Goal: Task Accomplishment & Management: Use online tool/utility

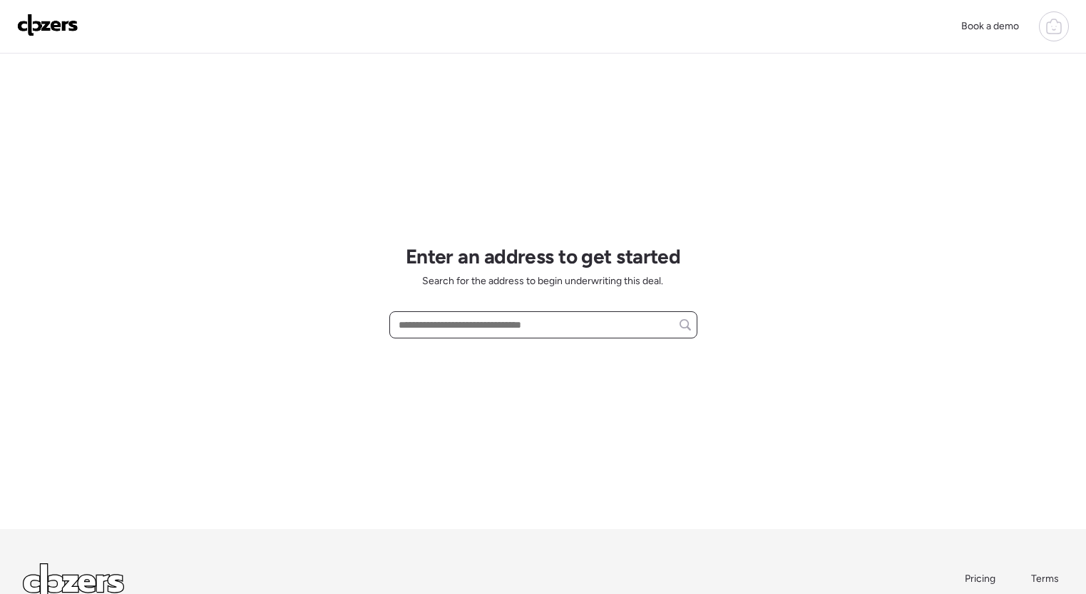
click at [465, 328] on input "text" at bounding box center [543, 325] width 295 height 20
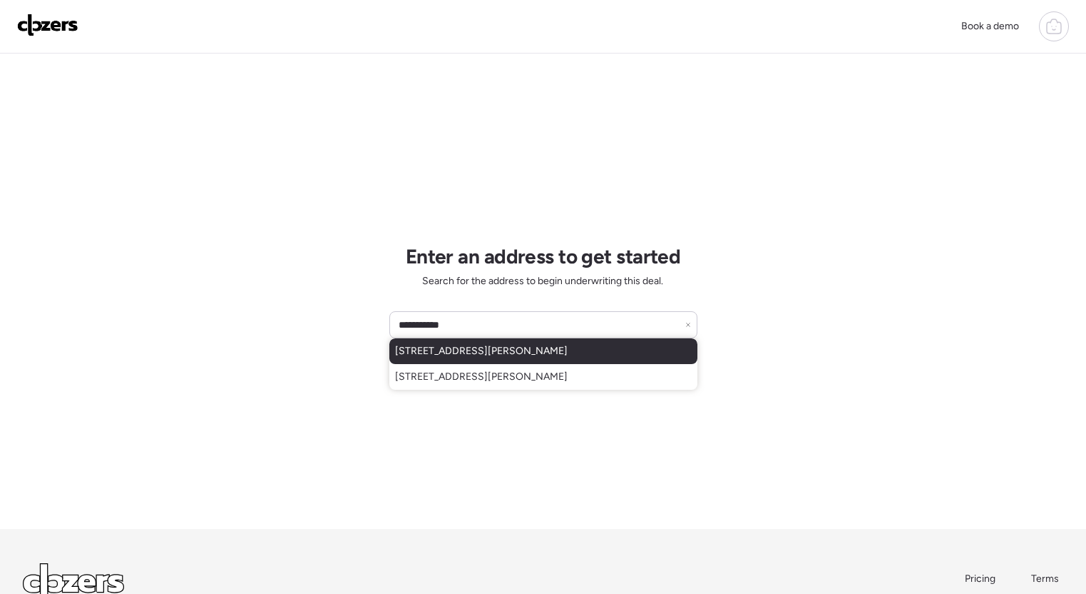
click at [532, 350] on span "7121 Curtis Ave, Saint Louis, MO, 63133" at bounding box center [481, 351] width 173 height 14
type input "**********"
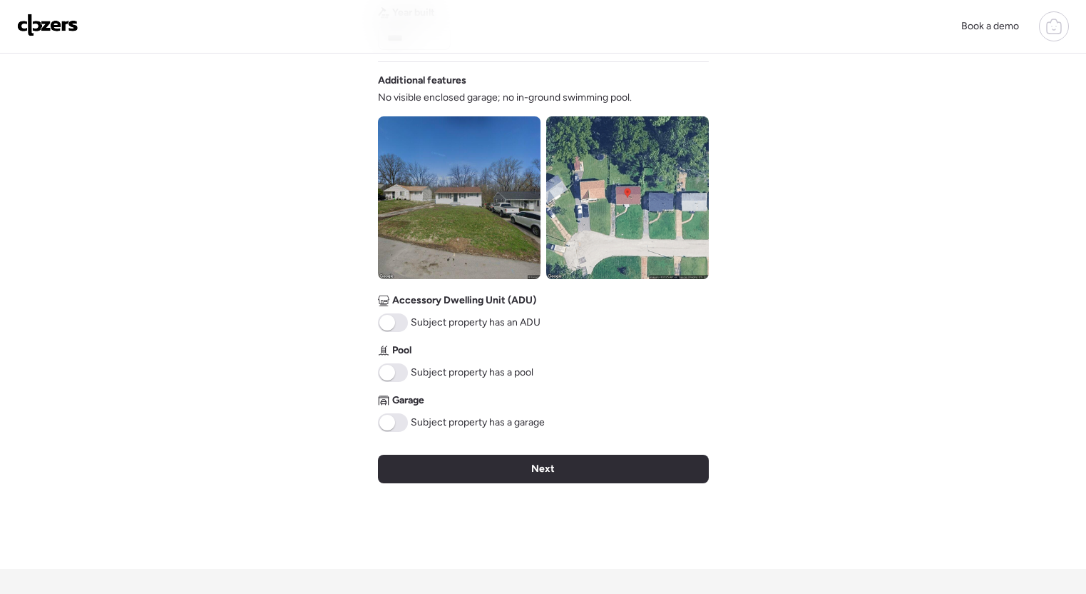
scroll to position [466, 0]
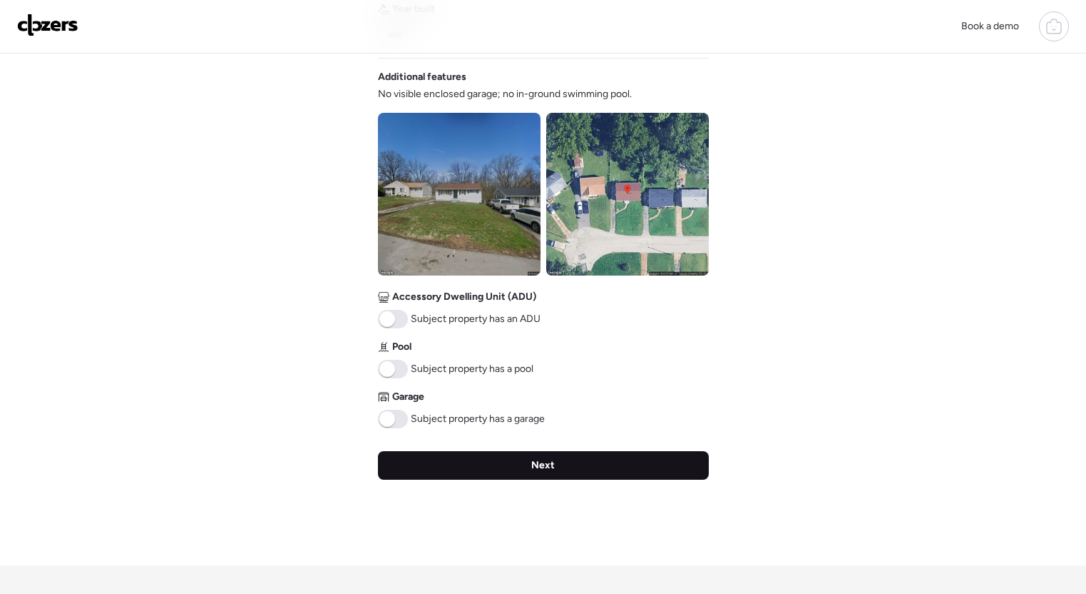
click at [567, 469] on div "Next" at bounding box center [543, 465] width 331 height 29
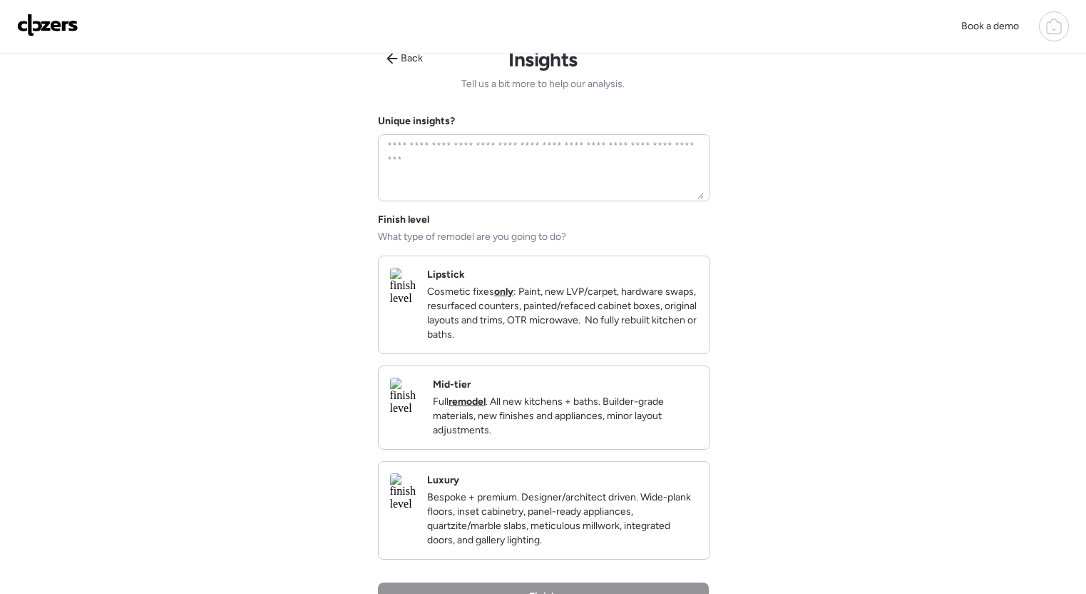
scroll to position [0, 0]
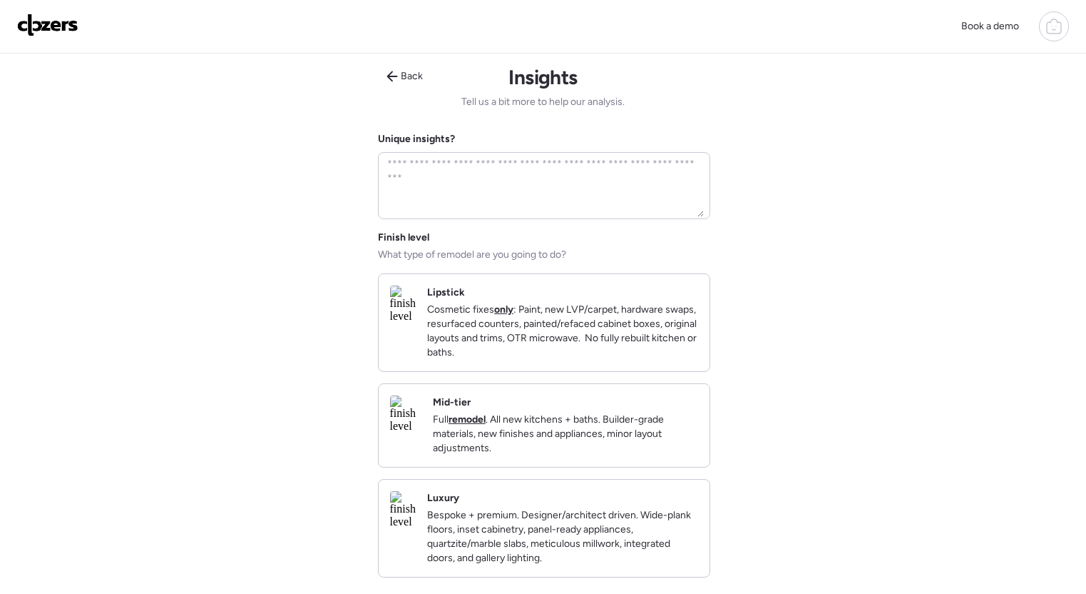
click at [664, 424] on div "Mid-tier Full remodel . All new kitchens + baths. Builder-grade materials, new …" at bounding box center [565, 425] width 265 height 60
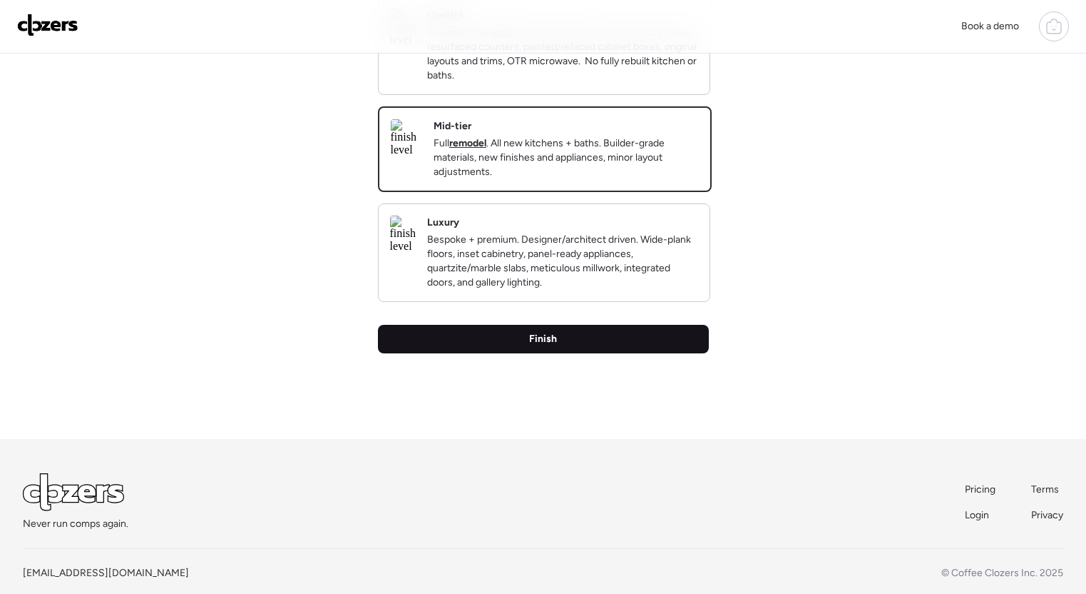
click at [586, 353] on div "Finish" at bounding box center [543, 339] width 331 height 29
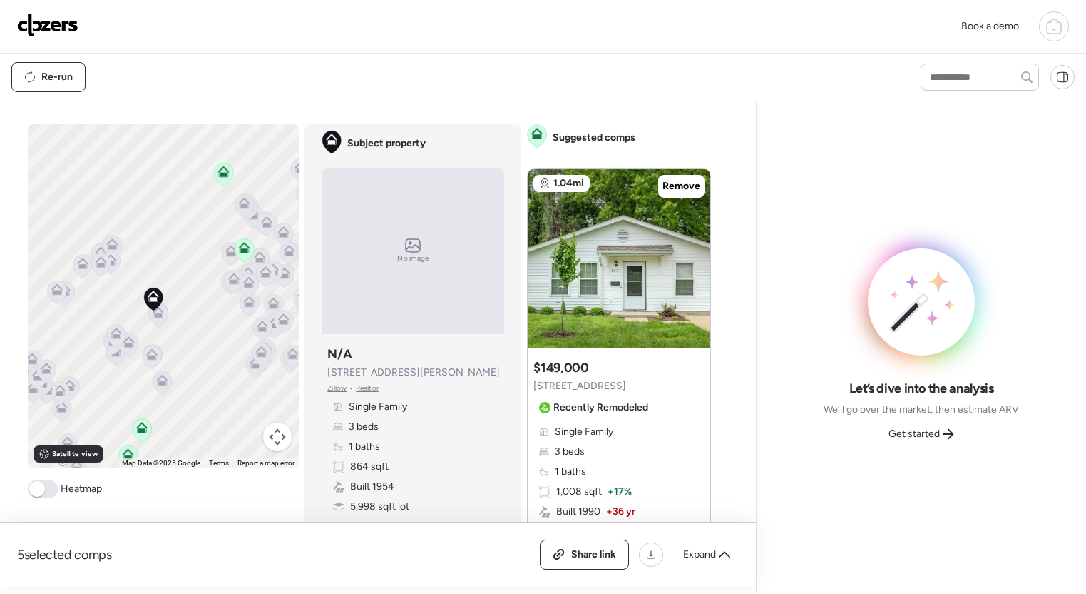
drag, startPoint x: 208, startPoint y: 357, endPoint x: 197, endPoint y: 373, distance: 20.0
click at [197, 374] on div "To activate drag with keyboard, press Alt + Enter. Once in keyboard drag state,…" at bounding box center [164, 296] width 272 height 344
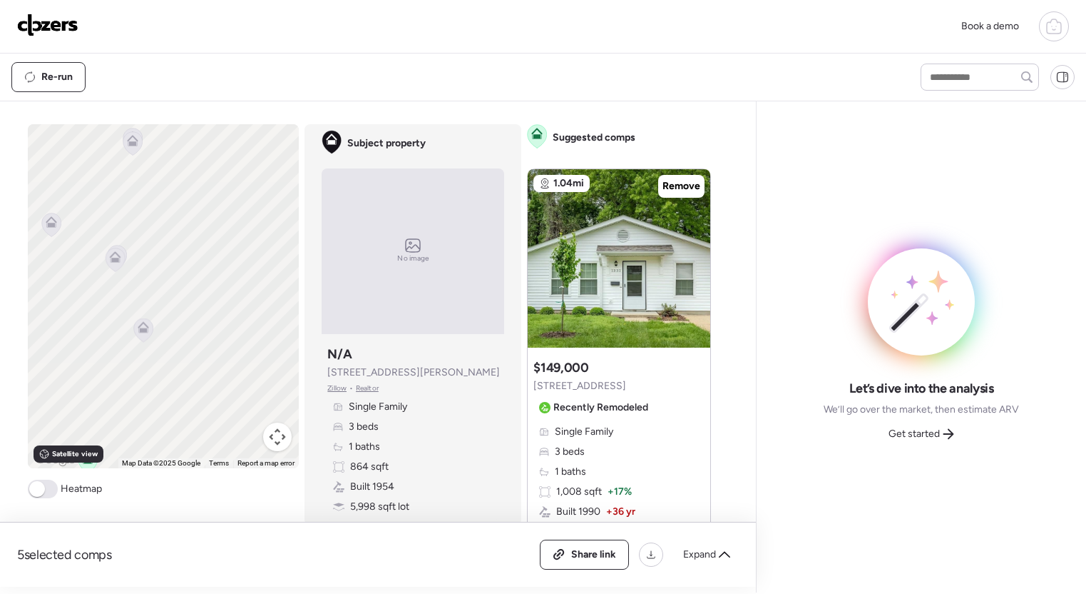
drag, startPoint x: 176, startPoint y: 337, endPoint x: 193, endPoint y: 335, distance: 17.3
click at [193, 335] on div "To activate drag with keyboard, press Alt + Enter. Once in keyboard drag state,…" at bounding box center [164, 296] width 272 height 344
drag, startPoint x: 190, startPoint y: 367, endPoint x: 199, endPoint y: 302, distance: 65.5
click at [209, 253] on div "To activate drag with keyboard, press Alt + Enter. Once in keyboard drag state,…" at bounding box center [164, 296] width 272 height 344
click at [109, 345] on icon at bounding box center [108, 343] width 11 height 11
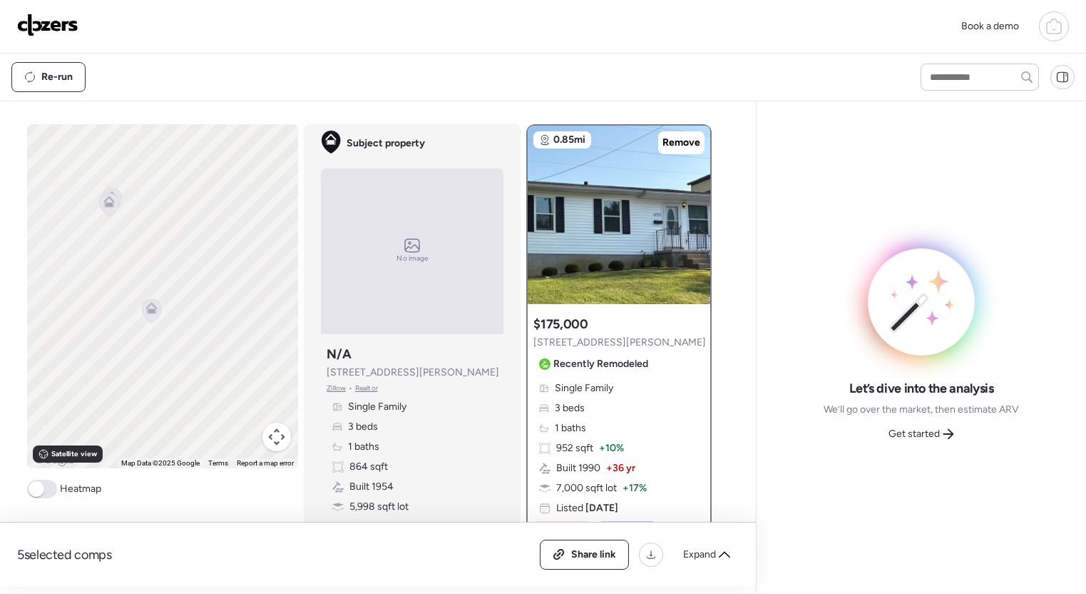
drag, startPoint x: 206, startPoint y: 292, endPoint x: 213, endPoint y: 422, distance: 130.7
click at [212, 426] on div "To navigate, press the arrow keys. To activate drag with keyboard, press Alt + …" at bounding box center [163, 296] width 272 height 344
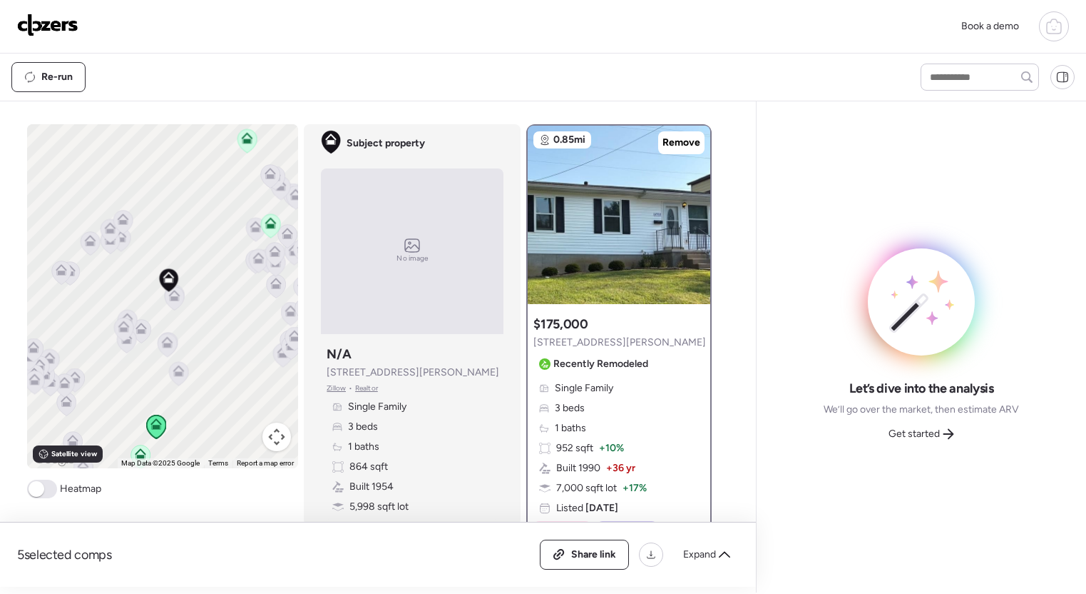
drag, startPoint x: 239, startPoint y: 265, endPoint x: 217, endPoint y: 352, distance: 89.8
click at [217, 352] on div "To navigate, press the arrow keys. To activate drag with keyboard, press Alt + …" at bounding box center [163, 296] width 272 height 344
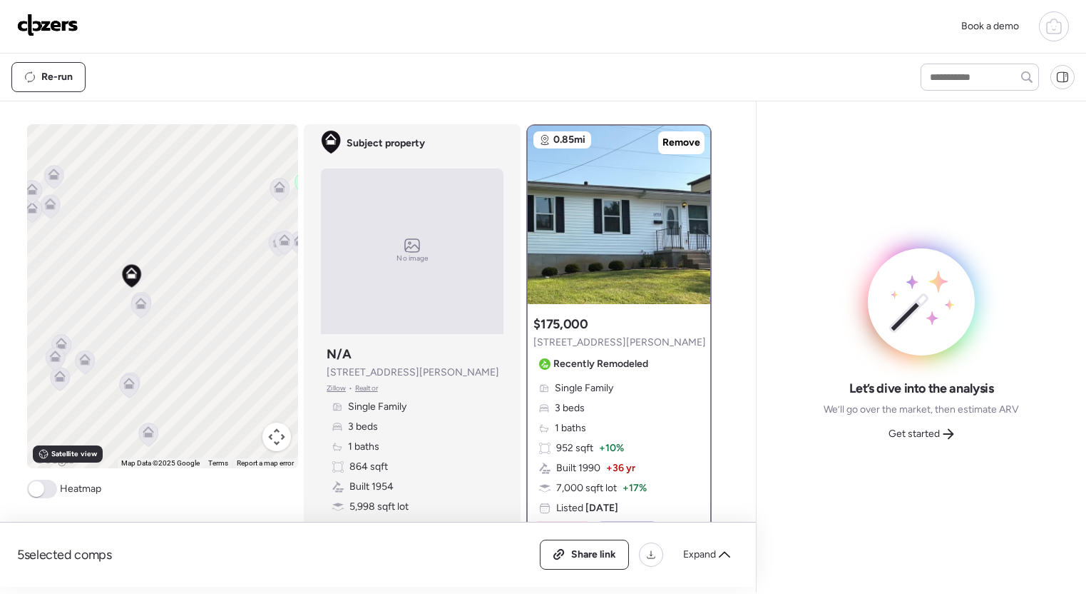
click at [146, 302] on icon at bounding box center [141, 302] width 11 height 11
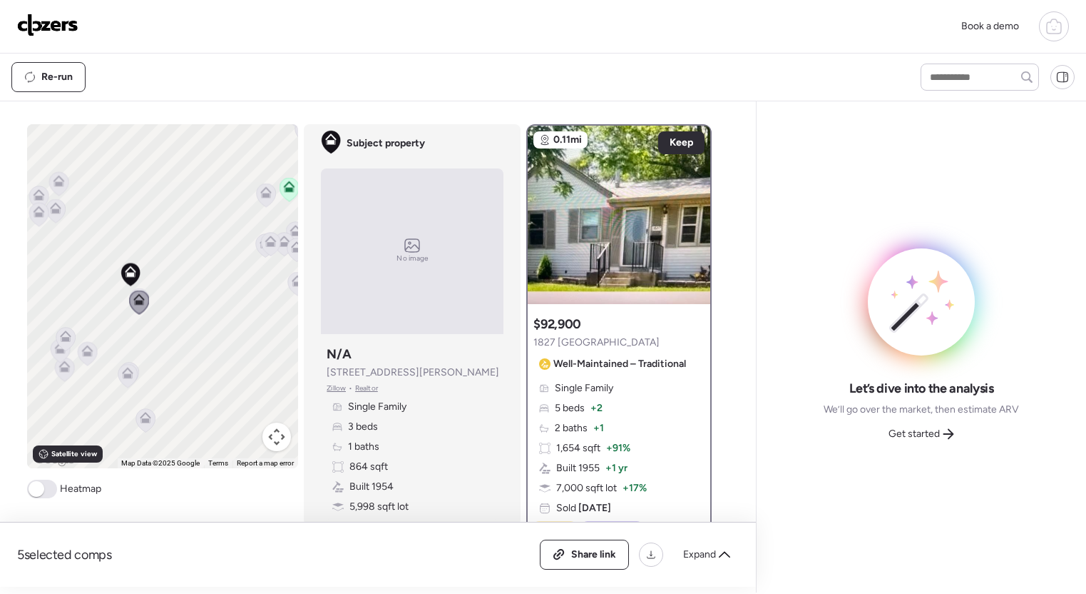
click at [292, 194] on icon at bounding box center [289, 190] width 19 height 24
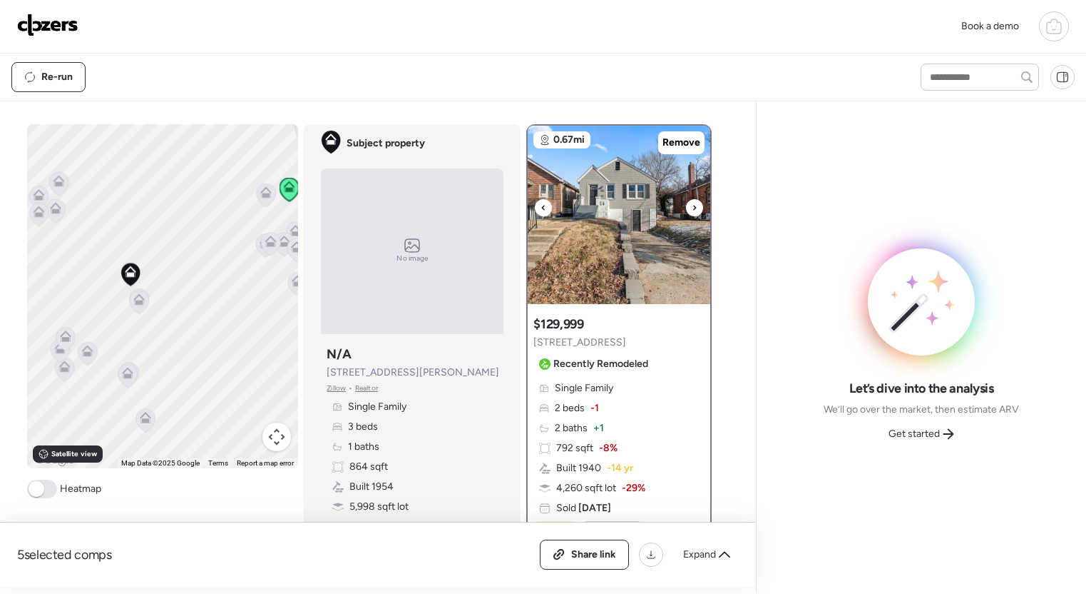
click at [694, 205] on icon at bounding box center [695, 207] width 6 height 17
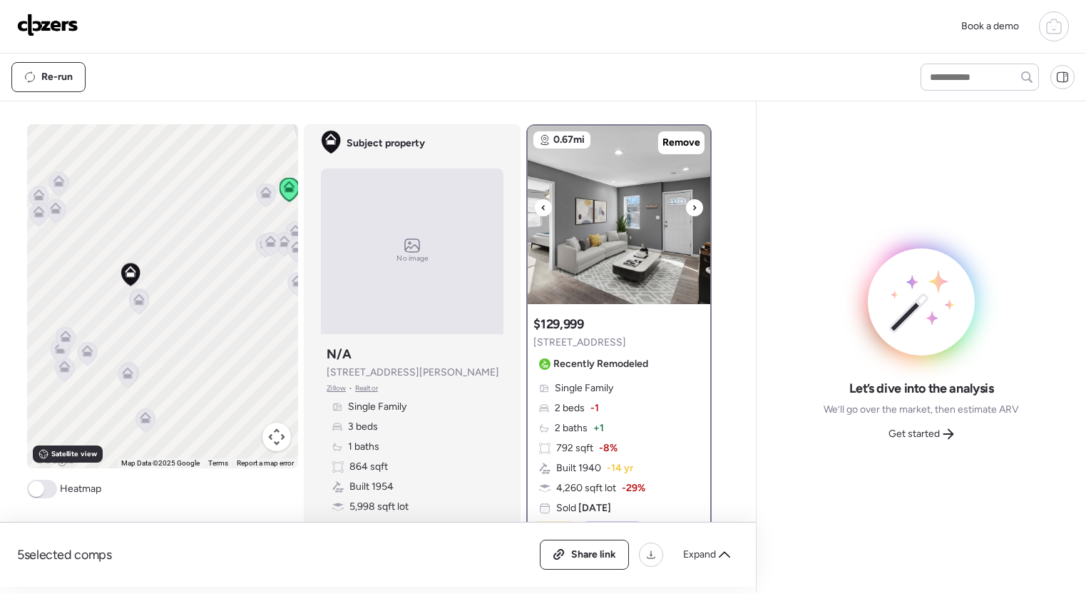
click at [695, 206] on icon at bounding box center [695, 207] width 3 height 5
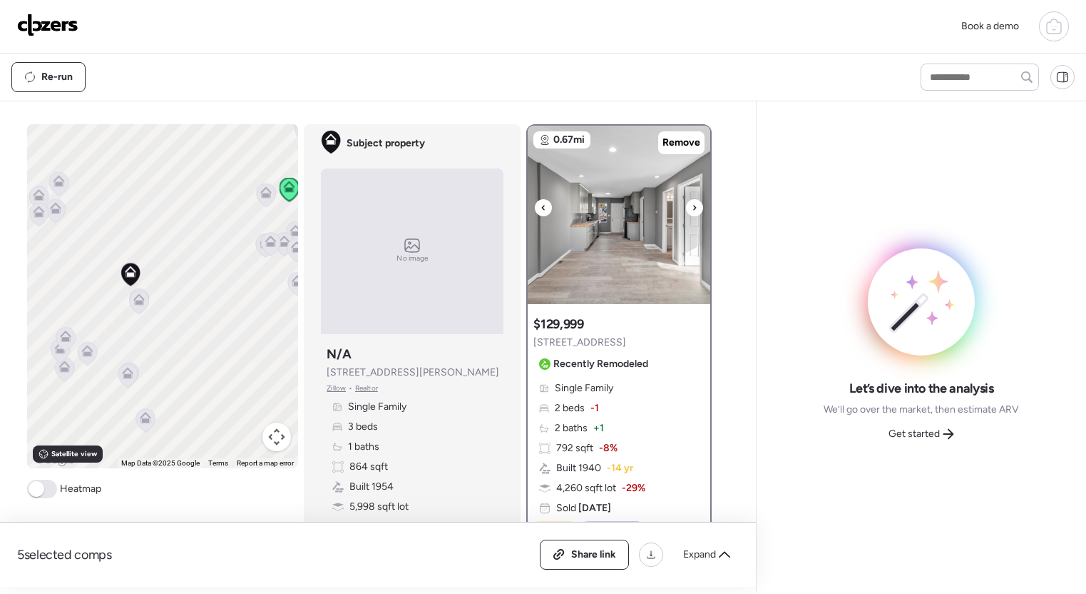
click at [695, 206] on icon at bounding box center [695, 207] width 3 height 5
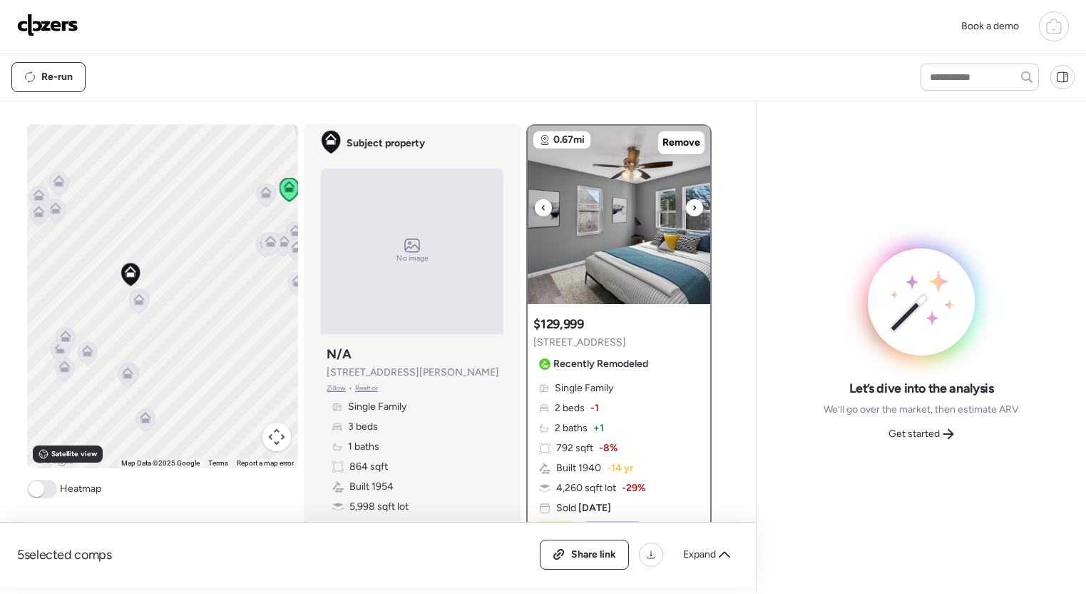
click at [695, 206] on icon at bounding box center [695, 207] width 3 height 5
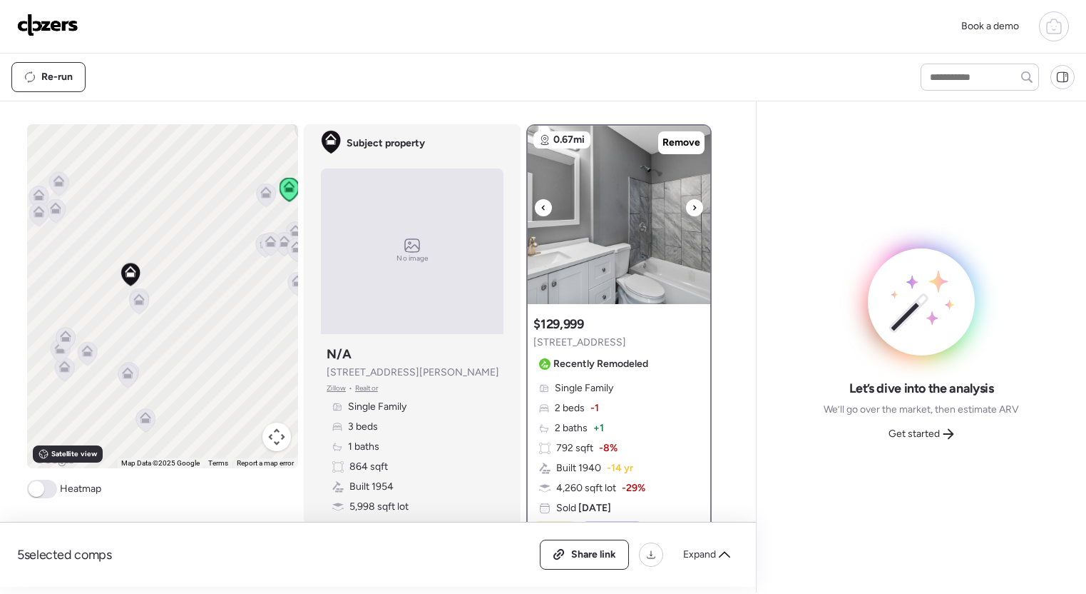
click at [695, 206] on icon at bounding box center [695, 207] width 3 height 5
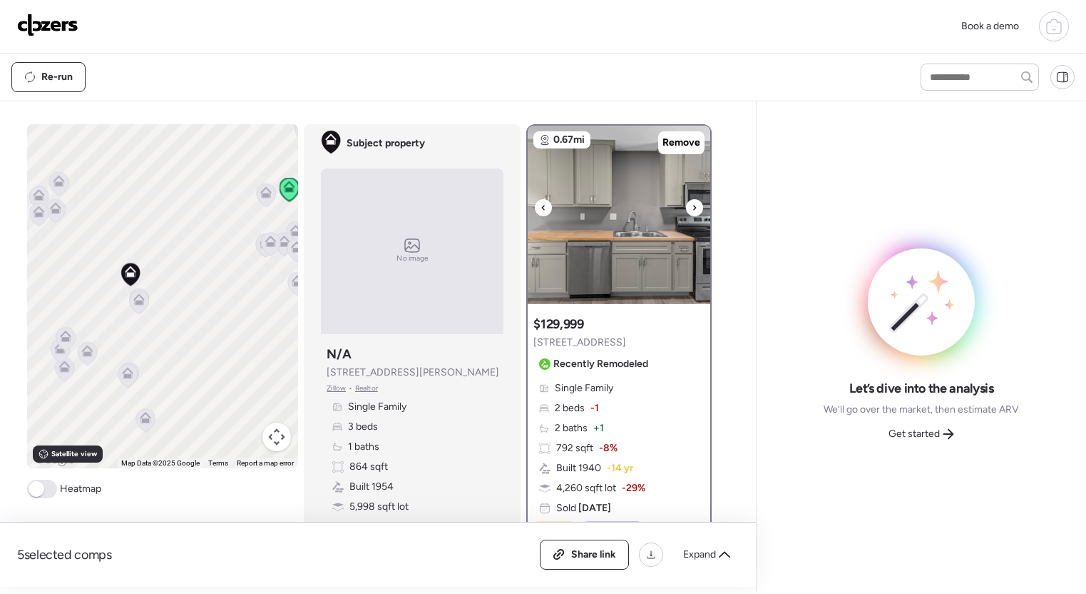
click at [695, 206] on icon at bounding box center [695, 207] width 3 height 5
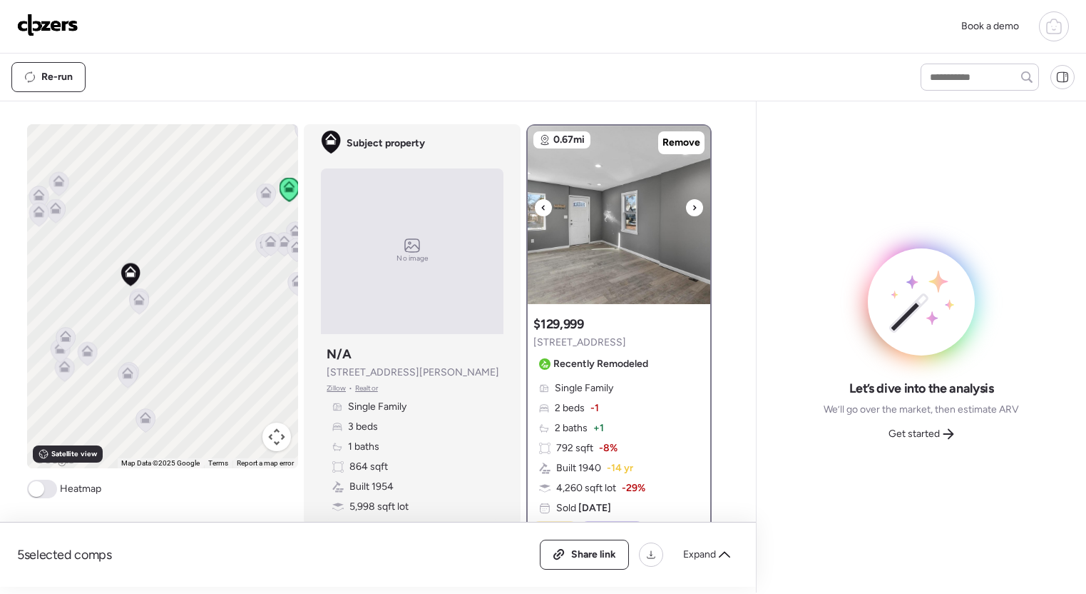
click at [695, 206] on icon at bounding box center [695, 207] width 3 height 5
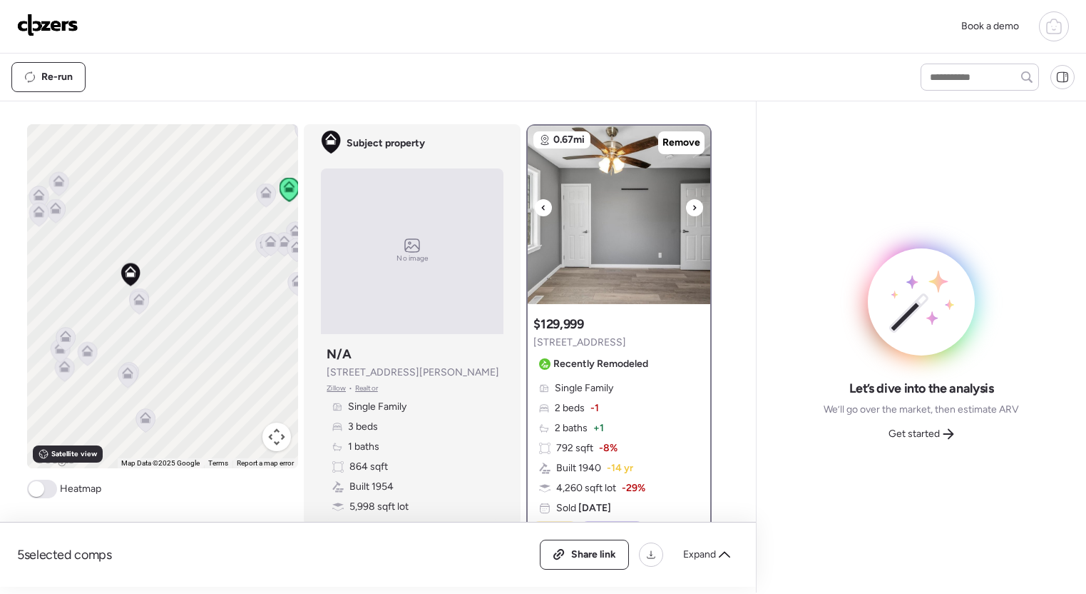
click at [695, 206] on icon at bounding box center [695, 207] width 3 height 5
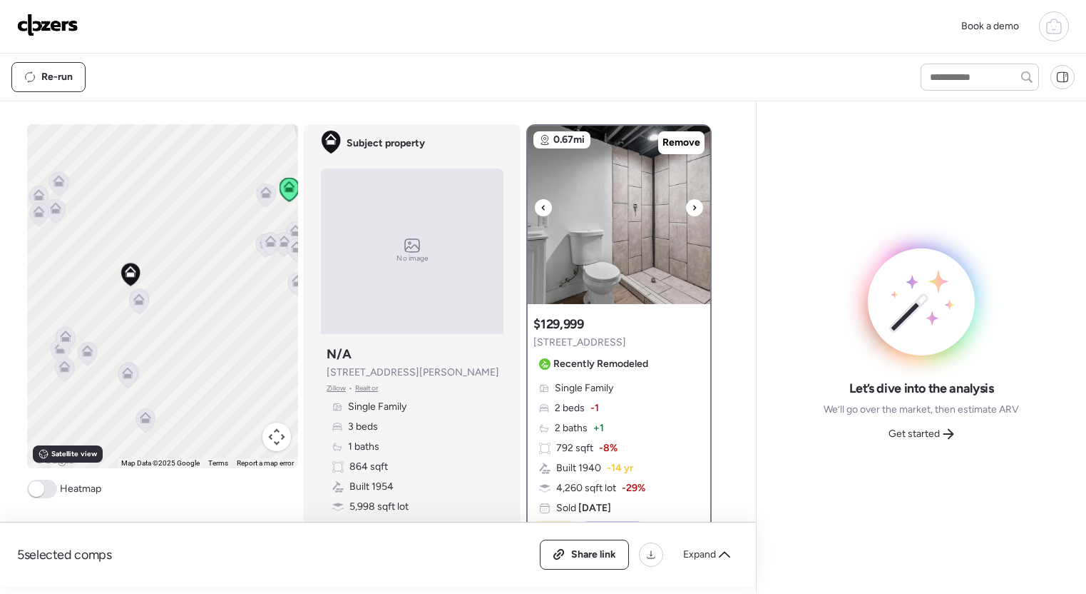
click at [695, 206] on icon at bounding box center [695, 207] width 3 height 5
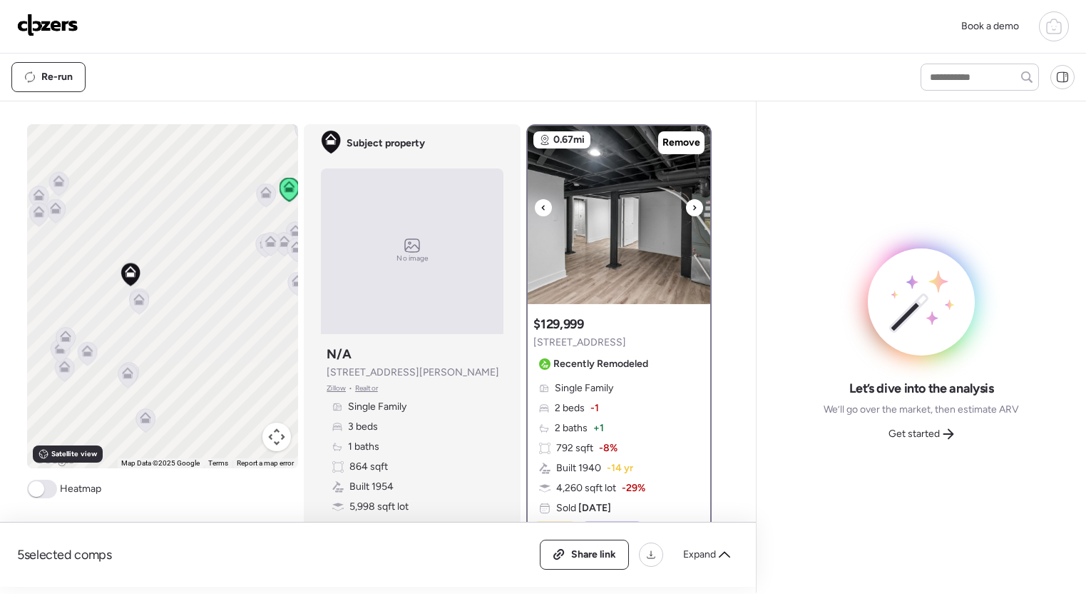
click at [695, 206] on icon at bounding box center [695, 207] width 3 height 5
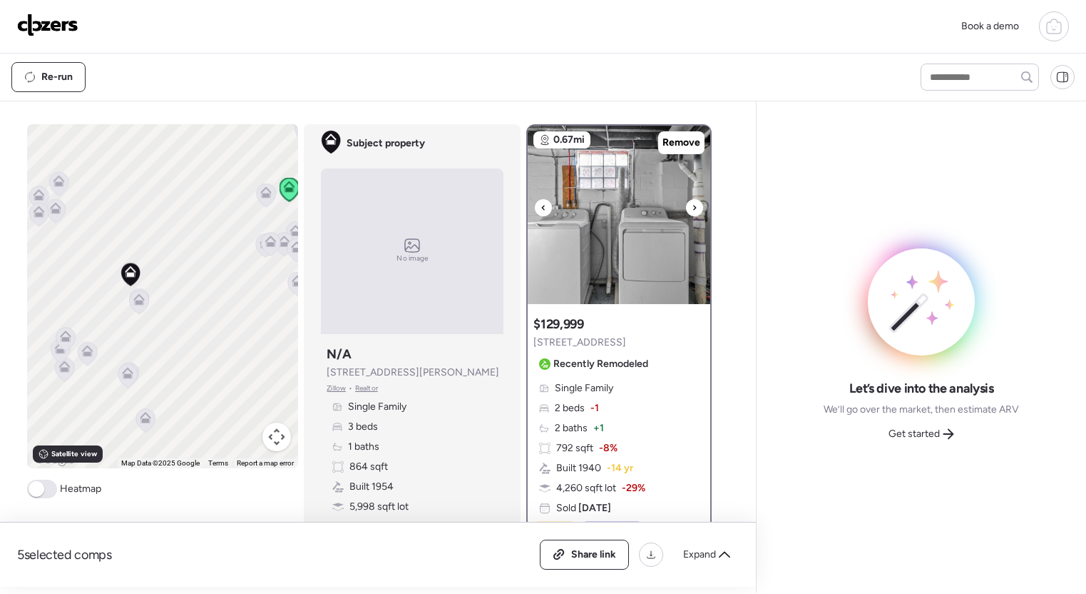
click at [695, 206] on icon at bounding box center [695, 207] width 3 height 5
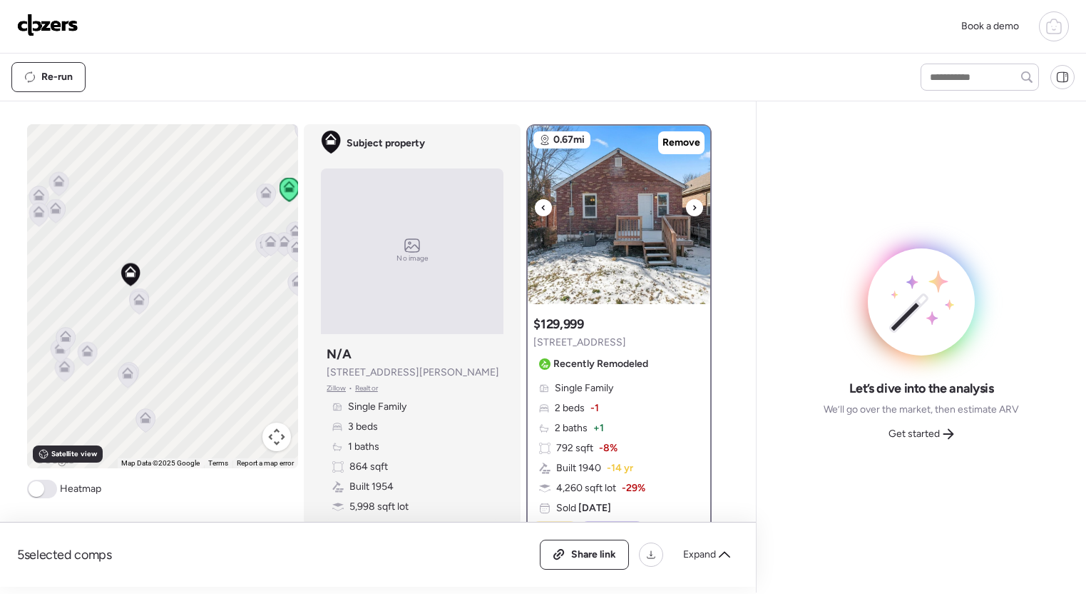
click at [695, 206] on icon at bounding box center [695, 207] width 3 height 5
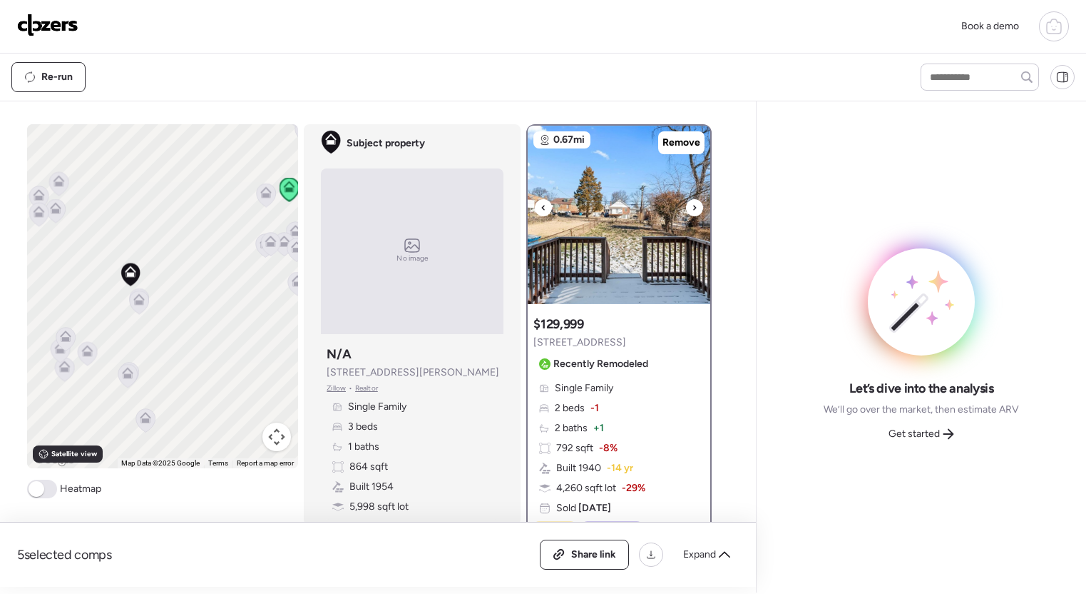
click at [695, 206] on icon at bounding box center [695, 207] width 3 height 5
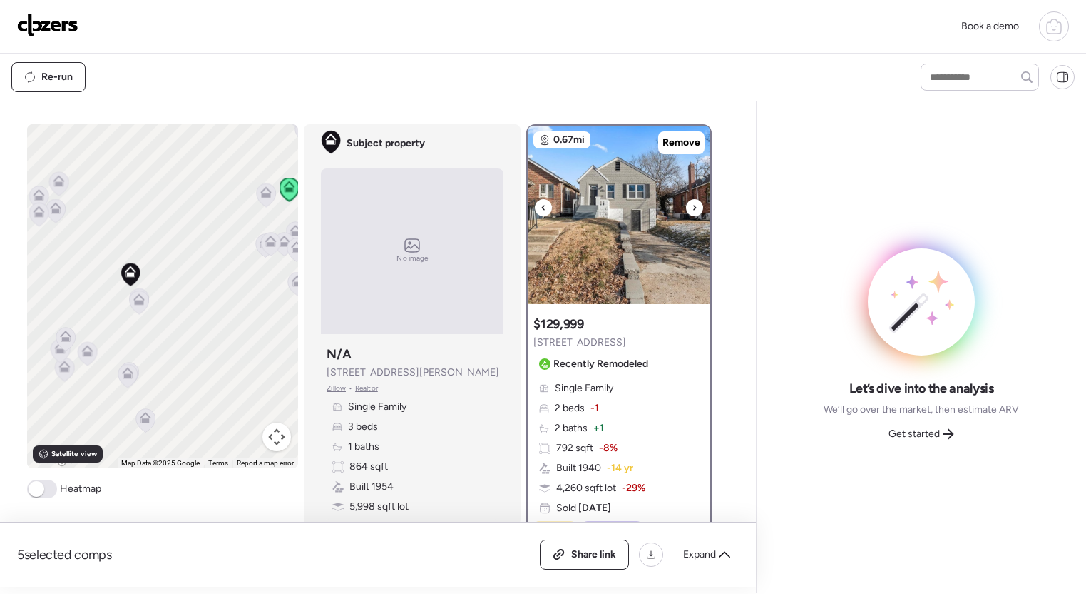
click at [695, 206] on icon at bounding box center [695, 207] width 3 height 5
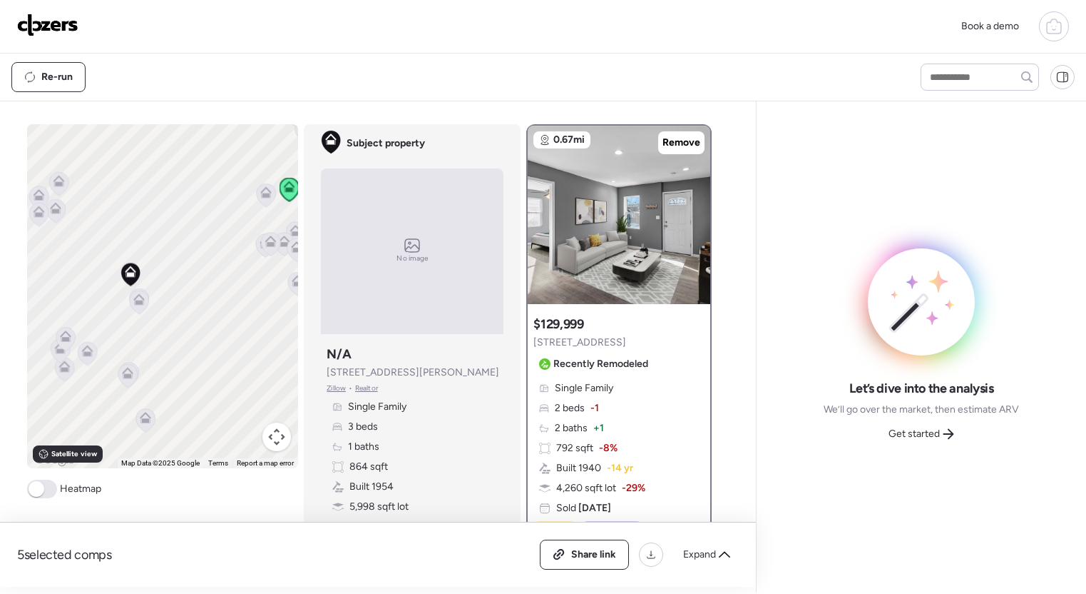
click at [138, 298] on icon at bounding box center [138, 299] width 11 height 11
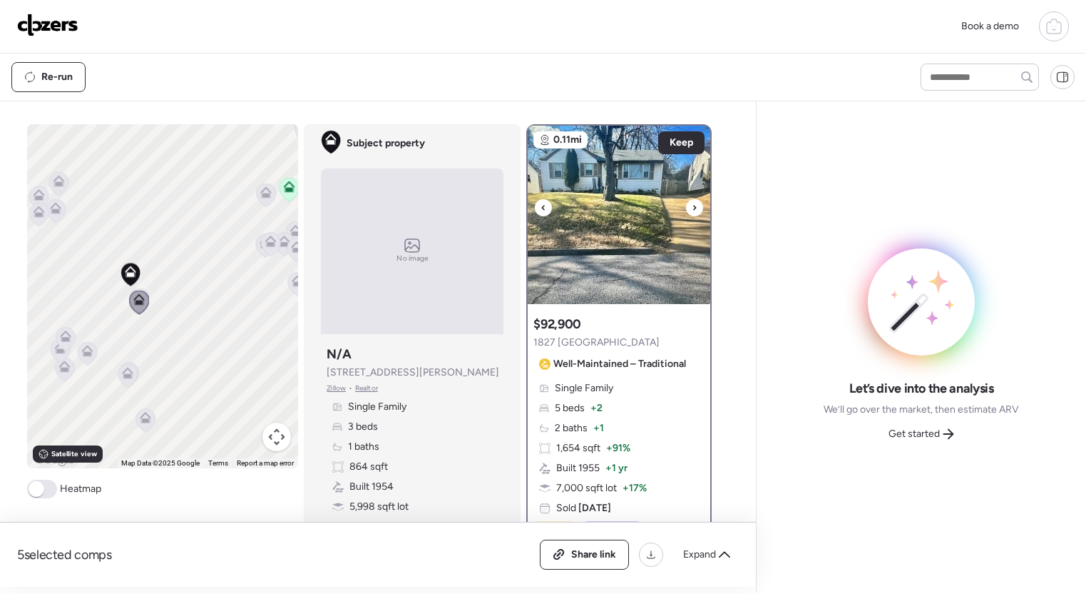
click at [695, 208] on icon at bounding box center [695, 207] width 6 height 17
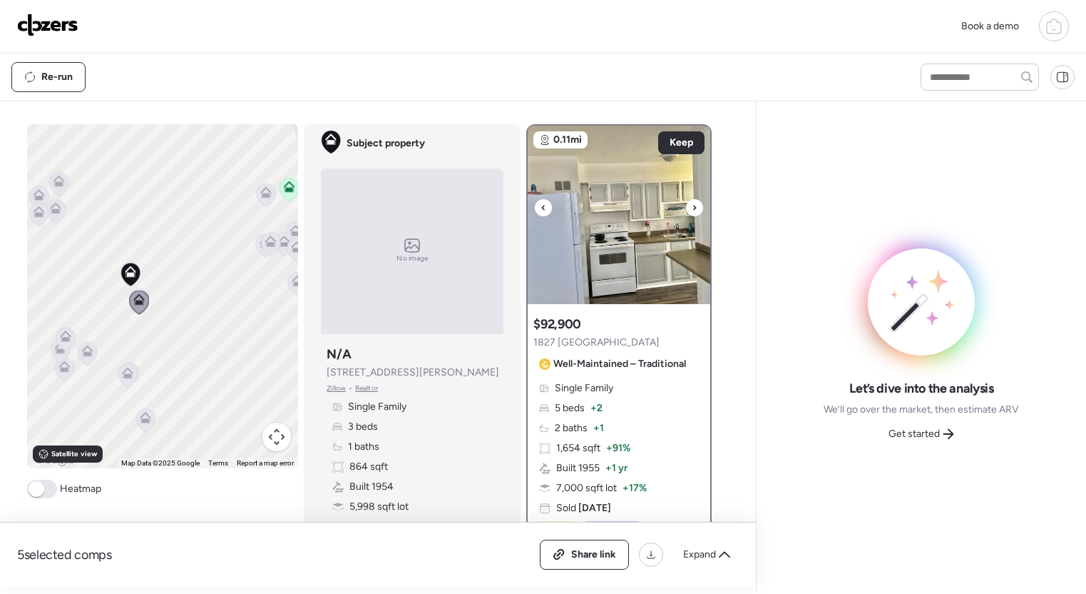
click at [695, 208] on icon at bounding box center [695, 207] width 6 height 17
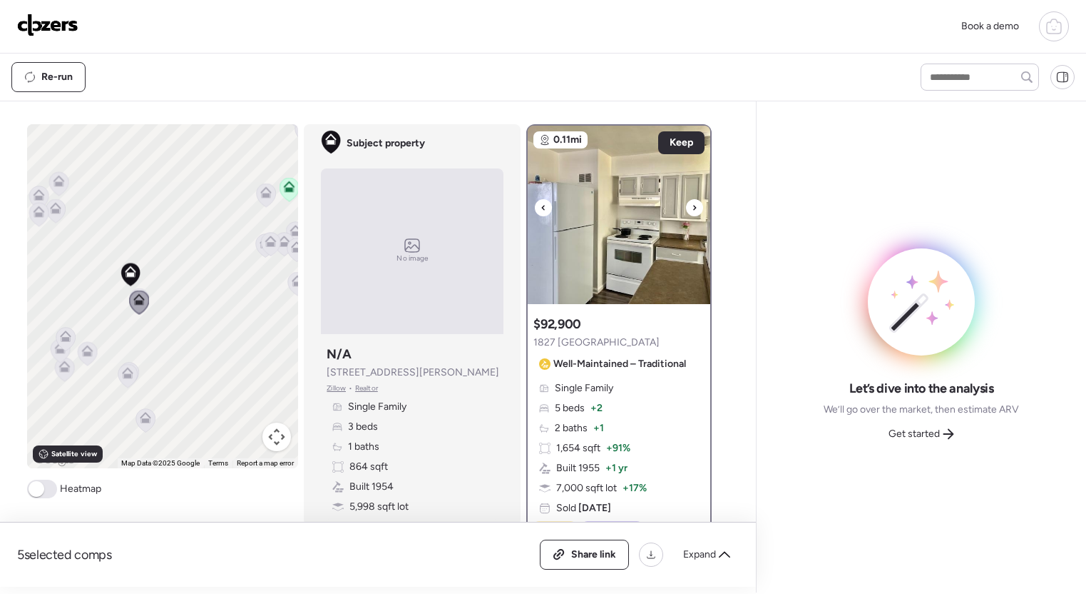
click at [695, 208] on icon at bounding box center [695, 207] width 6 height 17
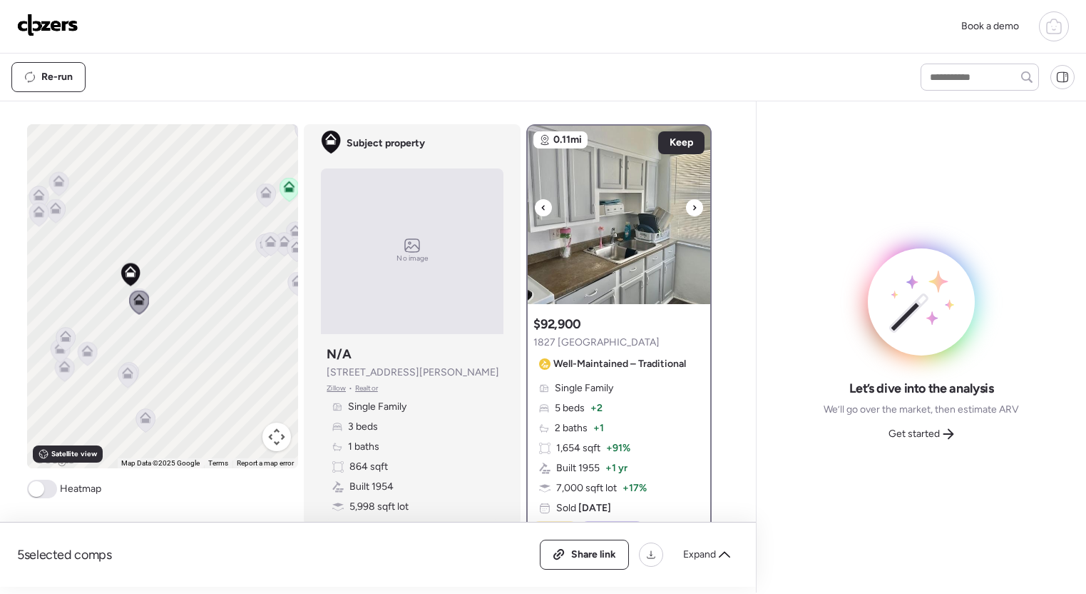
click at [693, 209] on icon at bounding box center [695, 207] width 6 height 17
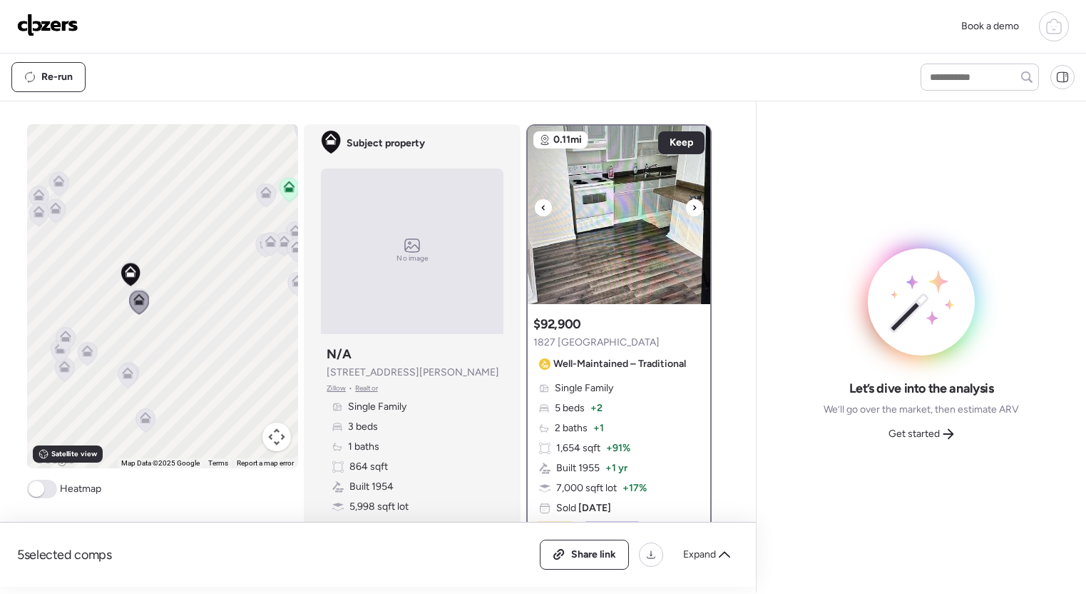
click at [693, 209] on icon at bounding box center [695, 207] width 6 height 17
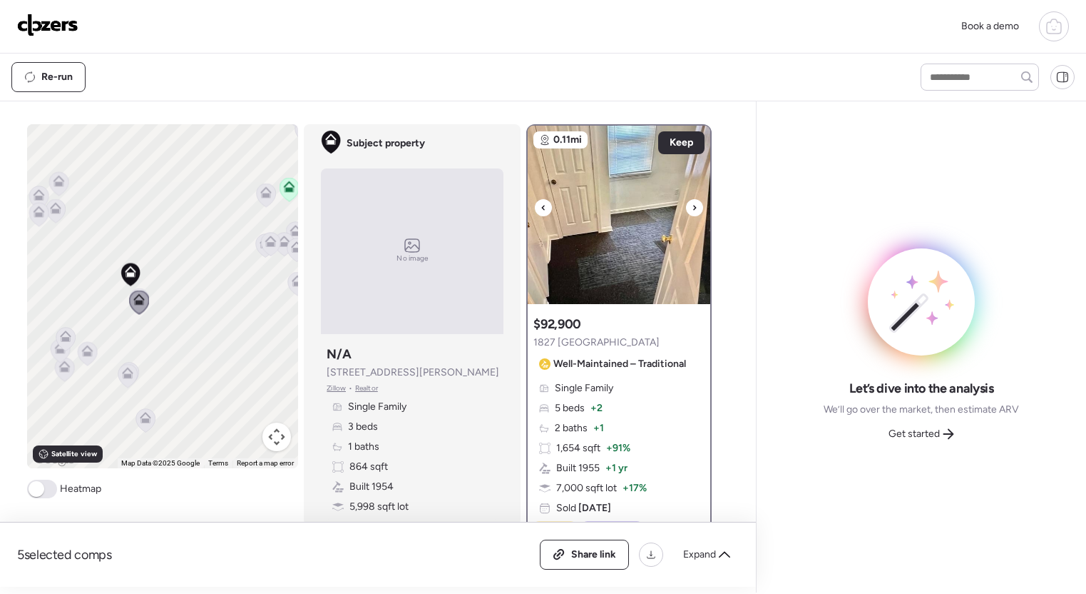
click at [693, 209] on icon at bounding box center [695, 207] width 6 height 17
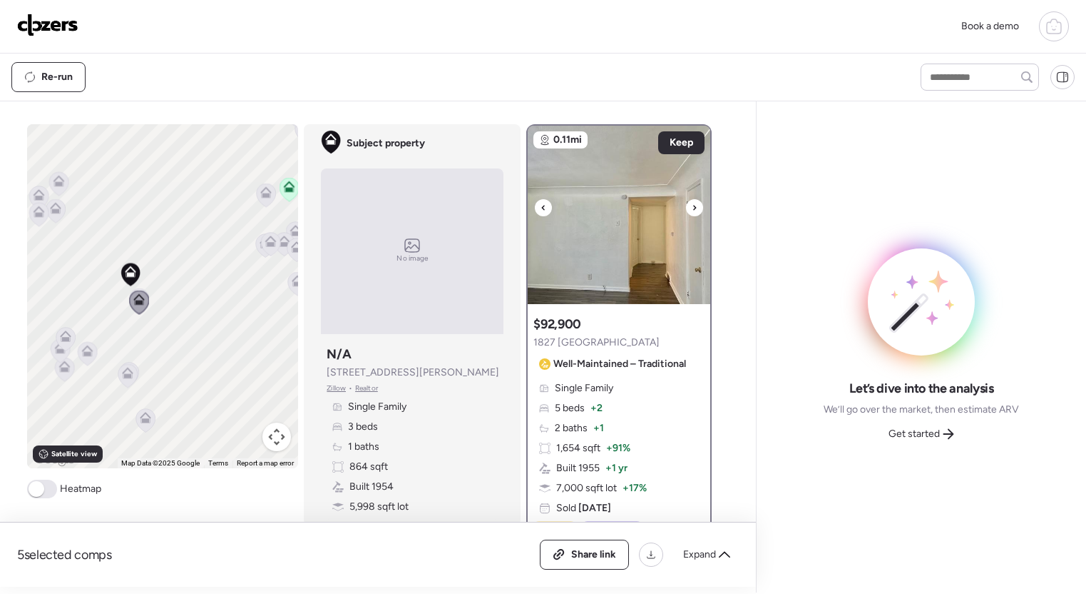
click at [694, 205] on icon at bounding box center [695, 207] width 6 height 17
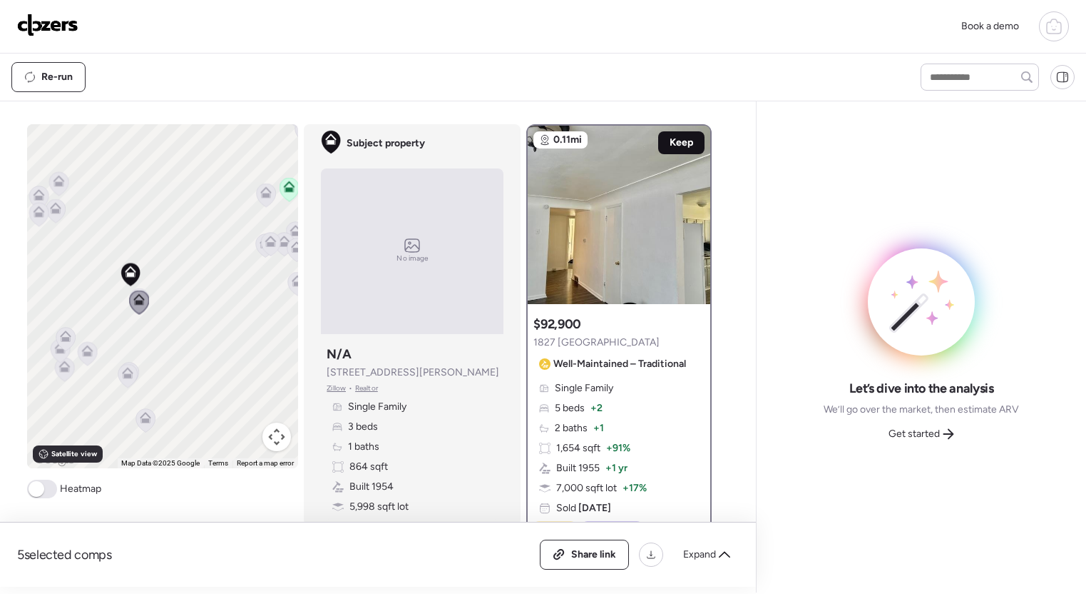
click at [680, 135] on div "Keep" at bounding box center [681, 142] width 46 height 23
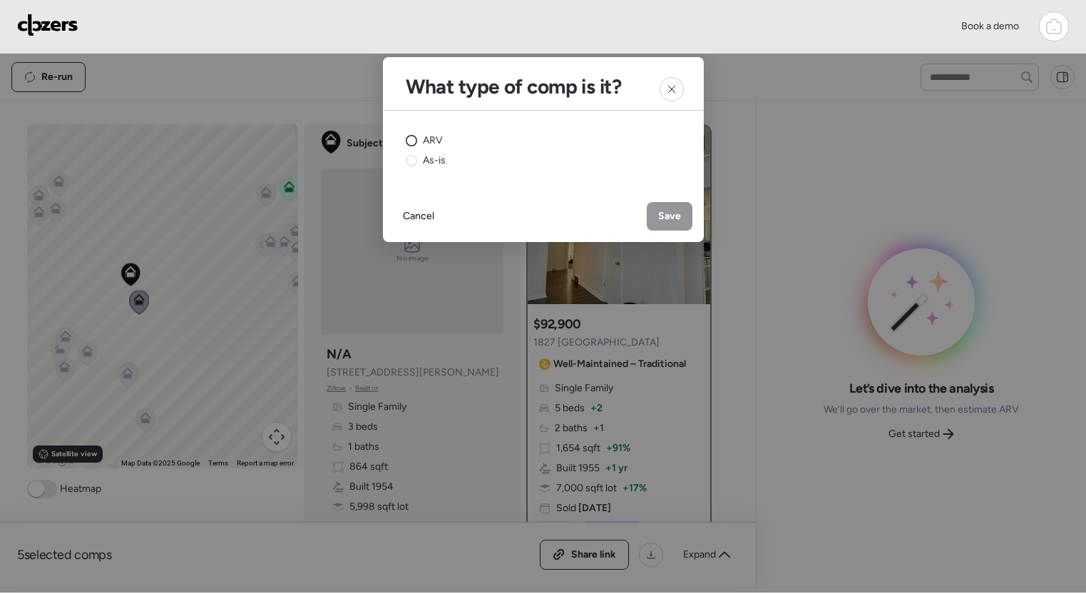
click at [428, 141] on span "ARV" at bounding box center [433, 140] width 20 height 14
click at [671, 215] on span "Save" at bounding box center [669, 216] width 23 height 14
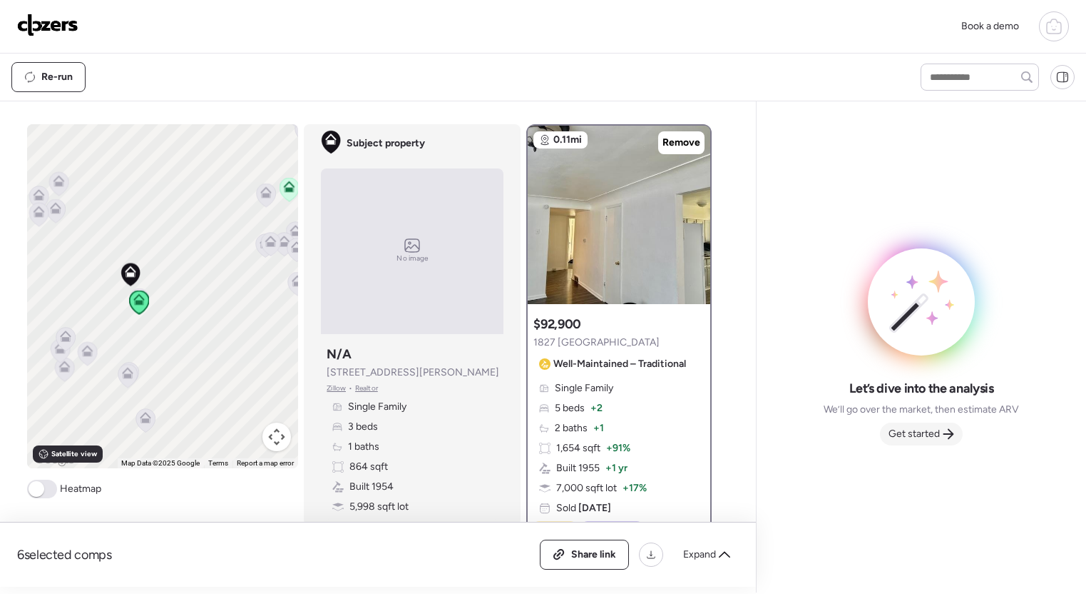
click at [917, 436] on span "Get started" at bounding box center [914, 434] width 51 height 14
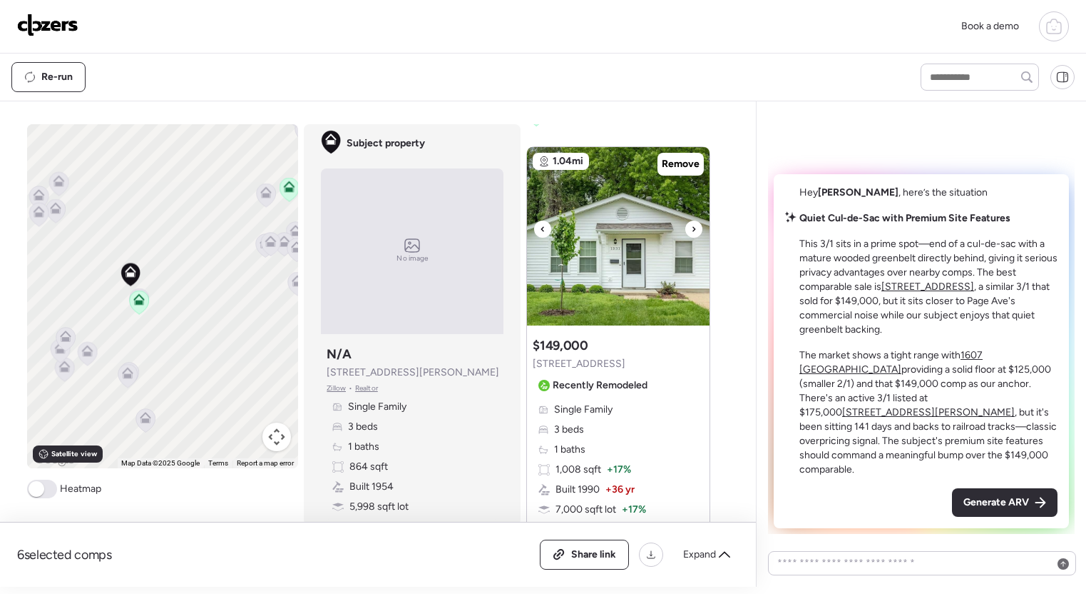
scroll to position [502, 0]
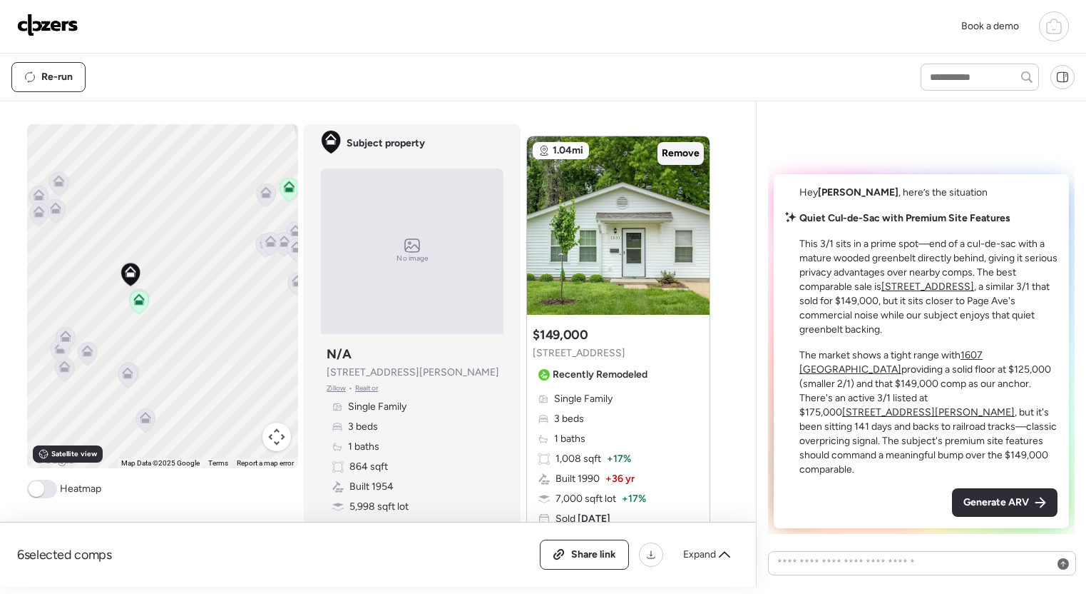
click at [676, 152] on span "Remove" at bounding box center [681, 153] width 38 height 14
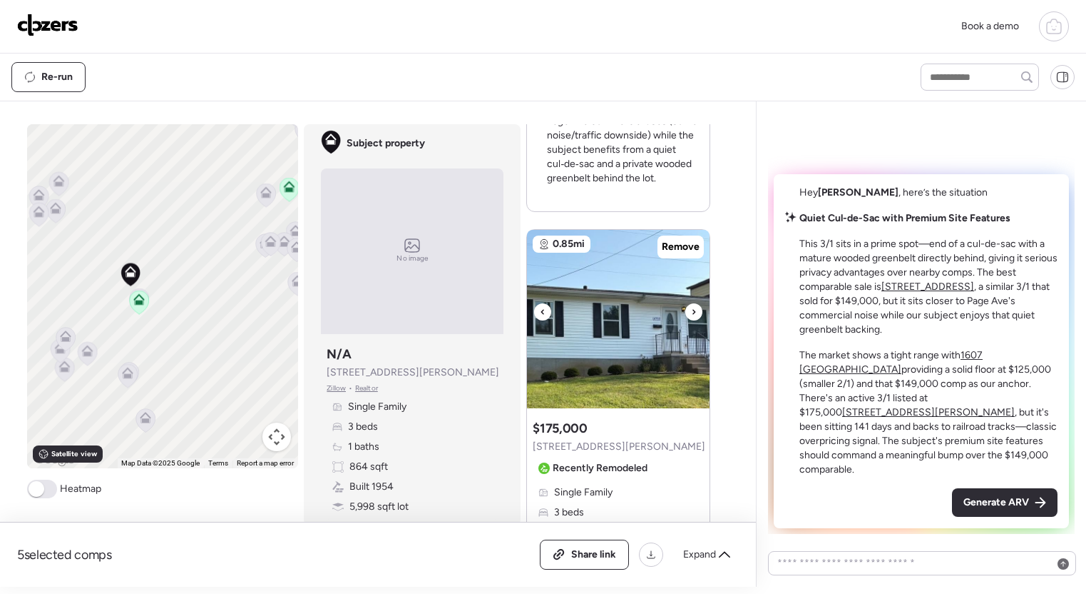
scroll to position [1081, 0]
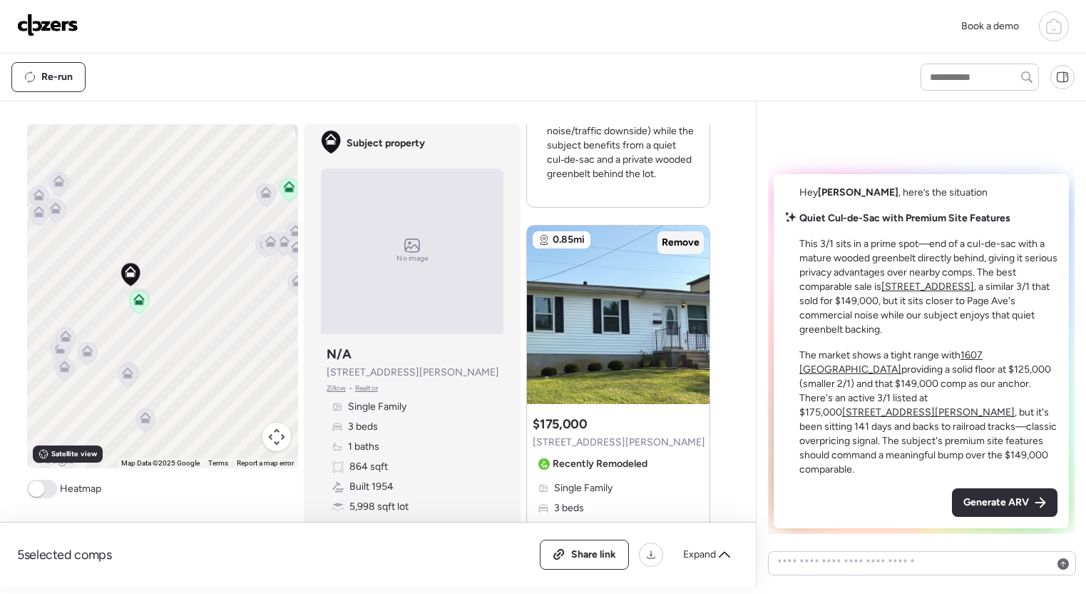
click at [683, 243] on span "Remove" at bounding box center [681, 242] width 38 height 14
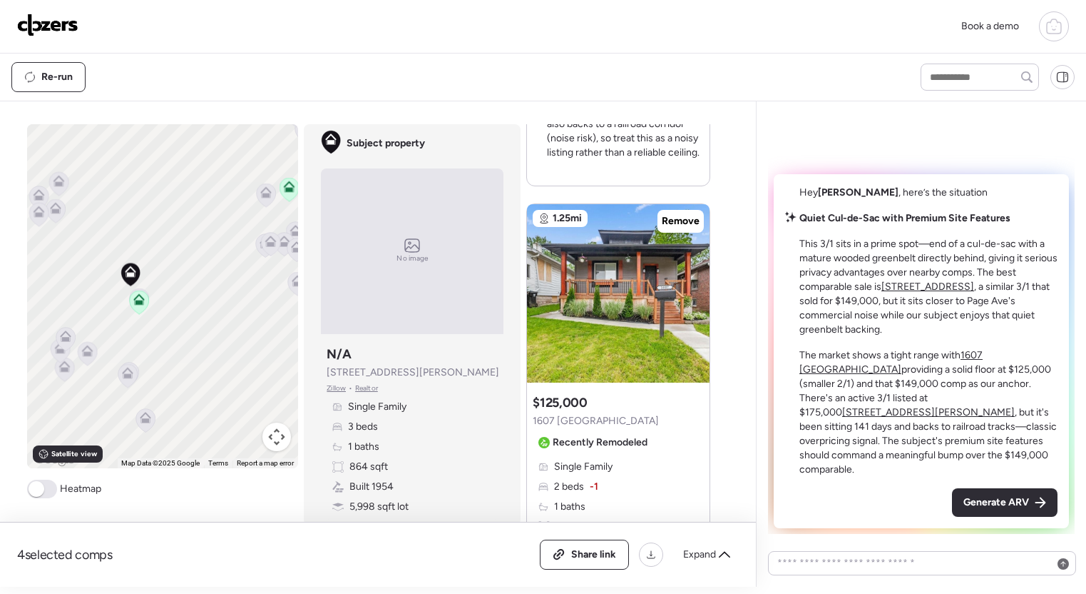
scroll to position [1753, 0]
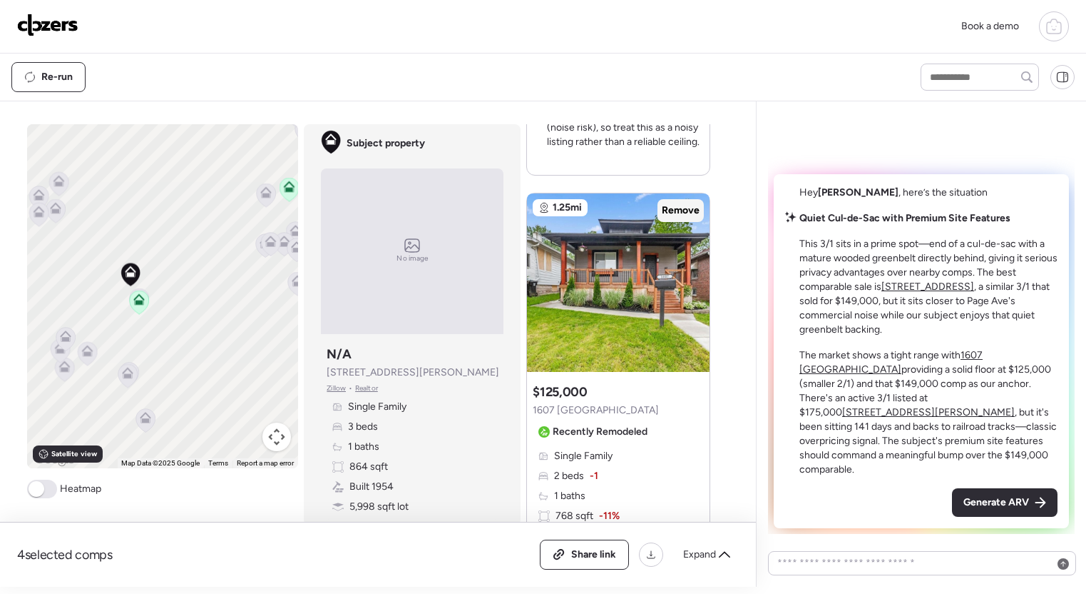
click at [678, 215] on span "Remove" at bounding box center [681, 210] width 38 height 14
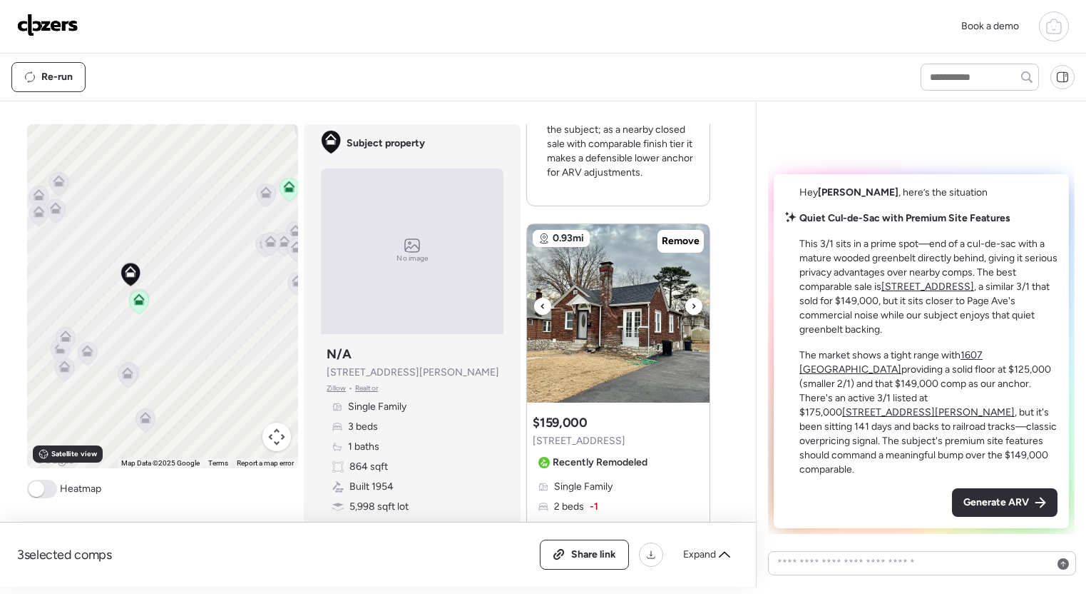
scroll to position [2347, 0]
click at [676, 241] on span "Remove" at bounding box center [681, 242] width 38 height 14
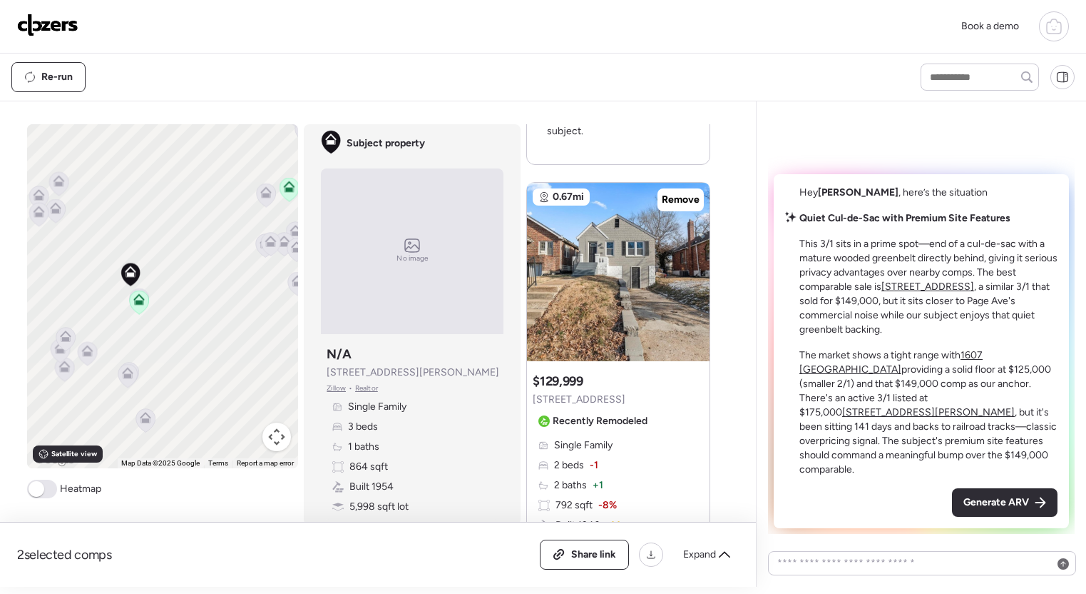
scroll to position [3040, 0]
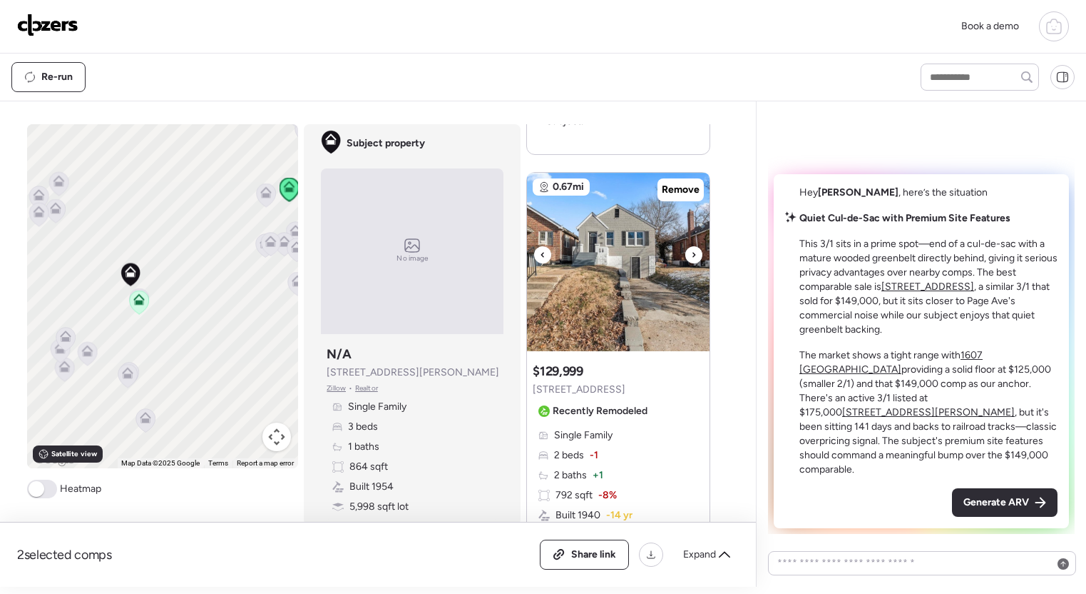
click at [692, 255] on icon at bounding box center [694, 254] width 6 height 17
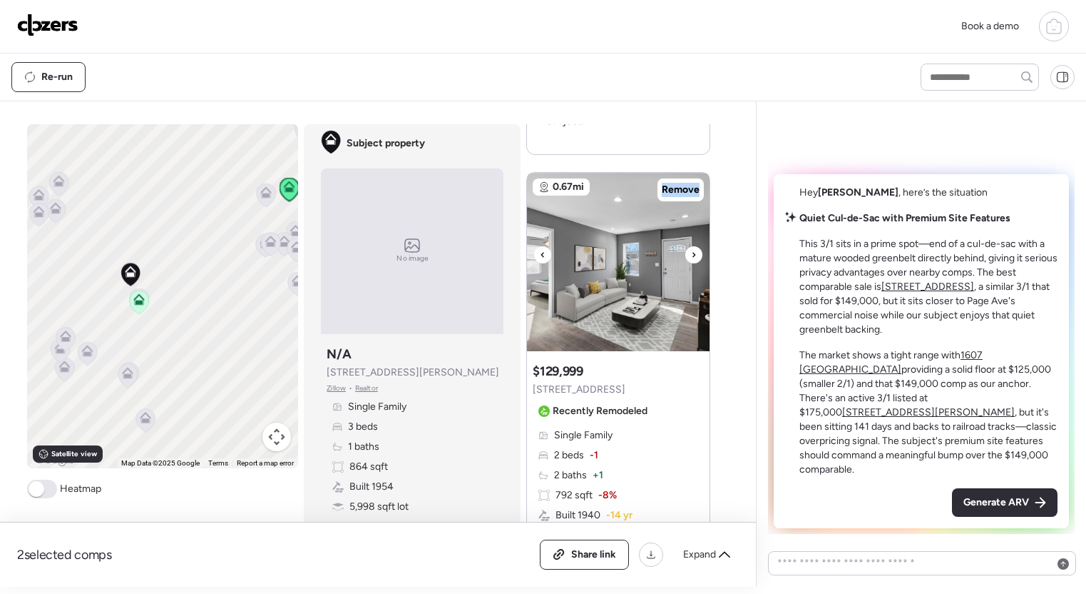
click at [692, 255] on icon at bounding box center [694, 254] width 6 height 17
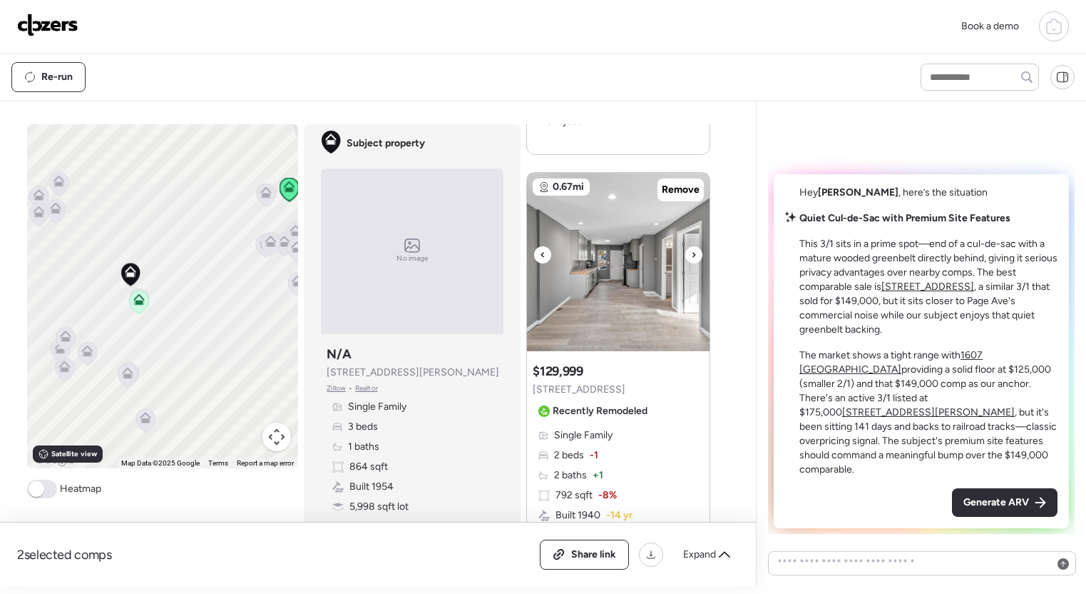
click at [692, 255] on icon at bounding box center [694, 254] width 6 height 17
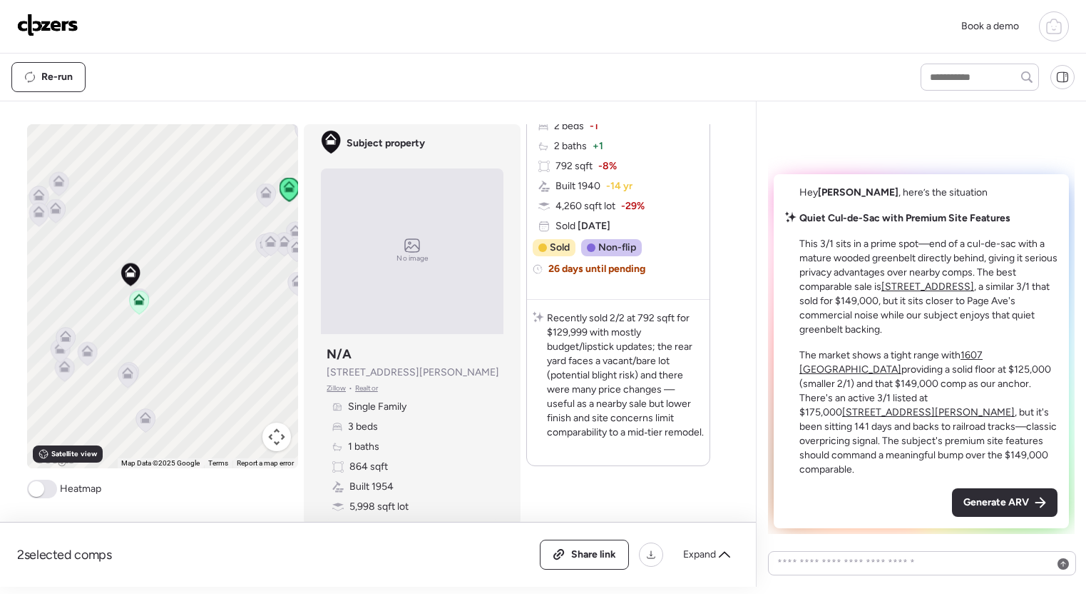
scroll to position [3405, 0]
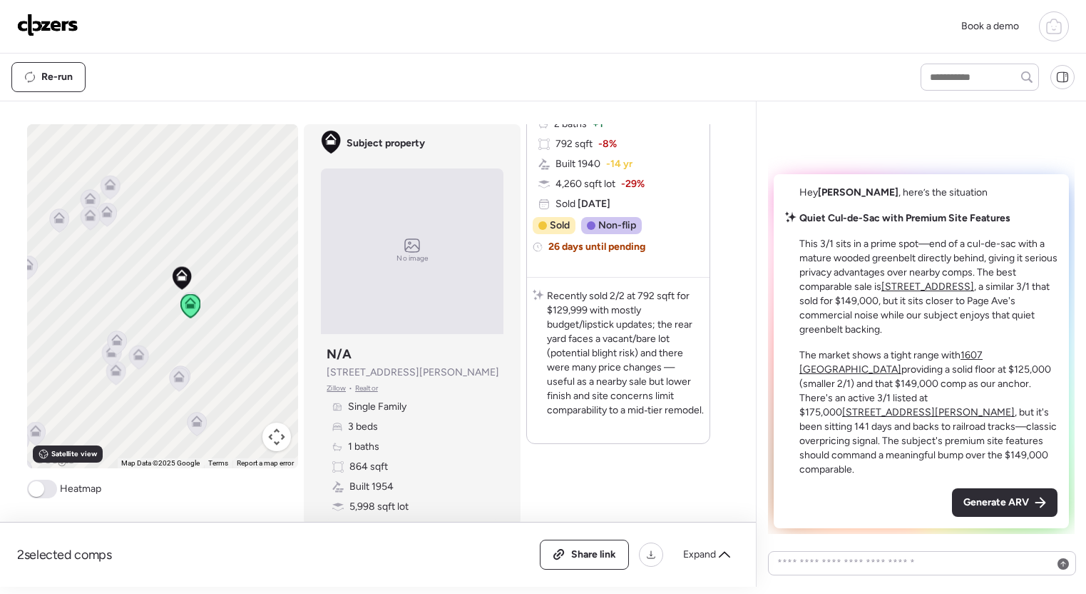
drag, startPoint x: 168, startPoint y: 351, endPoint x: 193, endPoint y: 335, distance: 30.5
click at [219, 355] on div "To activate drag with keyboard, press Alt + Enter. Once in keyboard drag state,…" at bounding box center [163, 296] width 272 height 344
click at [108, 208] on icon at bounding box center [106, 208] width 11 height 6
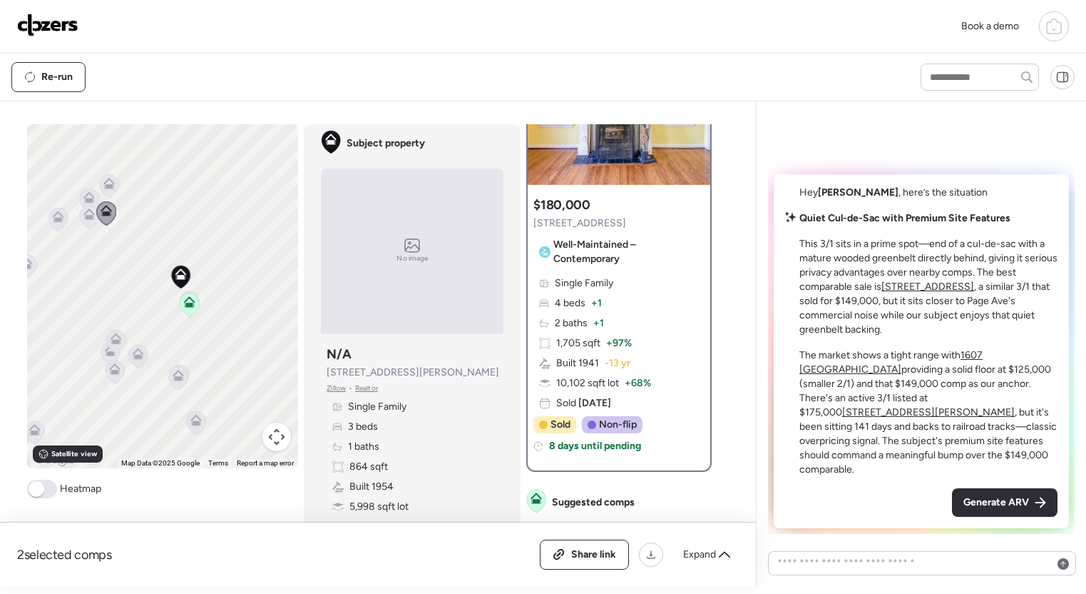
scroll to position [98, 0]
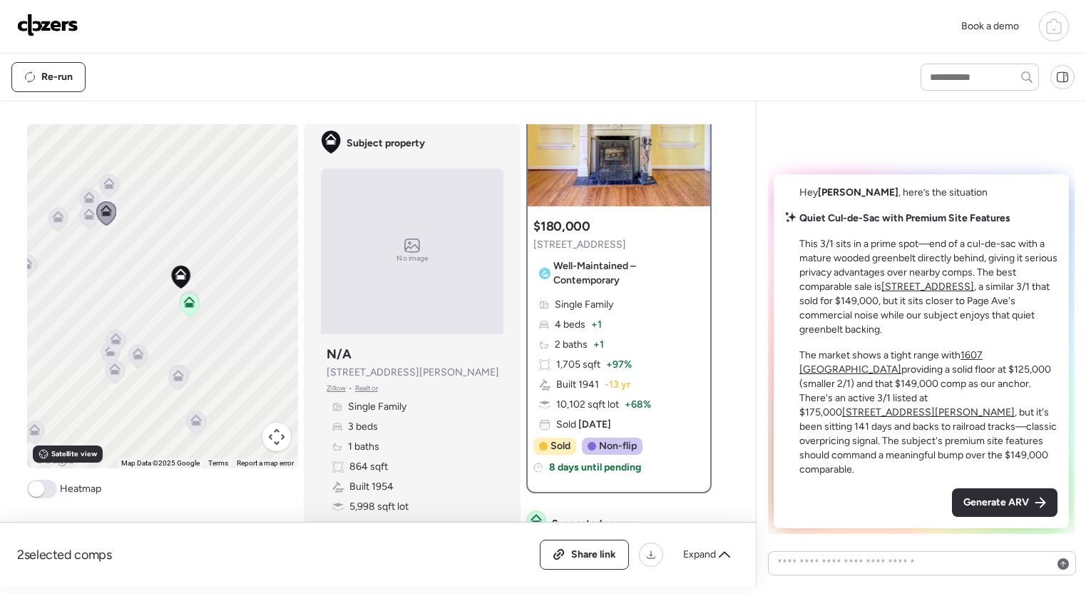
click at [88, 221] on icon at bounding box center [89, 217] width 19 height 24
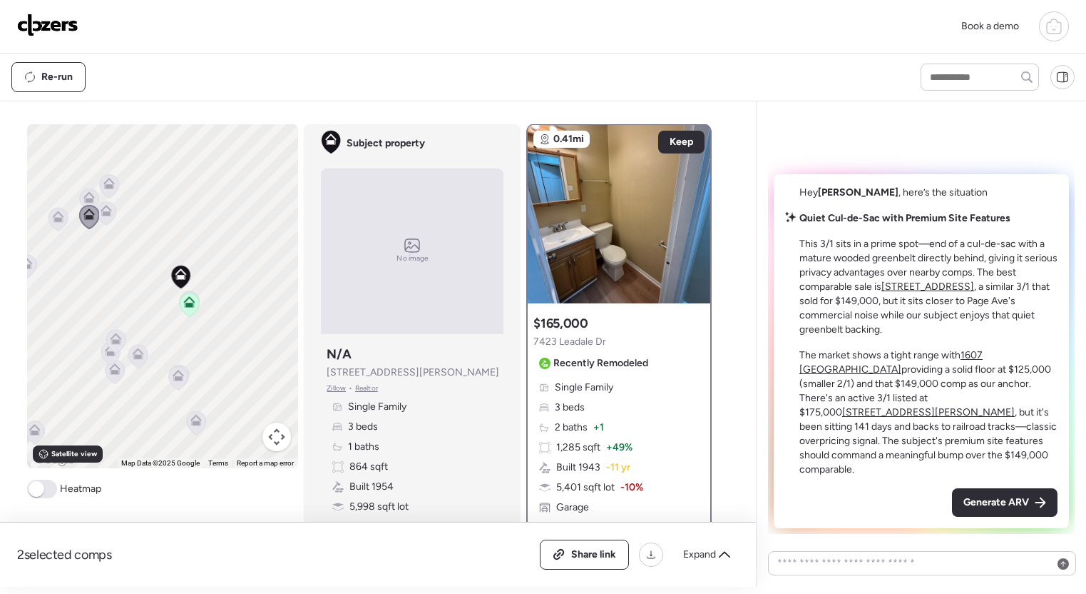
scroll to position [0, 0]
click at [691, 205] on div at bounding box center [694, 207] width 17 height 17
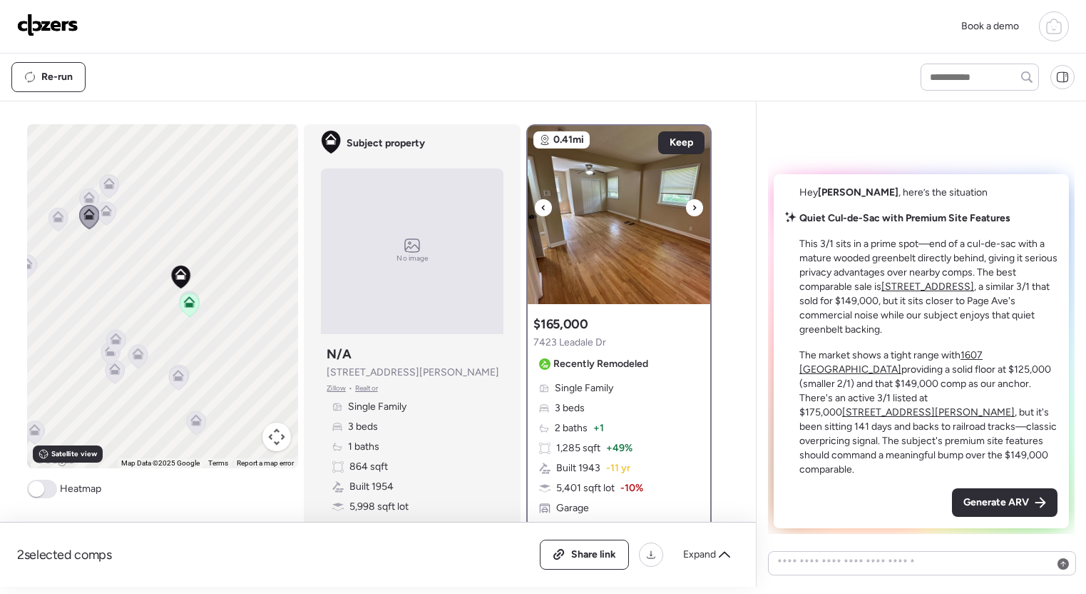
click at [693, 205] on icon at bounding box center [695, 207] width 6 height 17
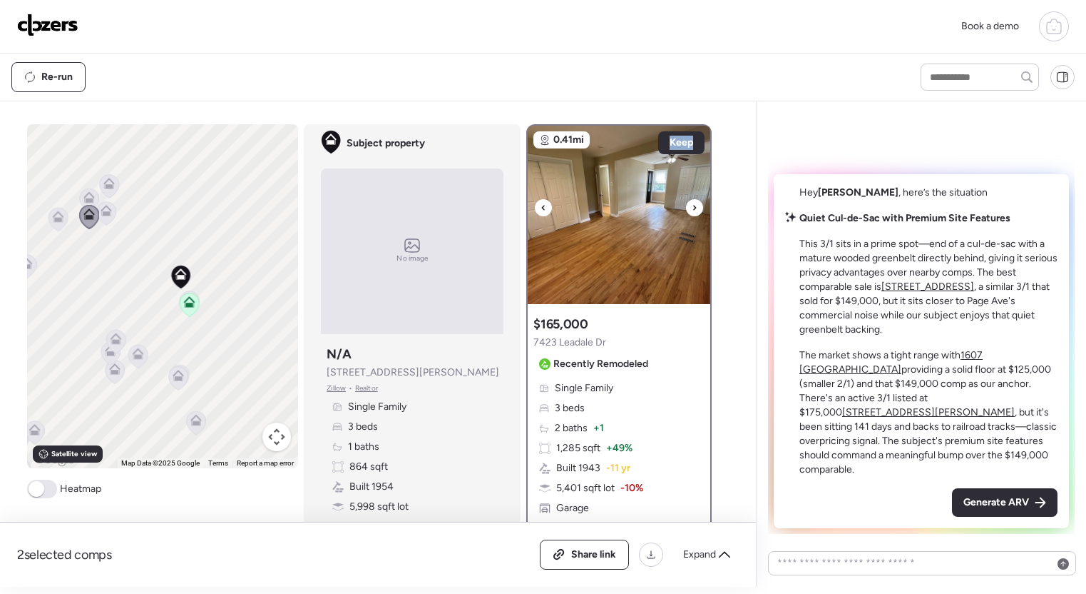
click at [693, 205] on icon at bounding box center [695, 207] width 6 height 17
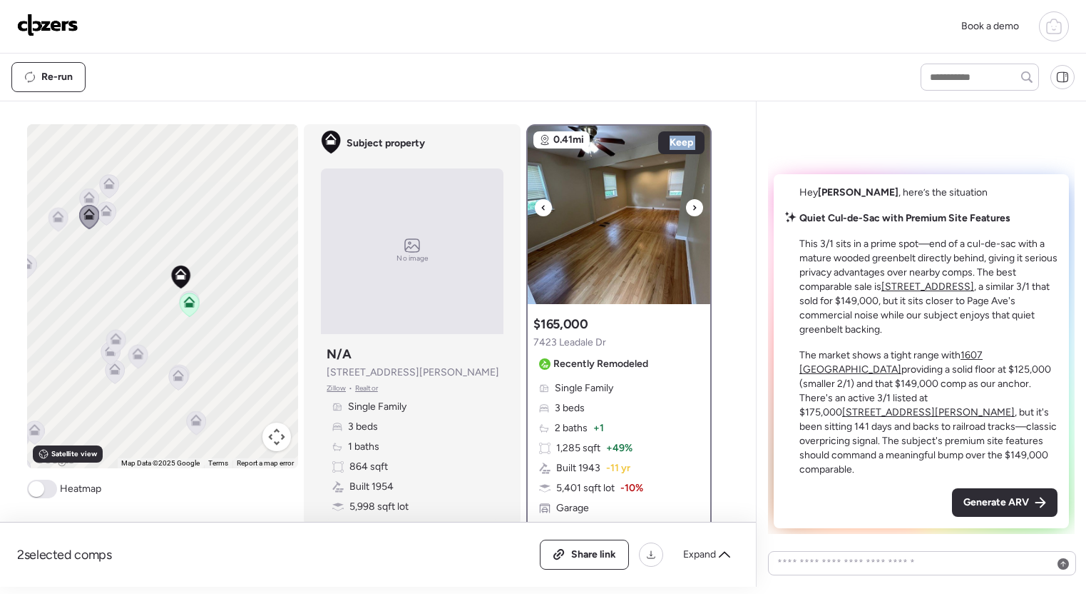
click at [693, 205] on icon at bounding box center [695, 207] width 6 height 17
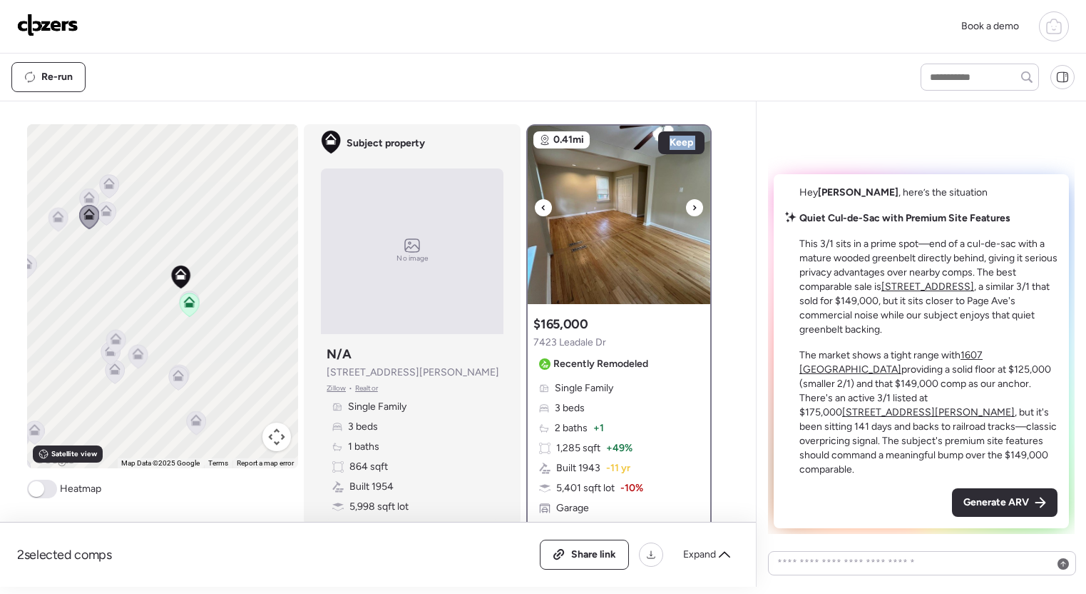
click at [693, 205] on icon at bounding box center [695, 207] width 6 height 17
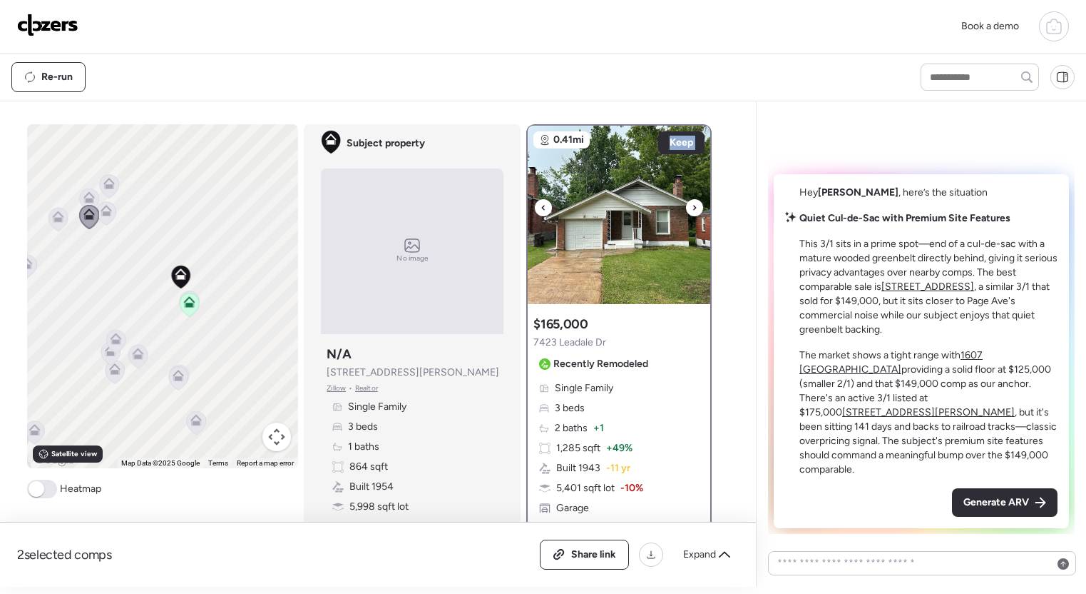
click at [693, 205] on icon at bounding box center [695, 207] width 6 height 17
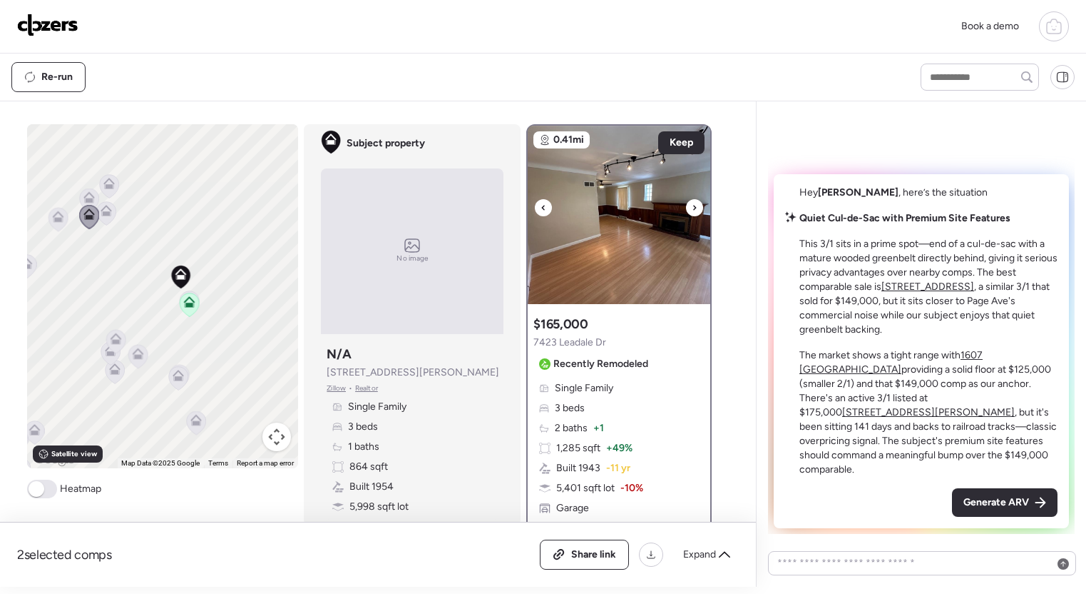
click at [693, 205] on icon at bounding box center [695, 207] width 6 height 17
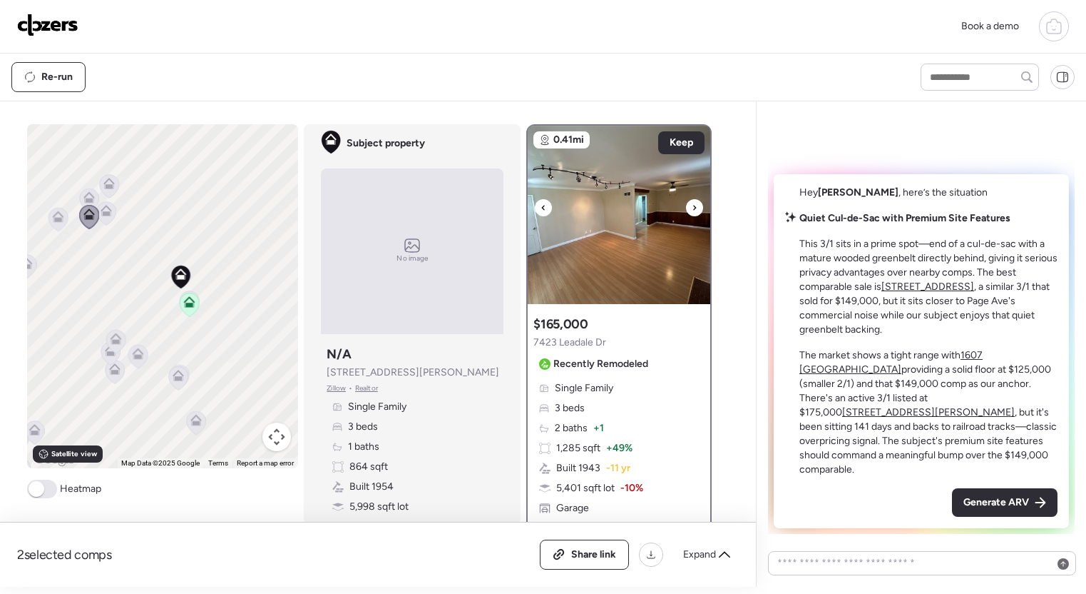
click at [693, 205] on icon at bounding box center [695, 207] width 6 height 17
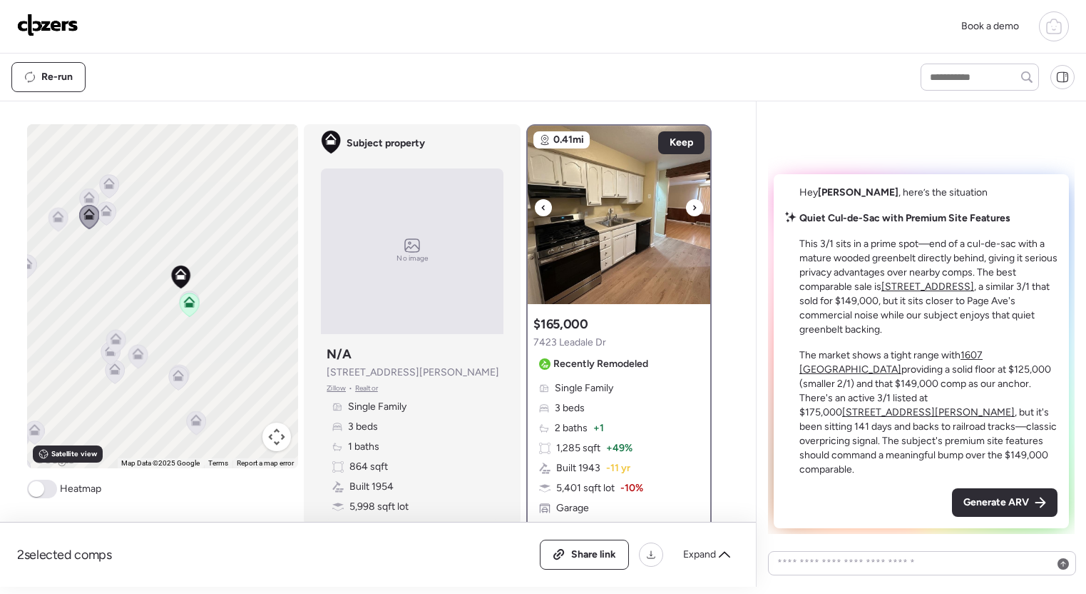
click at [693, 205] on icon at bounding box center [695, 207] width 6 height 17
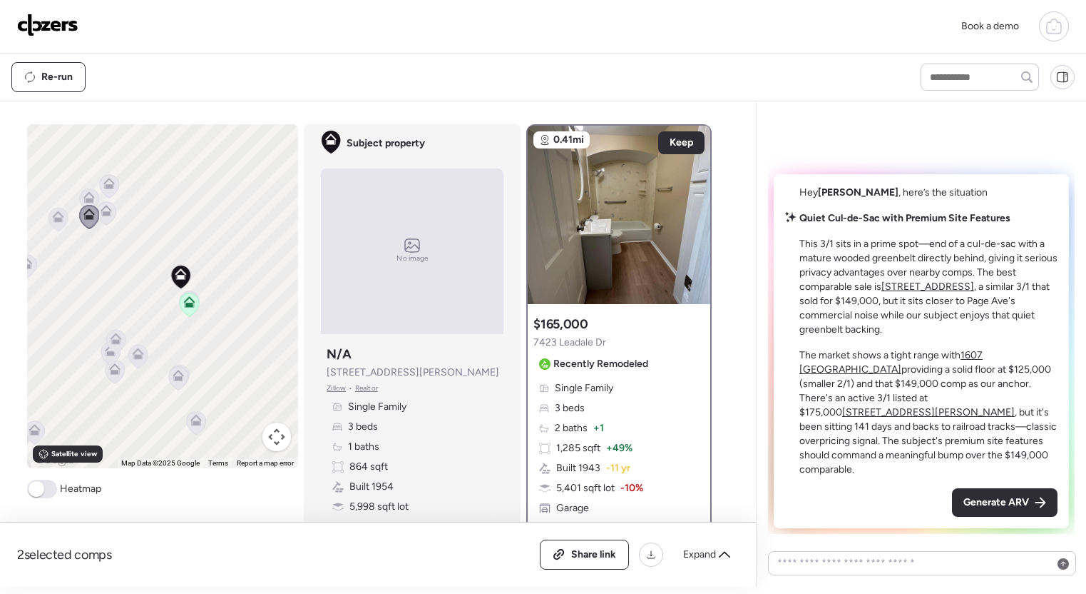
click at [179, 377] on icon at bounding box center [177, 378] width 9 height 4
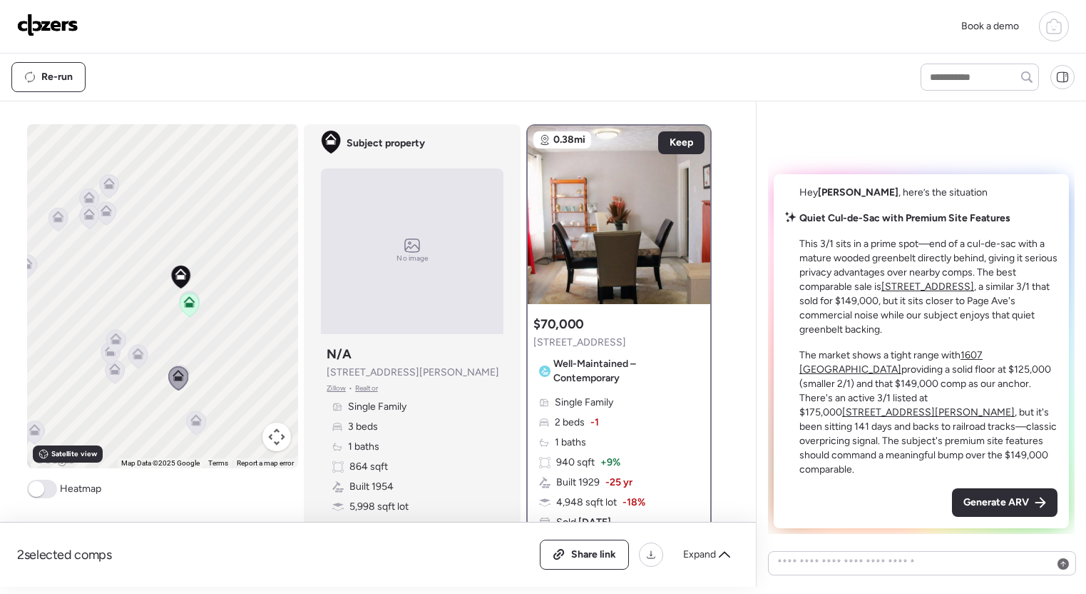
click at [141, 358] on icon at bounding box center [137, 357] width 9 height 4
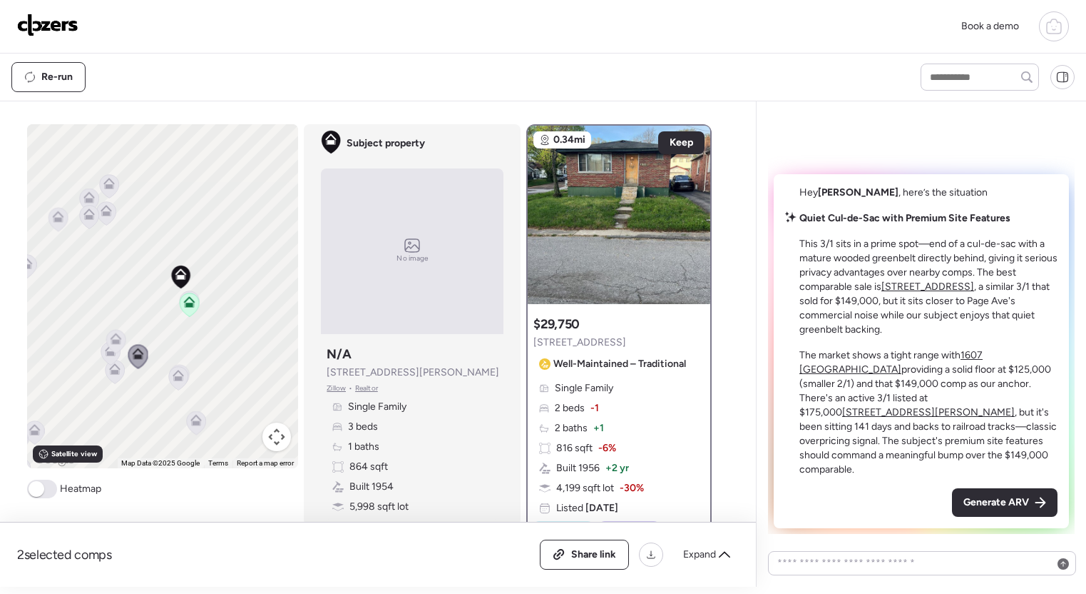
click at [113, 337] on icon at bounding box center [116, 336] width 11 height 6
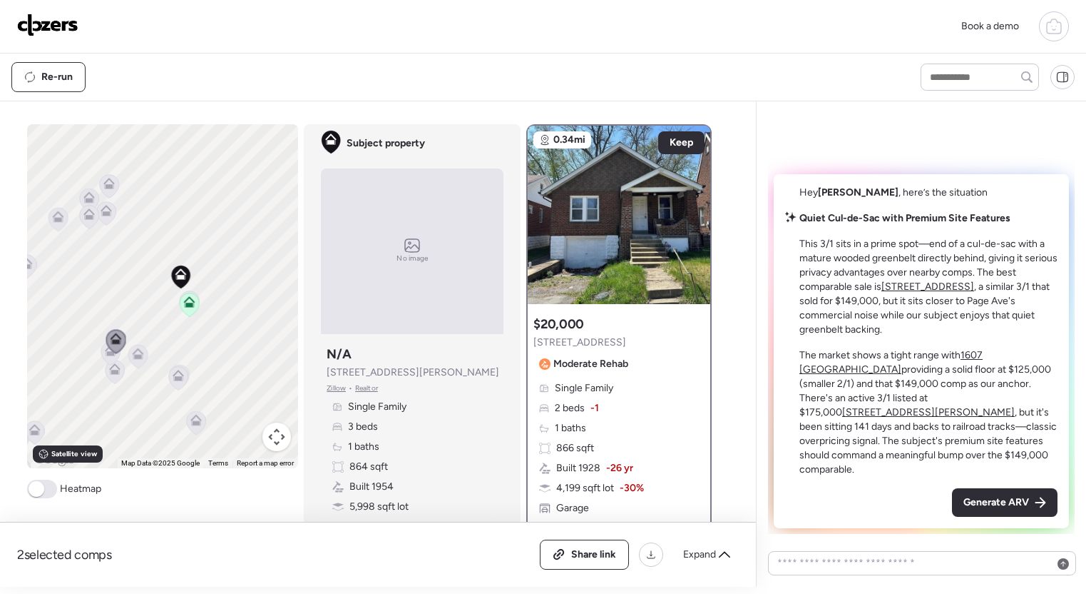
click at [106, 352] on icon at bounding box center [116, 342] width 20 height 24
click at [106, 356] on div at bounding box center [116, 343] width 20 height 26
click at [113, 371] on icon at bounding box center [114, 372] width 9 height 4
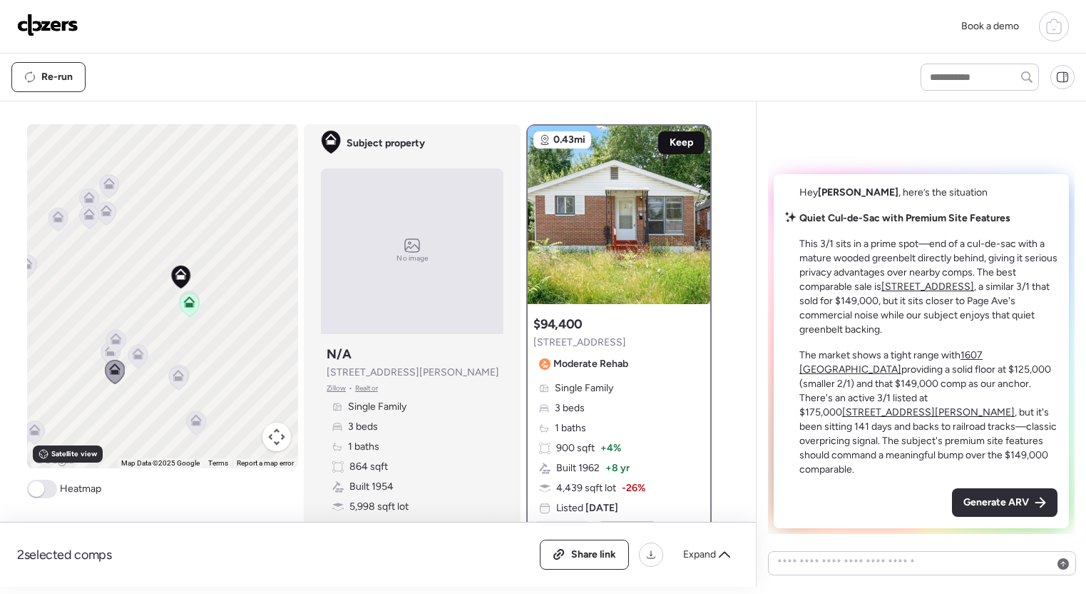
click at [673, 141] on span "Keep" at bounding box center [682, 143] width 24 height 14
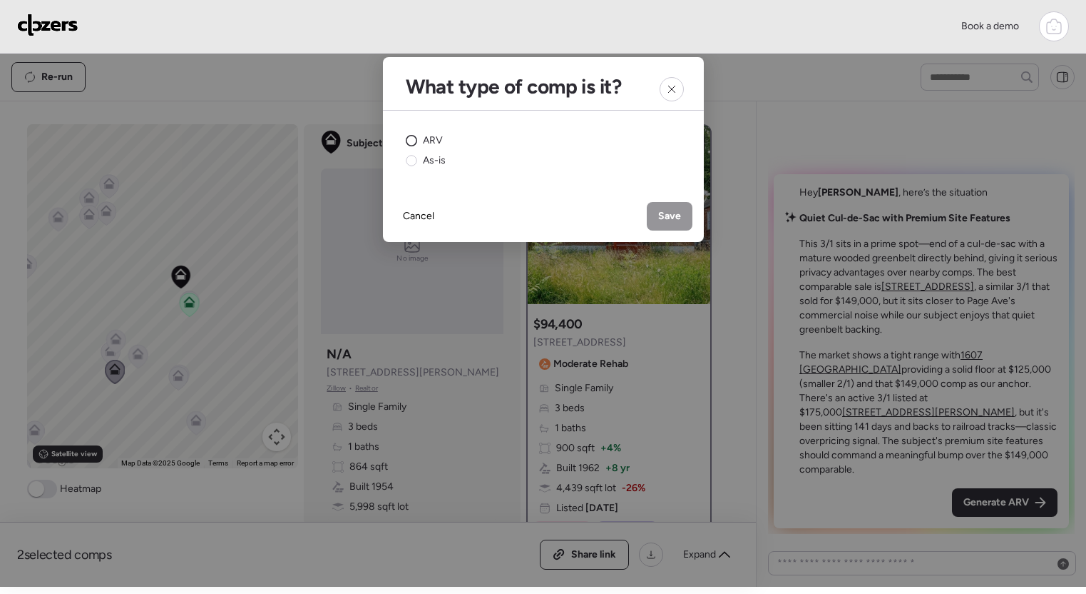
drag, startPoint x: 417, startPoint y: 143, endPoint x: 452, endPoint y: 147, distance: 35.2
click at [417, 143] on div "ARV" at bounding box center [424, 140] width 37 height 14
click at [669, 211] on span "Save" at bounding box center [669, 216] width 23 height 14
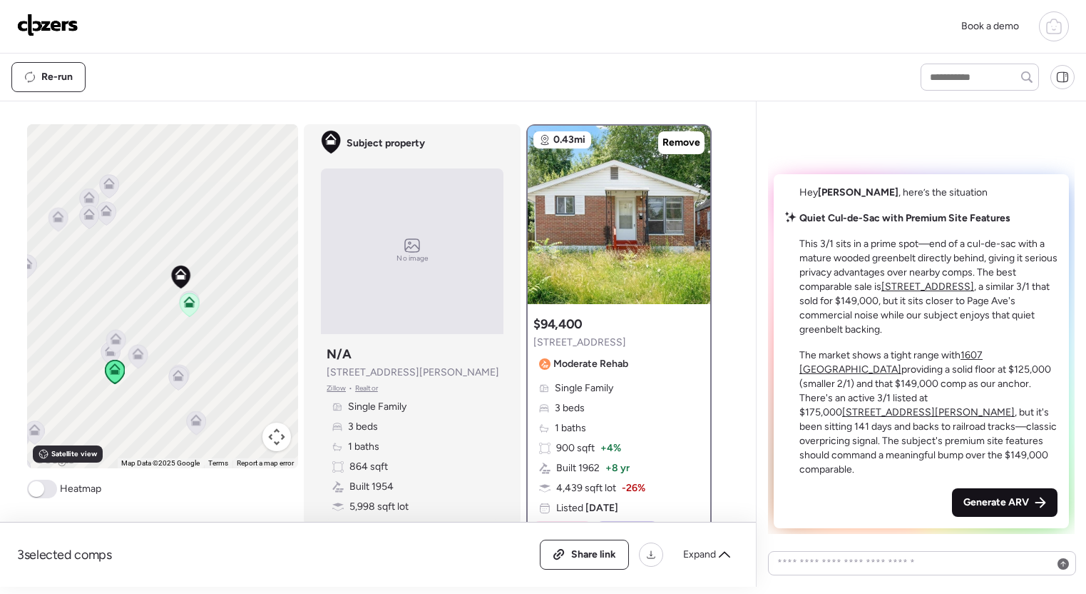
click at [1005, 498] on span "Generate ARV" at bounding box center [997, 502] width 66 height 14
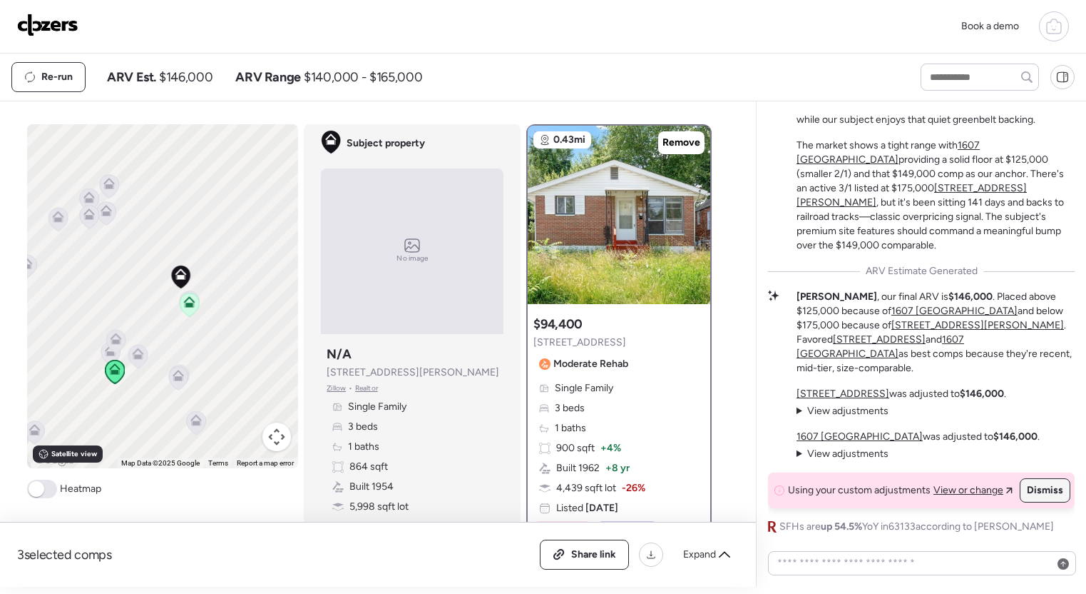
click at [1037, 494] on span "Dismiss" at bounding box center [1045, 490] width 36 height 14
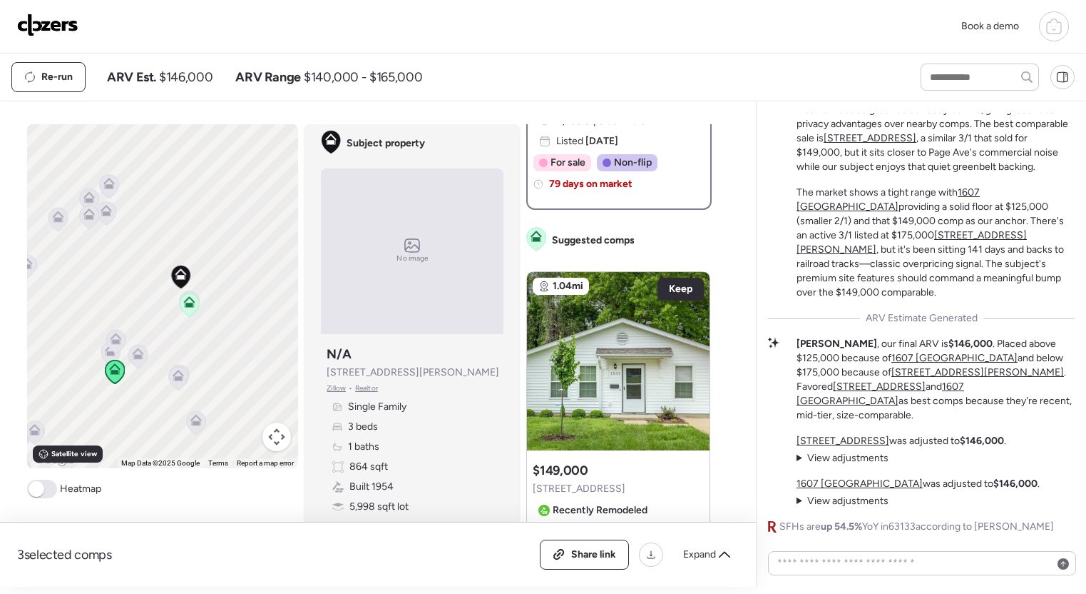
scroll to position [-21, 0]
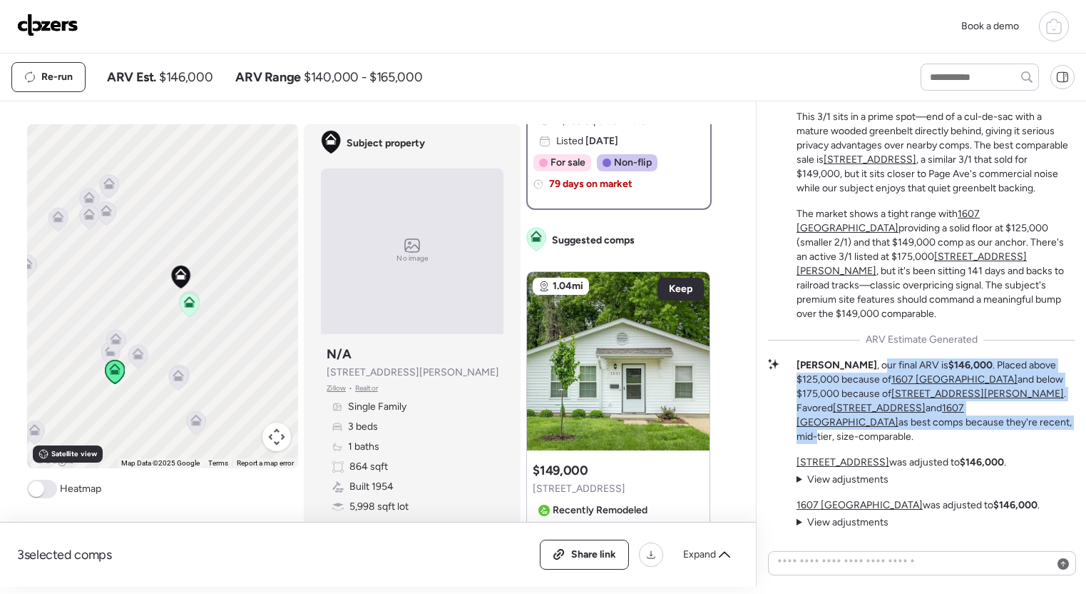
drag, startPoint x: 865, startPoint y: 382, endPoint x: 1017, endPoint y: 414, distance: 155.3
click at [1048, 421] on p "Adam , our final ARV is $146,000 . Placed above $125,000 because of 1607 Bradfo…" at bounding box center [936, 401] width 278 height 86
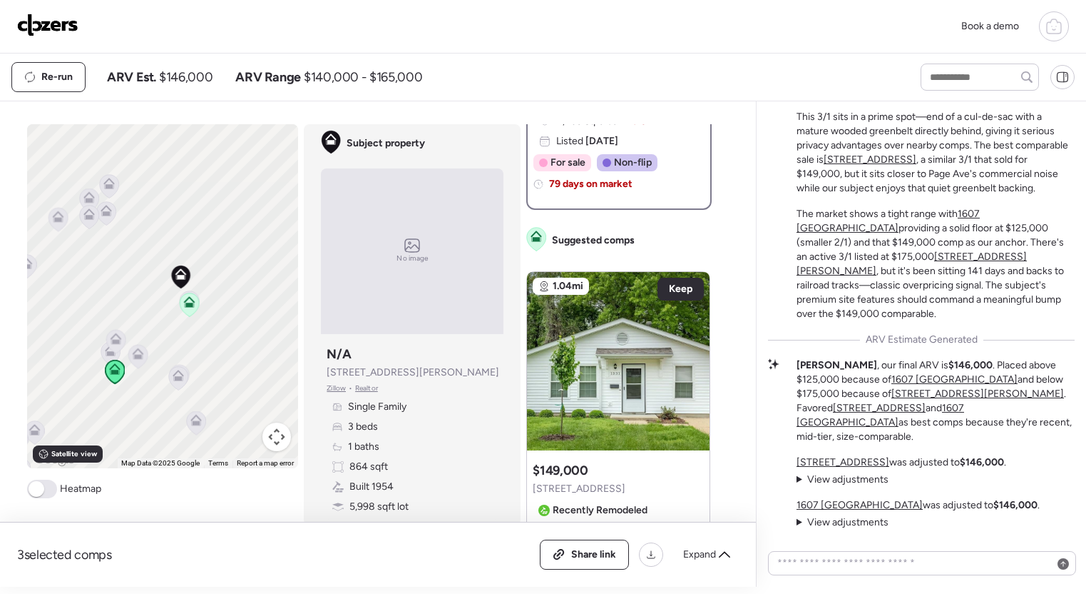
click at [950, 397] on p "Adam , our final ARV is $146,000 . Placed above $125,000 because of 1607 Bradfo…" at bounding box center [936, 401] width 278 height 86
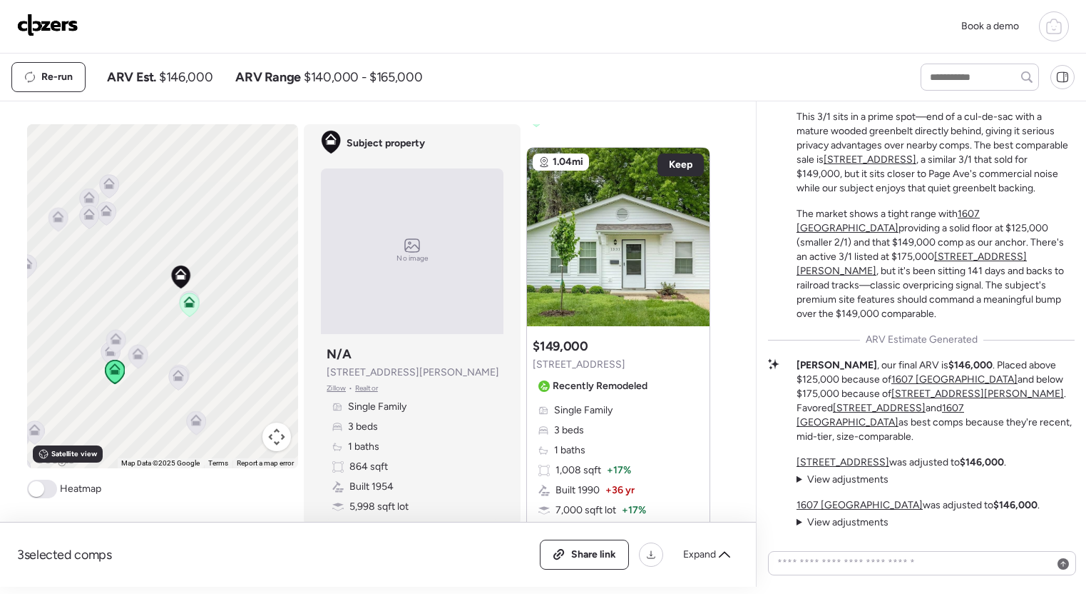
scroll to position [503, 0]
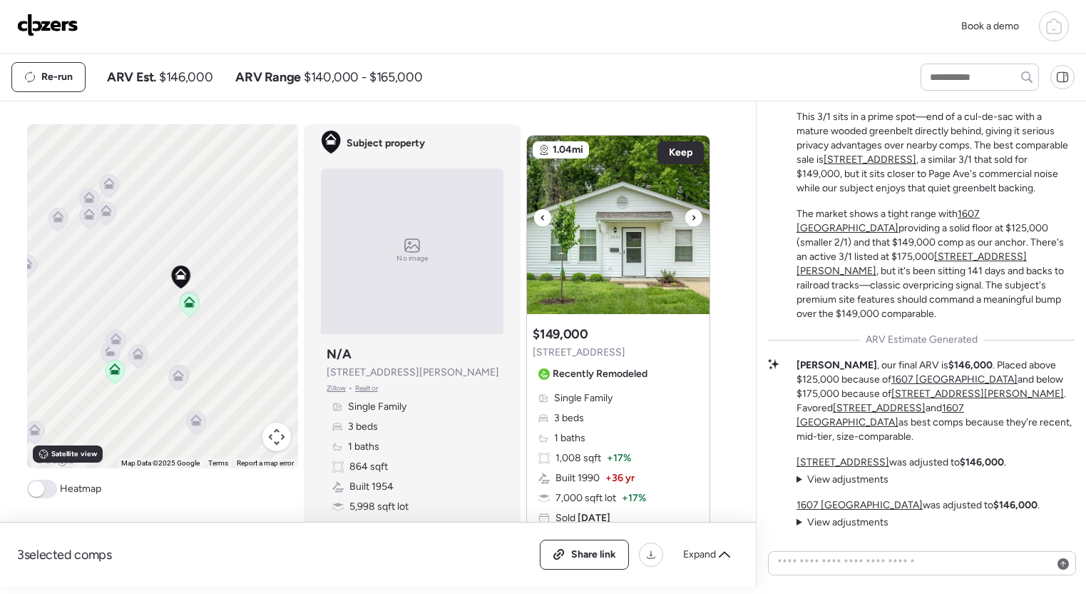
click at [693, 219] on icon at bounding box center [694, 217] width 6 height 17
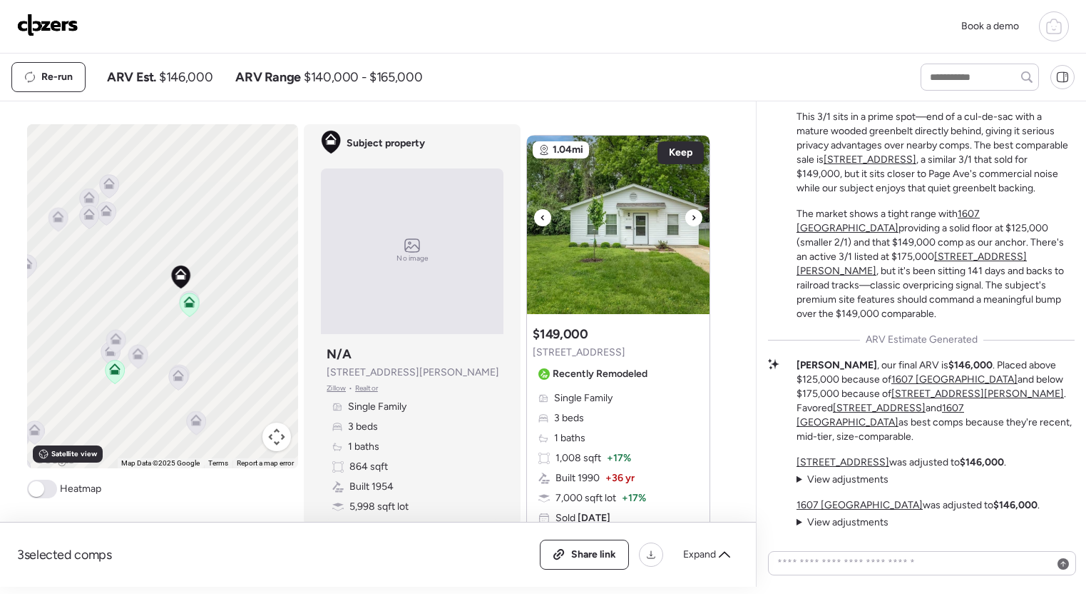
click at [693, 219] on icon at bounding box center [694, 217] width 6 height 17
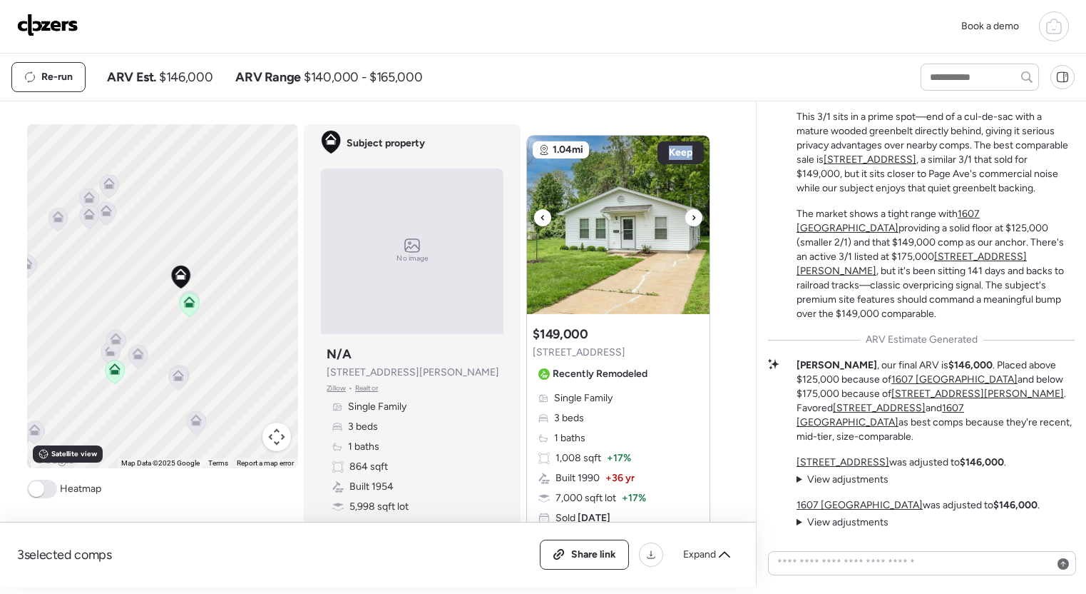
click at [693, 219] on icon at bounding box center [694, 217] width 6 height 17
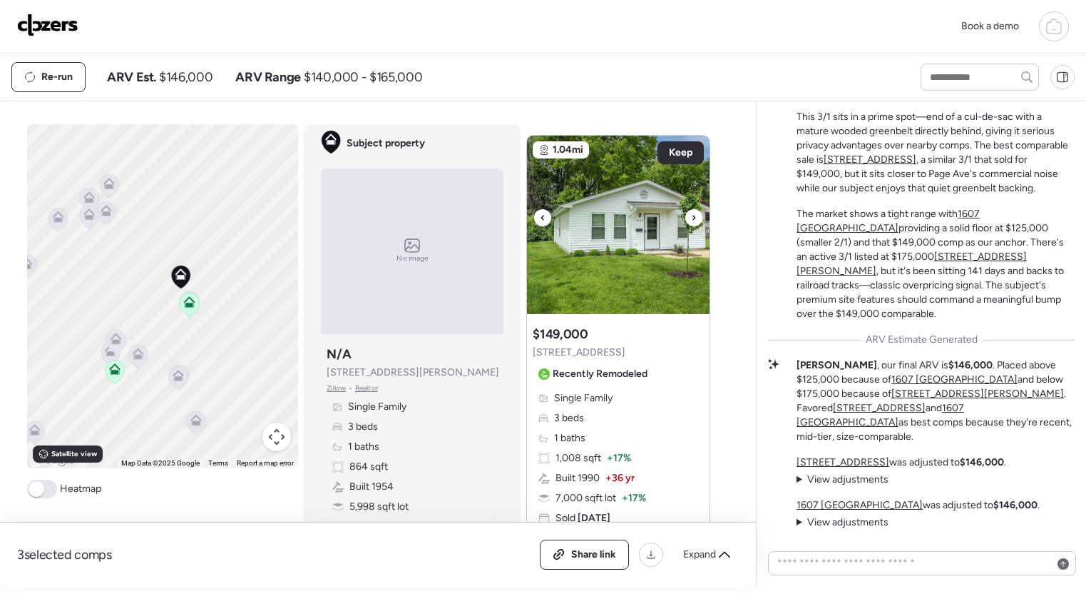
click at [693, 219] on icon at bounding box center [694, 217] width 6 height 17
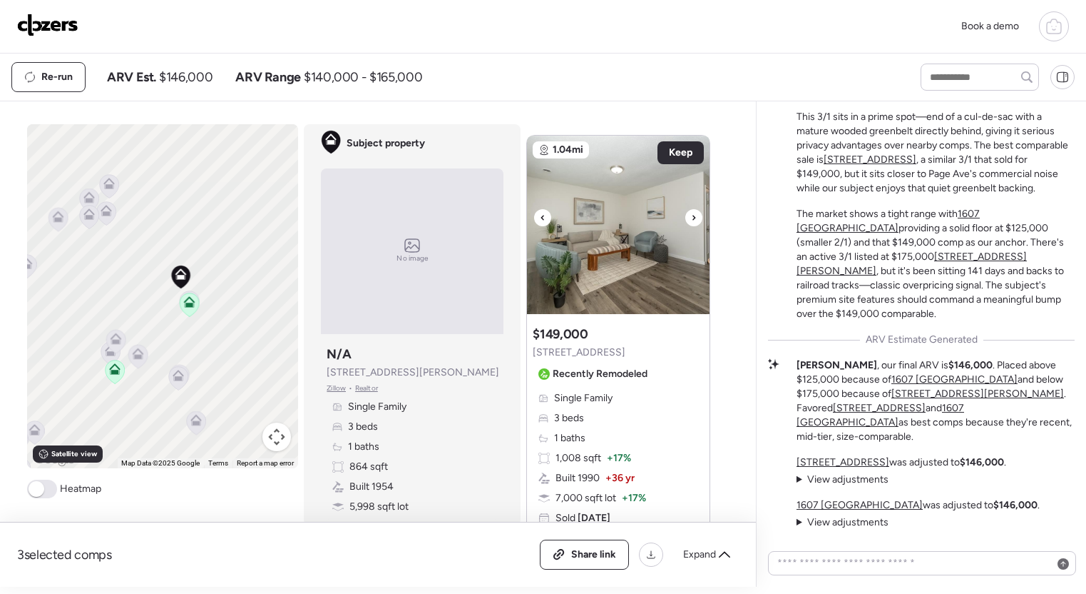
click at [693, 219] on icon at bounding box center [694, 217] width 6 height 17
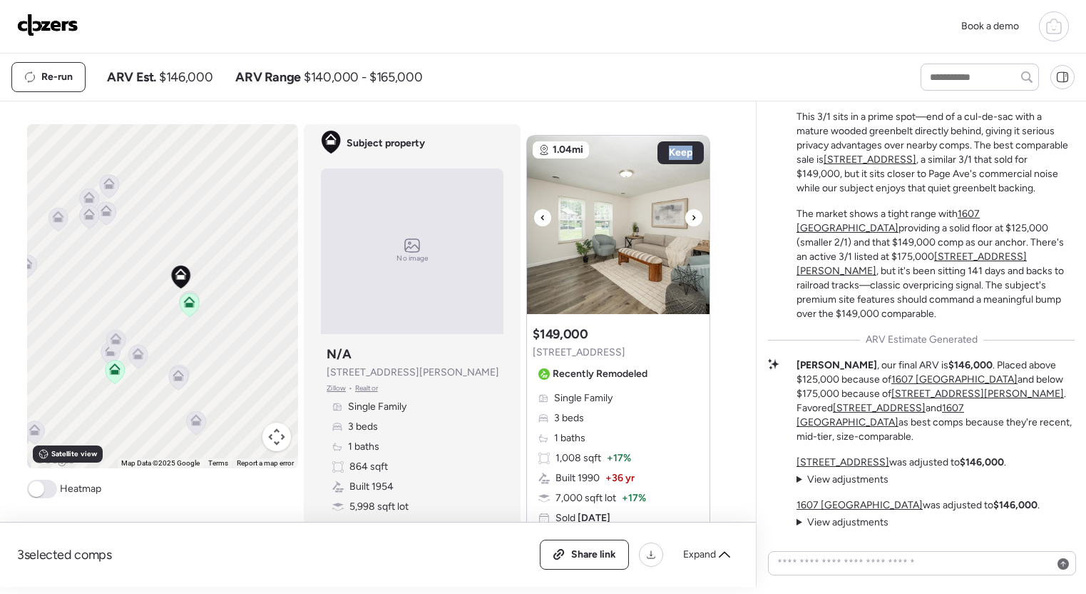
click at [693, 219] on icon at bounding box center [694, 217] width 6 height 17
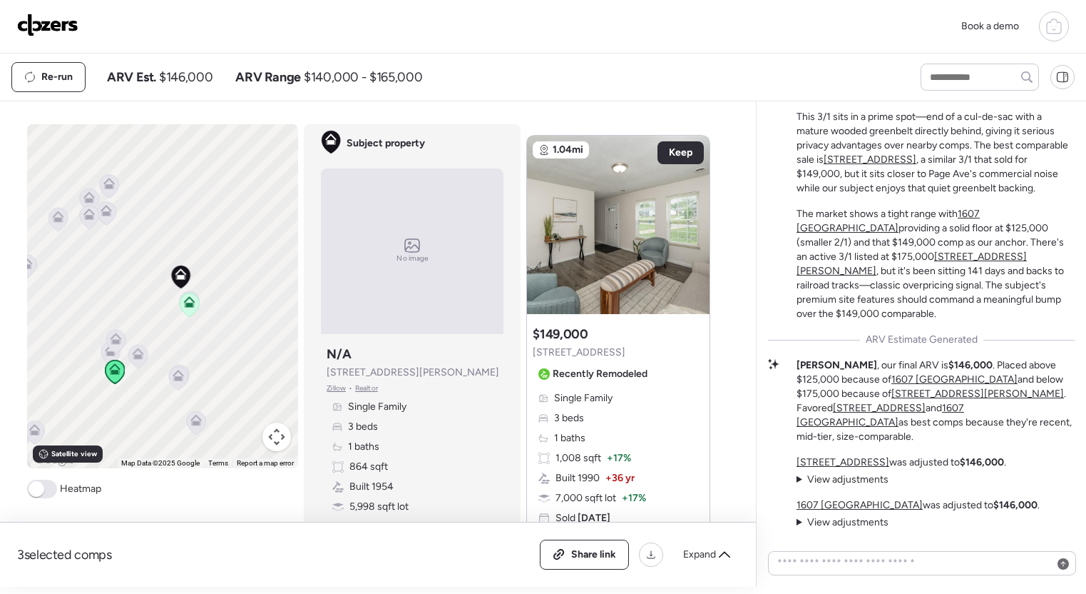
drag, startPoint x: 148, startPoint y: 551, endPoint x: 169, endPoint y: 553, distance: 20.8
click at [148, 551] on div "3 selected comps All (3) ARV (3) As-is (0) Share link Expand" at bounding box center [378, 554] width 722 height 30
click at [651, 556] on icon at bounding box center [651, 553] width 2 height 5
click at [721, 554] on icon at bounding box center [724, 554] width 11 height 11
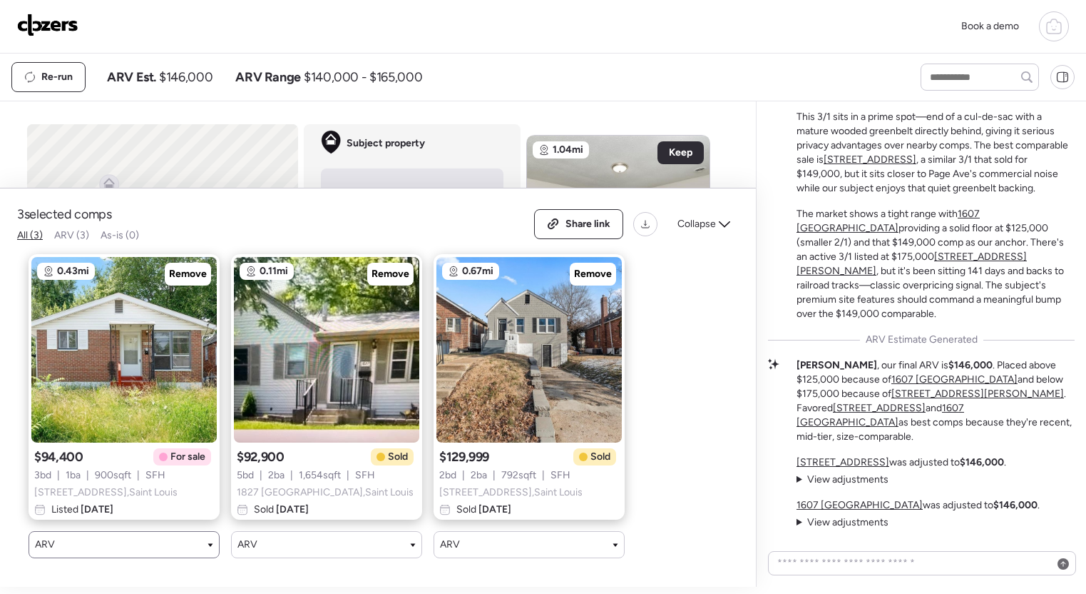
click at [100, 542] on div "ARV" at bounding box center [124, 544] width 178 height 14
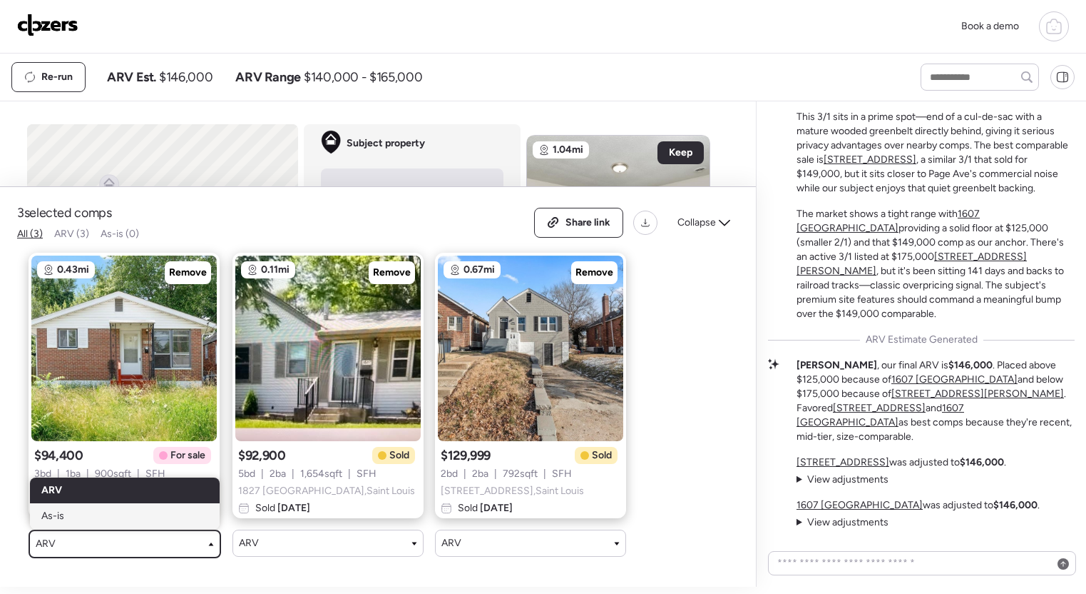
click at [78, 514] on div "As-is" at bounding box center [125, 516] width 190 height 26
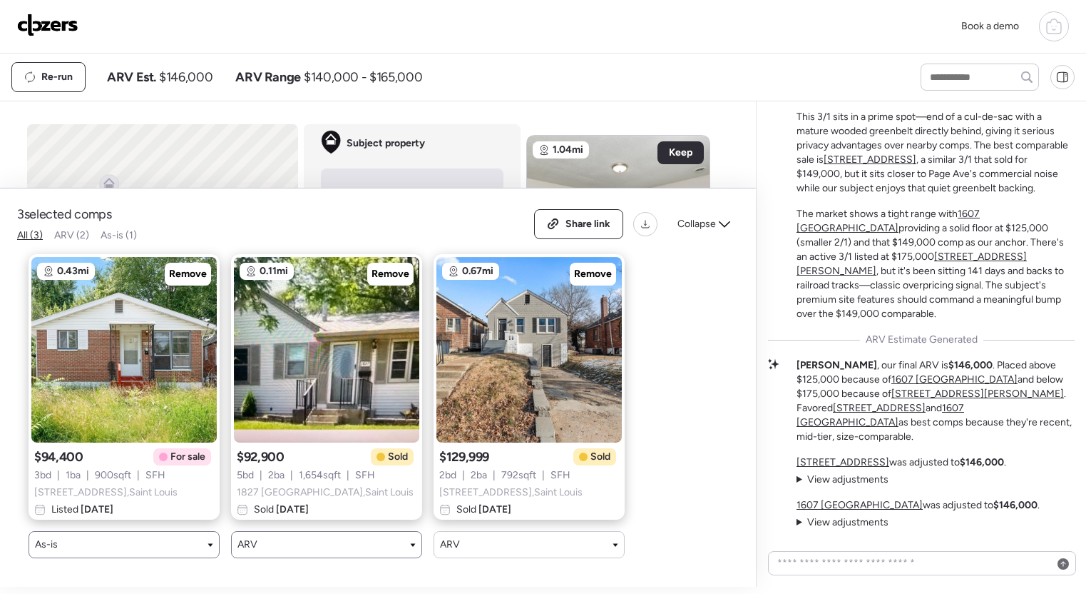
click at [251, 553] on div "ARV" at bounding box center [326, 544] width 191 height 27
click at [258, 538] on div "ARV" at bounding box center [327, 544] width 178 height 14
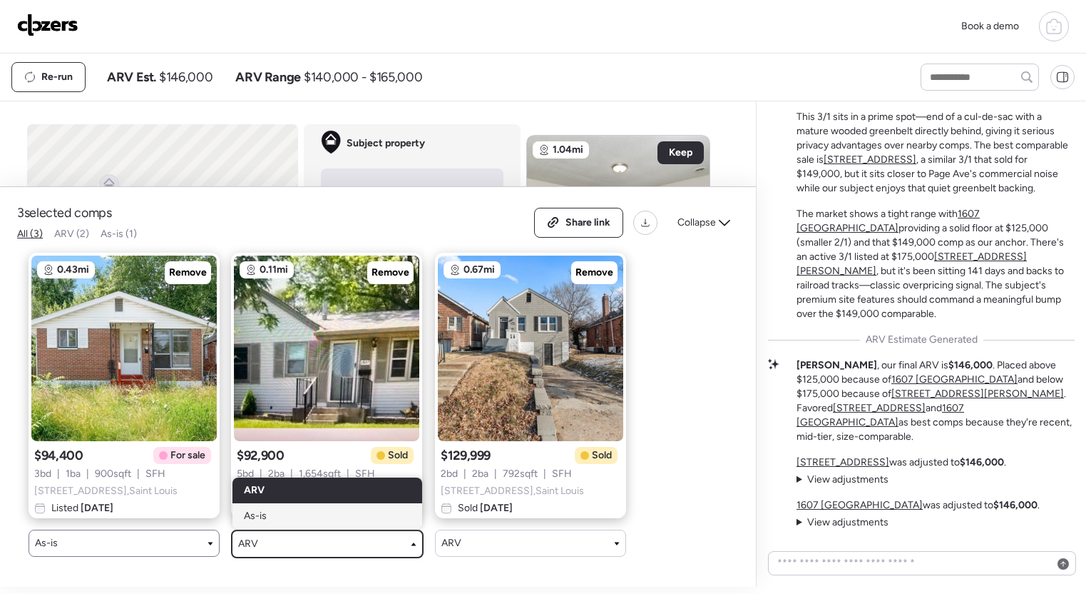
click at [261, 517] on span "As-is" at bounding box center [255, 516] width 23 height 14
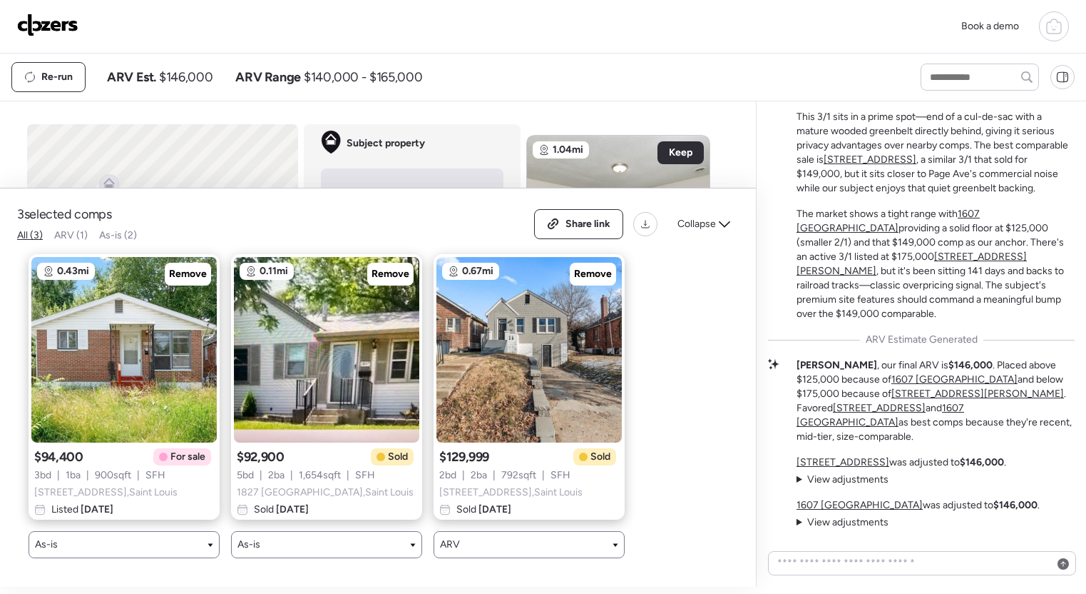
click at [467, 551] on div "ARV" at bounding box center [529, 544] width 178 height 14
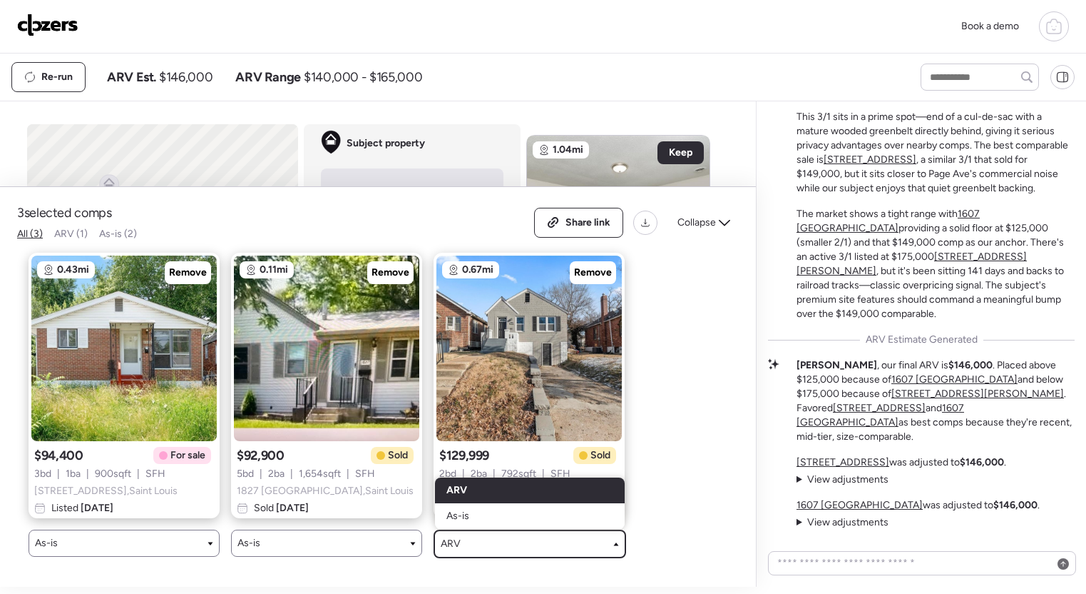
click at [452, 518] on span "As-is" at bounding box center [458, 516] width 23 height 14
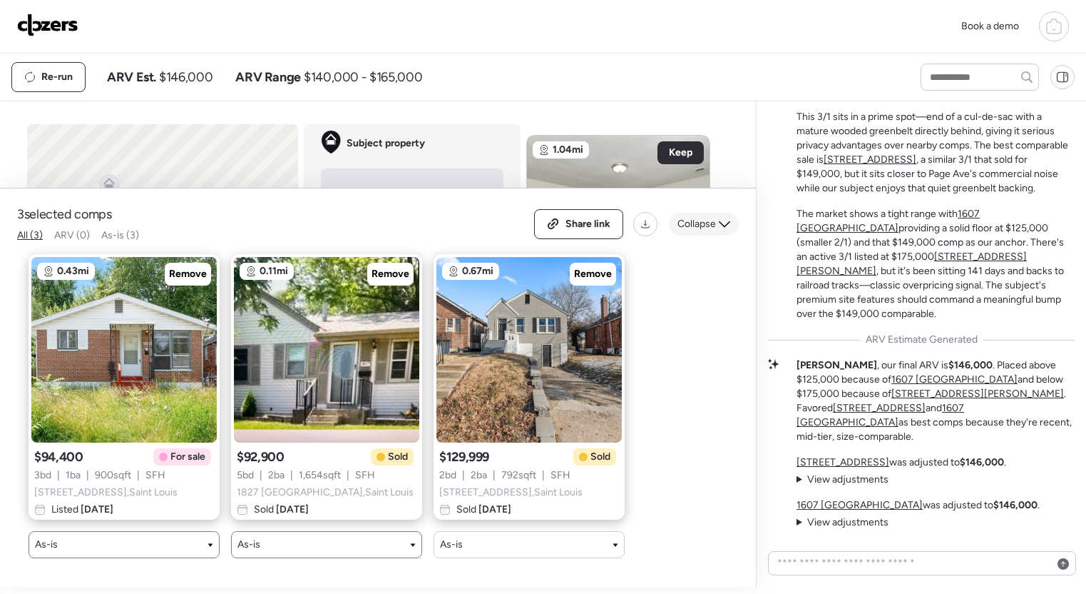
click at [717, 227] on div "Collapse" at bounding box center [704, 224] width 70 height 23
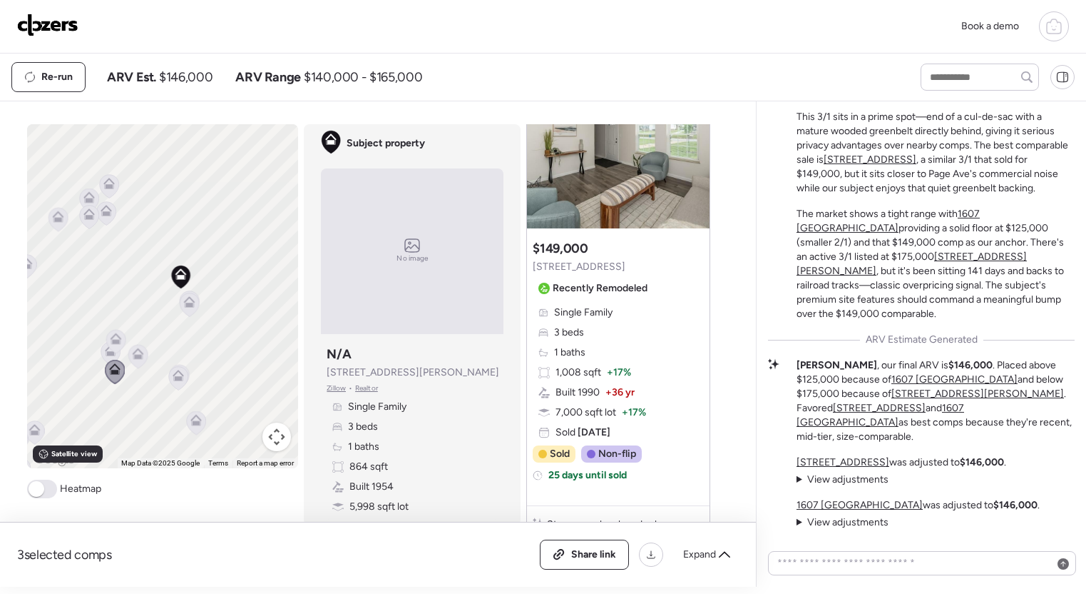
scroll to position [0, 0]
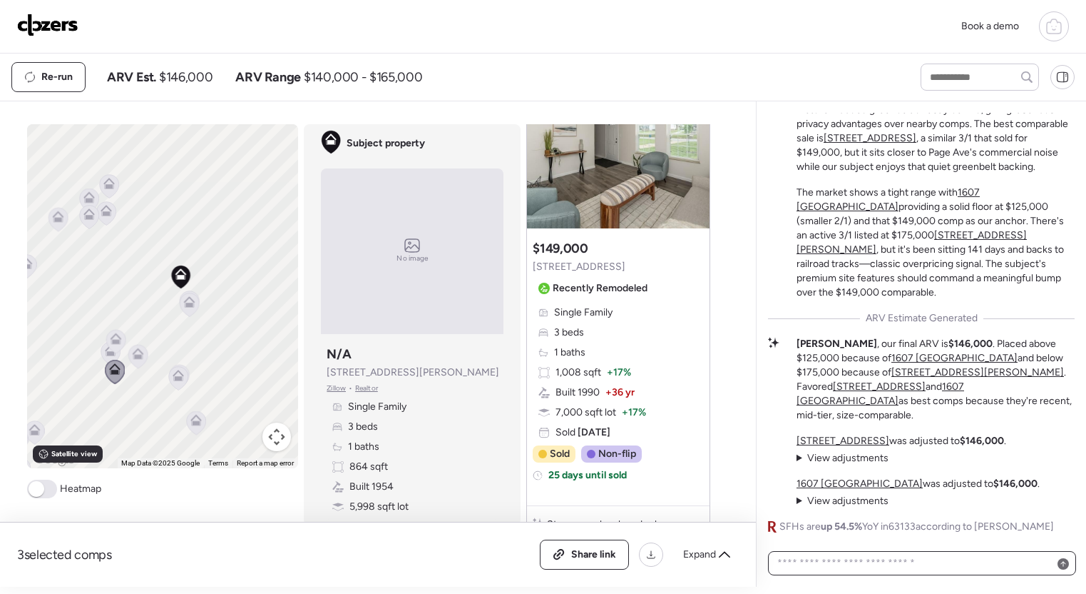
click at [850, 559] on textarea at bounding box center [922, 563] width 295 height 20
type textarea "**********"
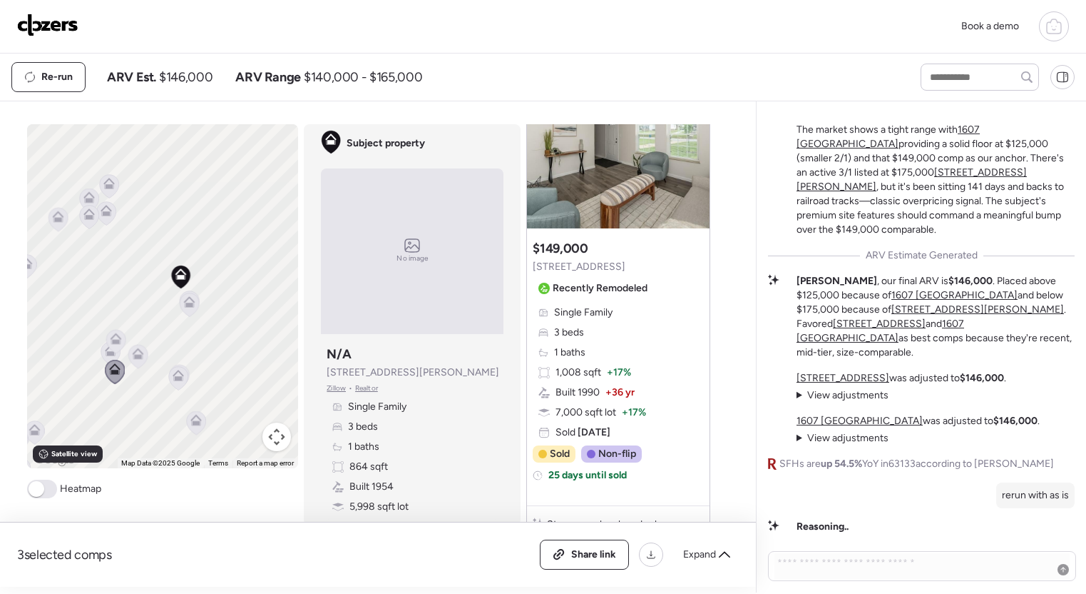
scroll to position [-84, 0]
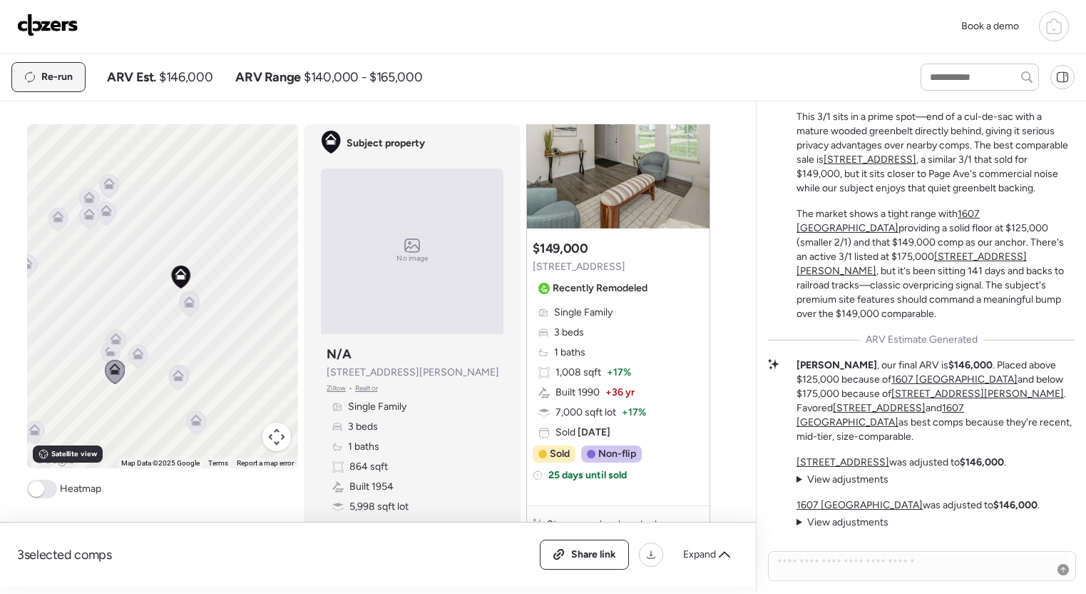
click at [64, 82] on span "Re-run" at bounding box center [56, 77] width 31 height 14
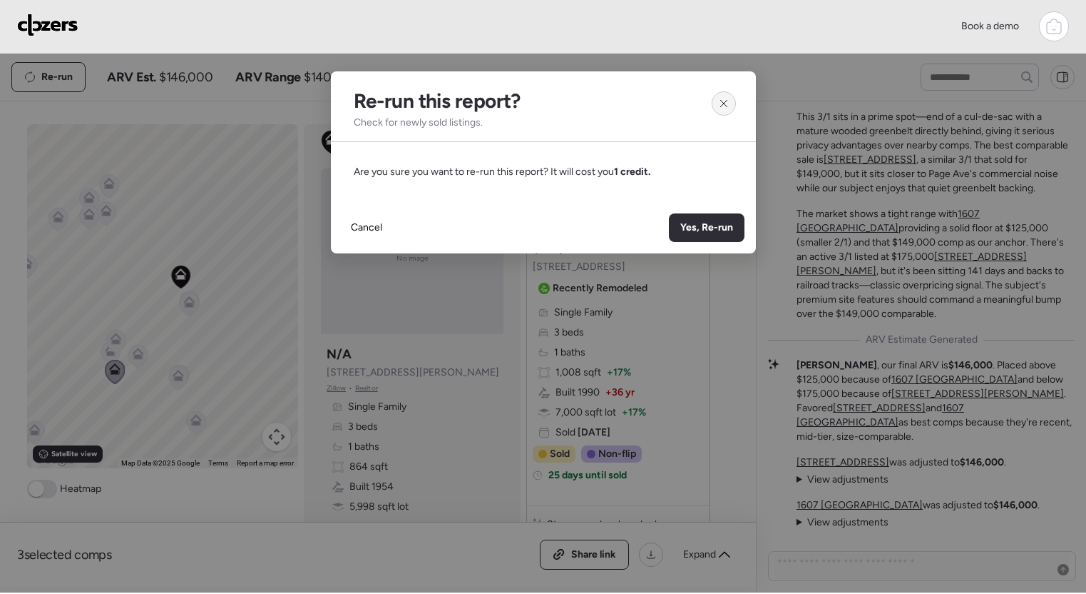
click at [721, 102] on icon at bounding box center [723, 103] width 11 height 11
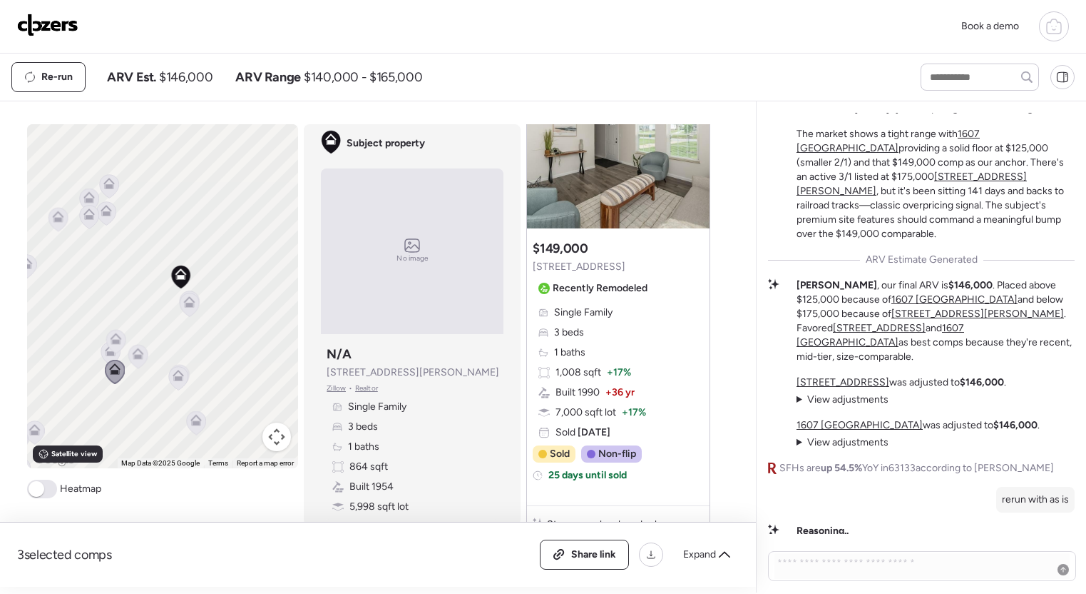
scroll to position [-3, 0]
click at [54, 79] on span "Re-run" at bounding box center [56, 77] width 31 height 14
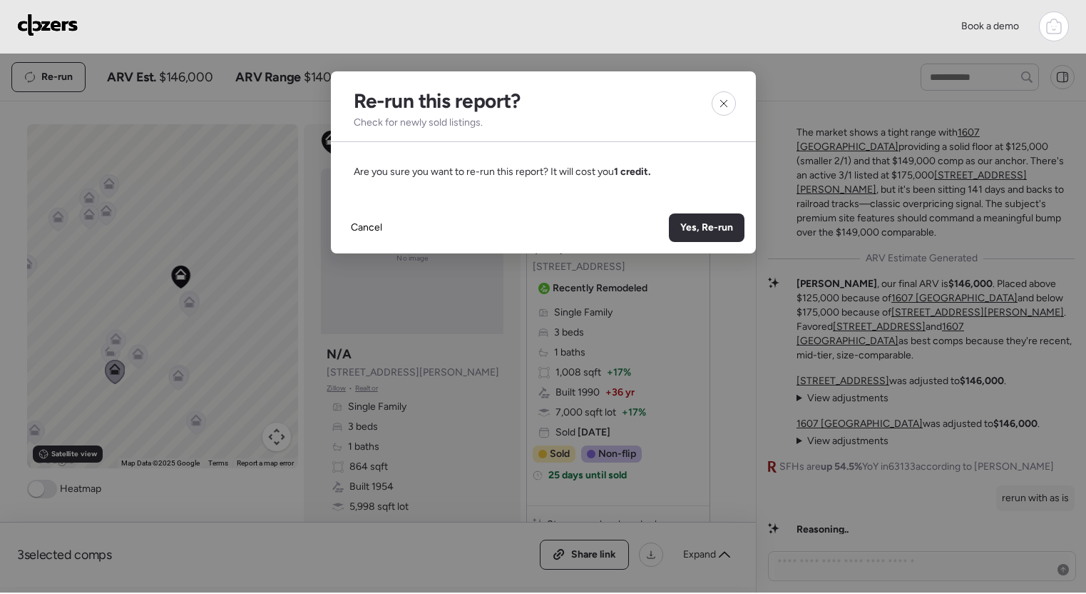
click at [706, 222] on span "Yes, Re-run" at bounding box center [707, 227] width 53 height 14
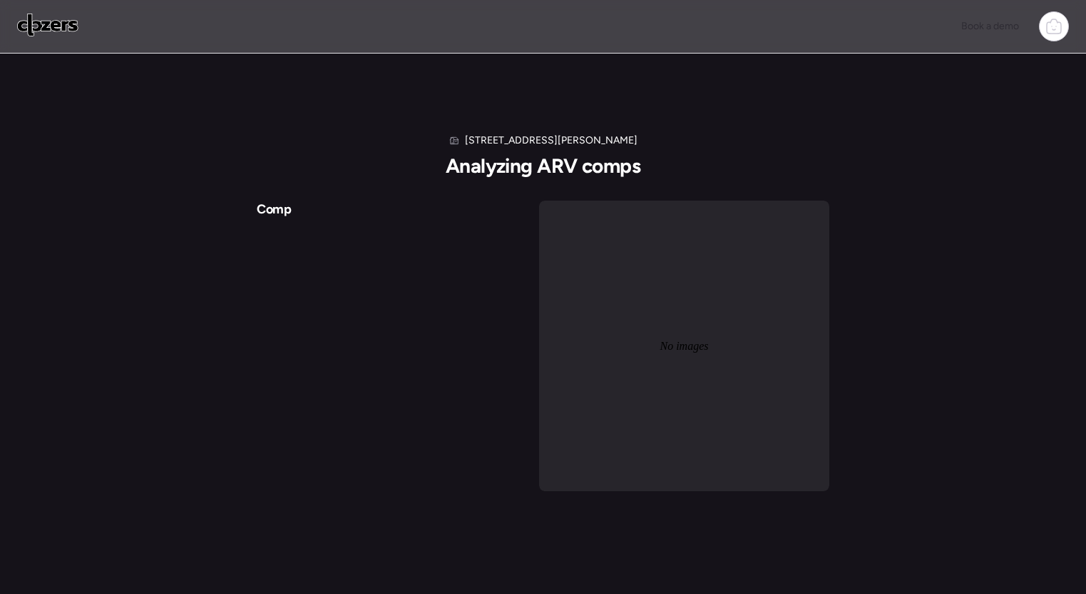
scroll to position [0, 0]
drag, startPoint x: 703, startPoint y: 321, endPoint x: 688, endPoint y: 344, distance: 27.3
click at [688, 344] on div "No images" at bounding box center [684, 345] width 290 height 290
click at [414, 305] on div "Comp No images" at bounding box center [543, 345] width 573 height 290
click at [1046, 29] on icon at bounding box center [1054, 26] width 17 height 17
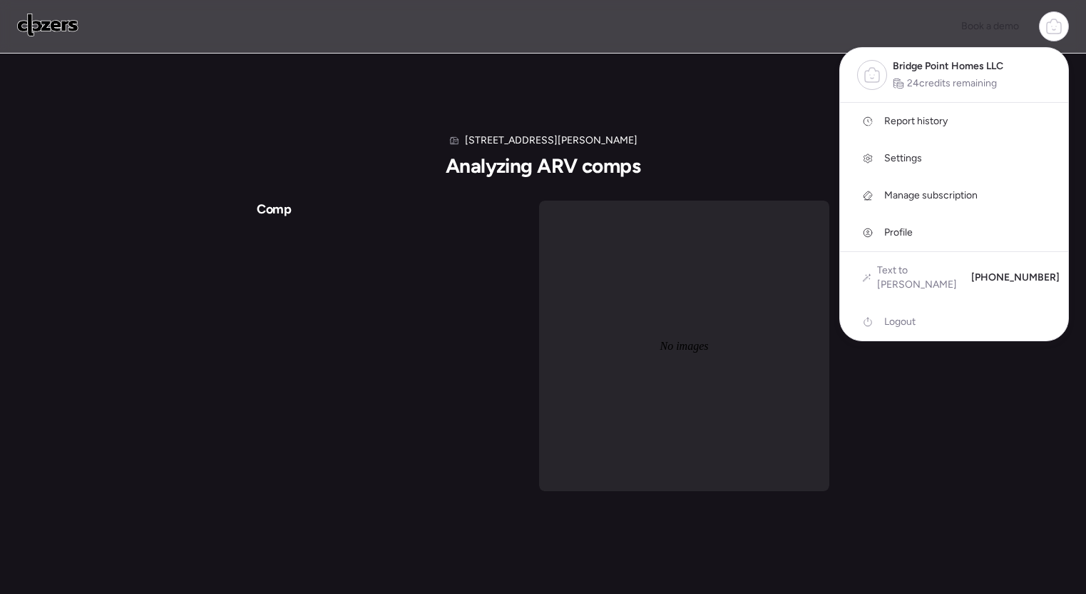
drag, startPoint x: 955, startPoint y: 268, endPoint x: 1061, endPoint y: 270, distance: 105.6
click at [1061, 270] on div "Text to ARV +1 (659) 218-0908" at bounding box center [954, 277] width 228 height 51
click at [913, 158] on span "Settings" at bounding box center [904, 158] width 38 height 14
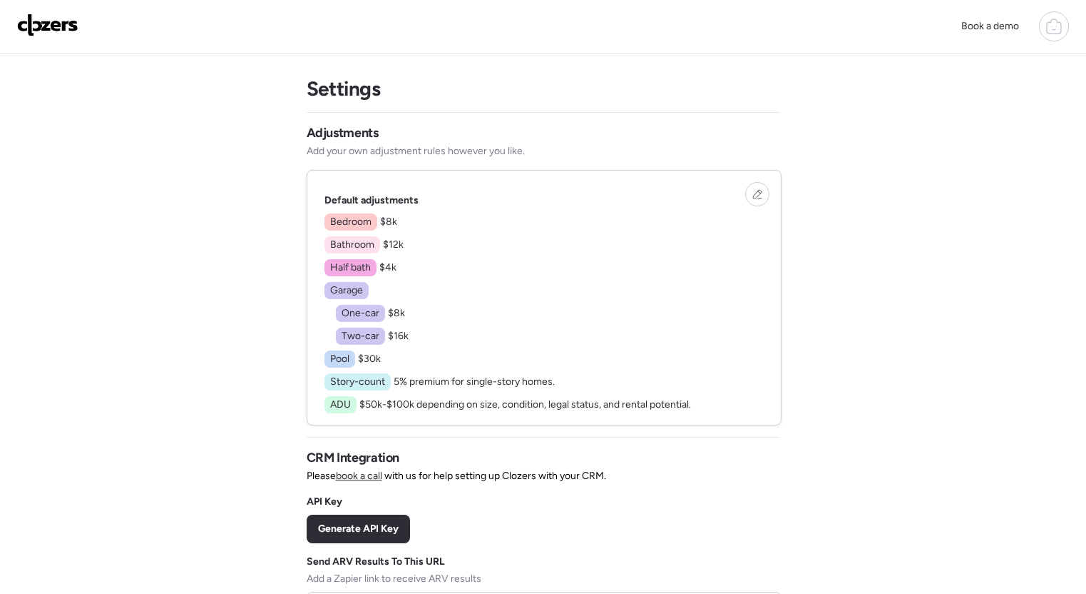
click at [40, 33] on img at bounding box center [47, 25] width 61 height 23
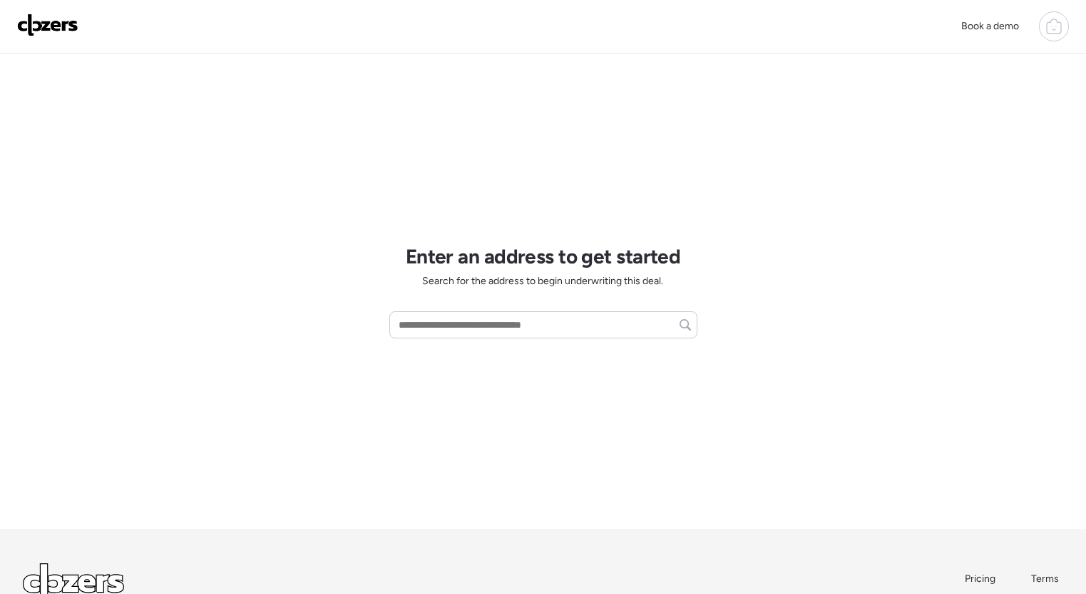
click at [1071, 22] on div "Book a demo" at bounding box center [543, 27] width 1086 height 54
click at [1067, 23] on div at bounding box center [1054, 26] width 30 height 30
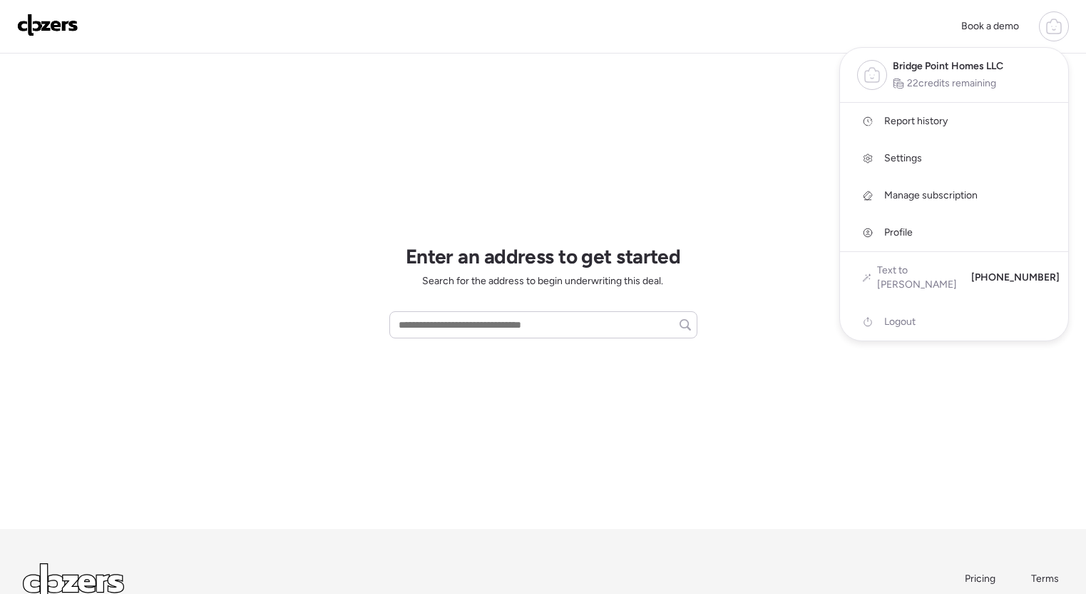
click at [919, 116] on span "Report history" at bounding box center [916, 121] width 63 height 14
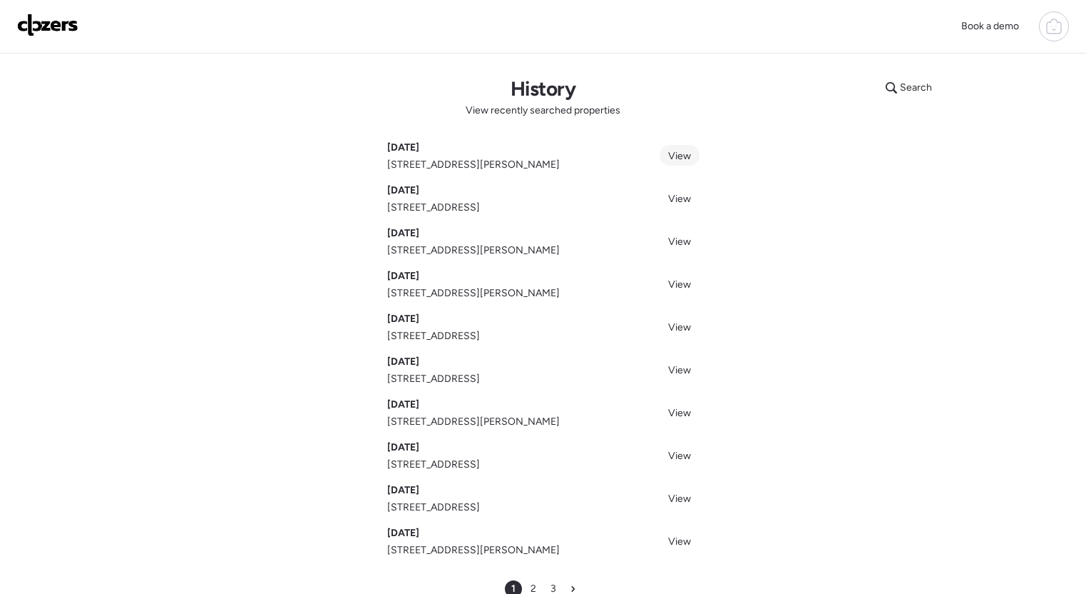
click at [678, 153] on span "View" at bounding box center [679, 156] width 23 height 12
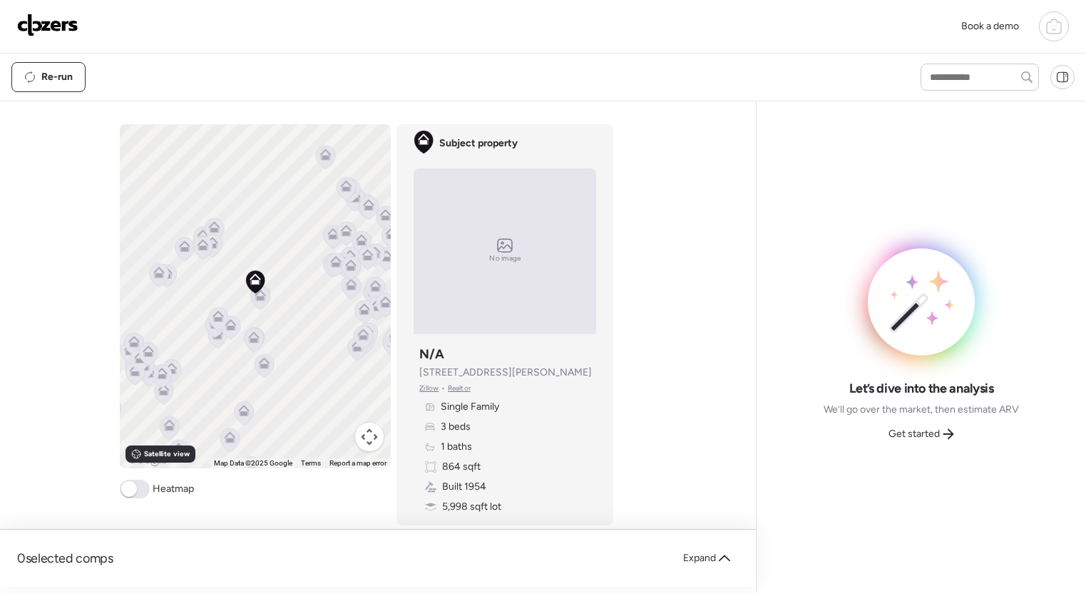
click at [258, 301] on icon at bounding box center [260, 295] width 11 height 11
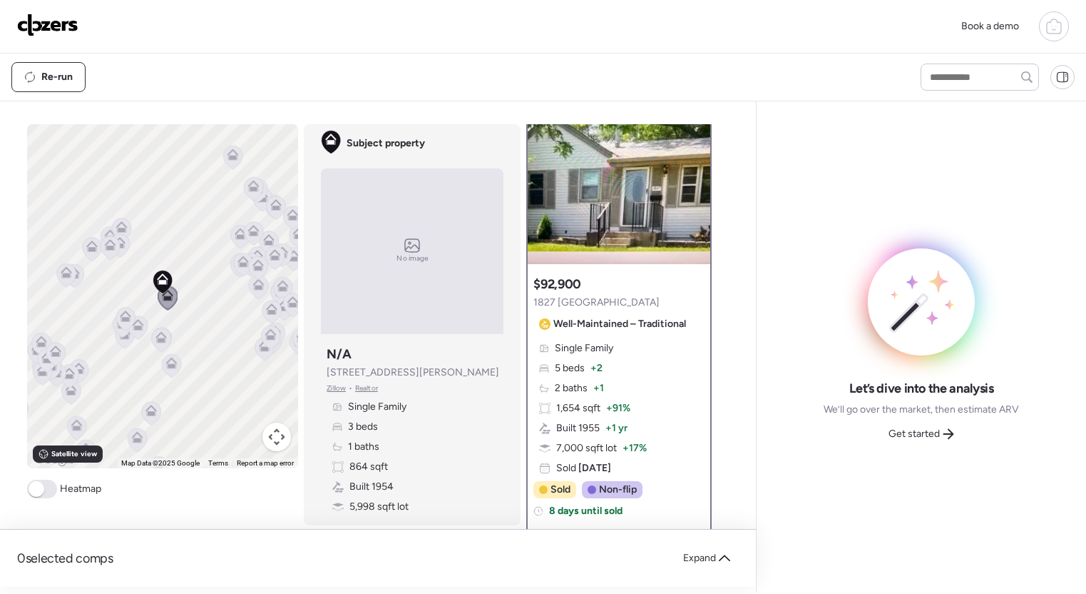
scroll to position [22, 0]
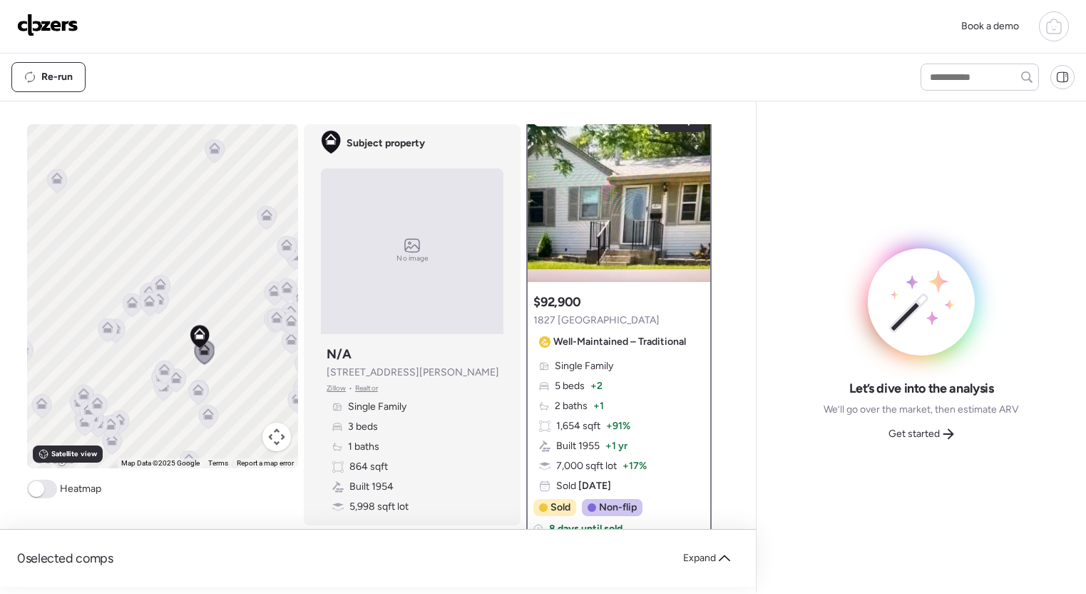
drag, startPoint x: 216, startPoint y: 258, endPoint x: 224, endPoint y: 314, distance: 56.2
click at [224, 314] on div "To activate drag with keyboard, press Alt + Enter. Once in keyboard drag state,…" at bounding box center [163, 296] width 272 height 344
click at [39, 491] on span at bounding box center [37, 489] width 16 height 16
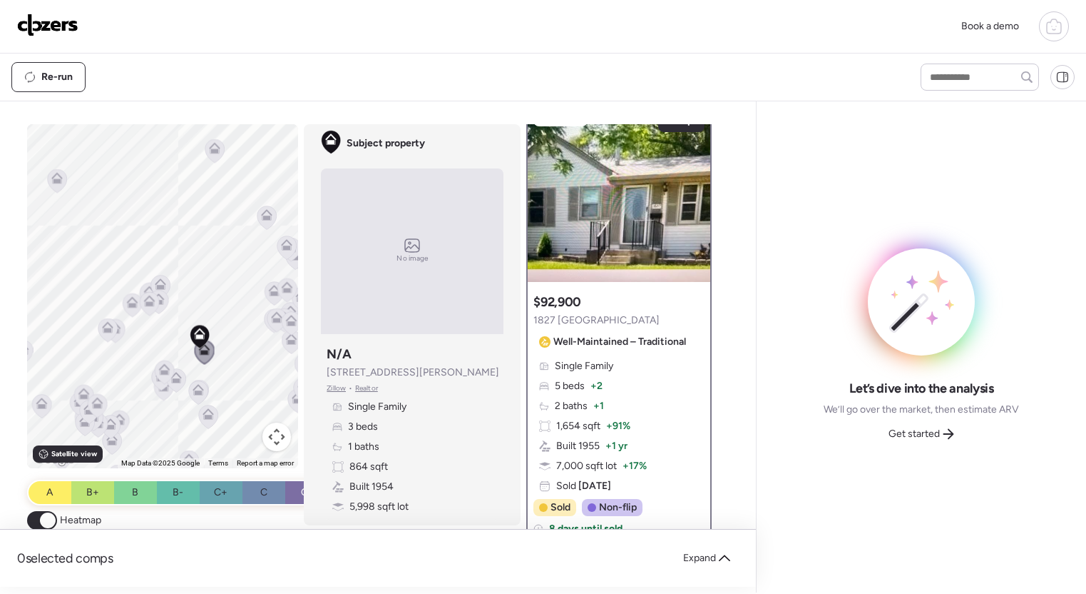
click at [44, 519] on span at bounding box center [48, 520] width 16 height 16
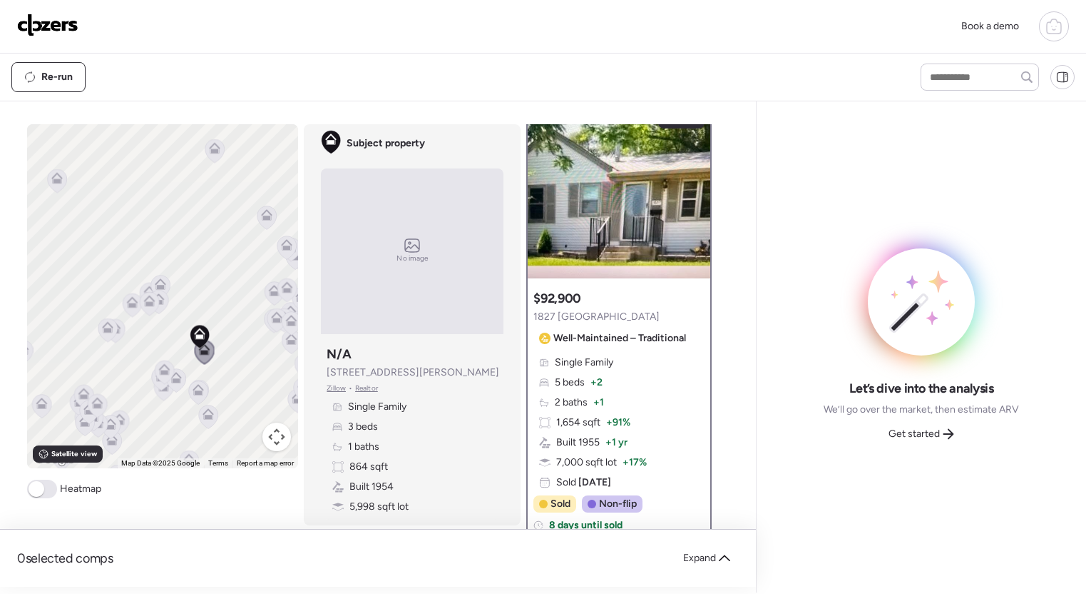
scroll to position [0, 0]
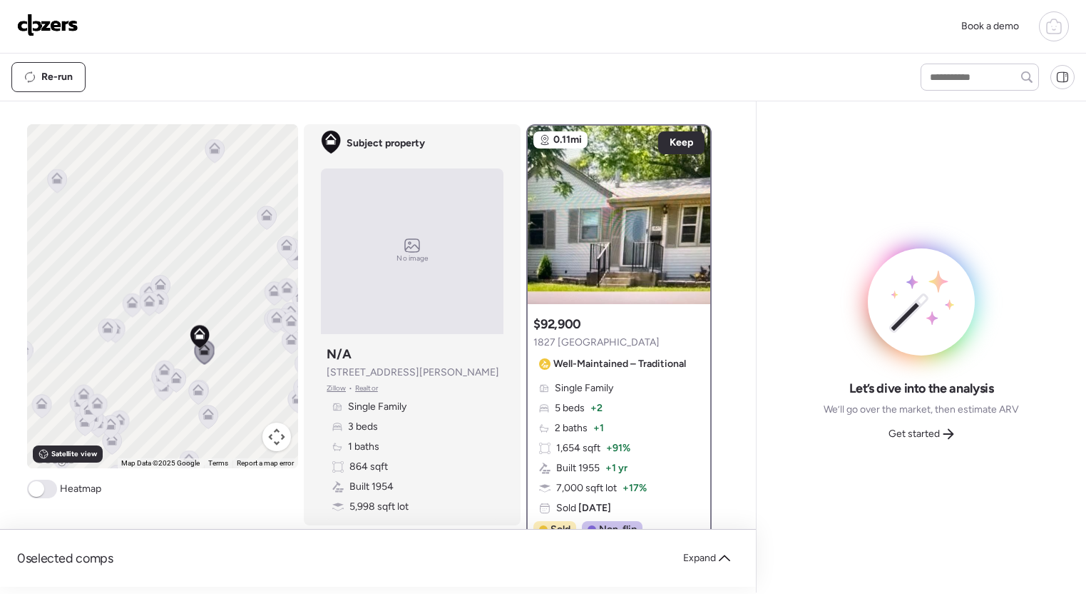
drag, startPoint x: 98, startPoint y: 24, endPoint x: 66, endPoint y: 23, distance: 31.4
click at [97, 24] on div "Book a demo" at bounding box center [543, 26] width 1052 height 30
click at [63, 22] on img at bounding box center [47, 25] width 61 height 23
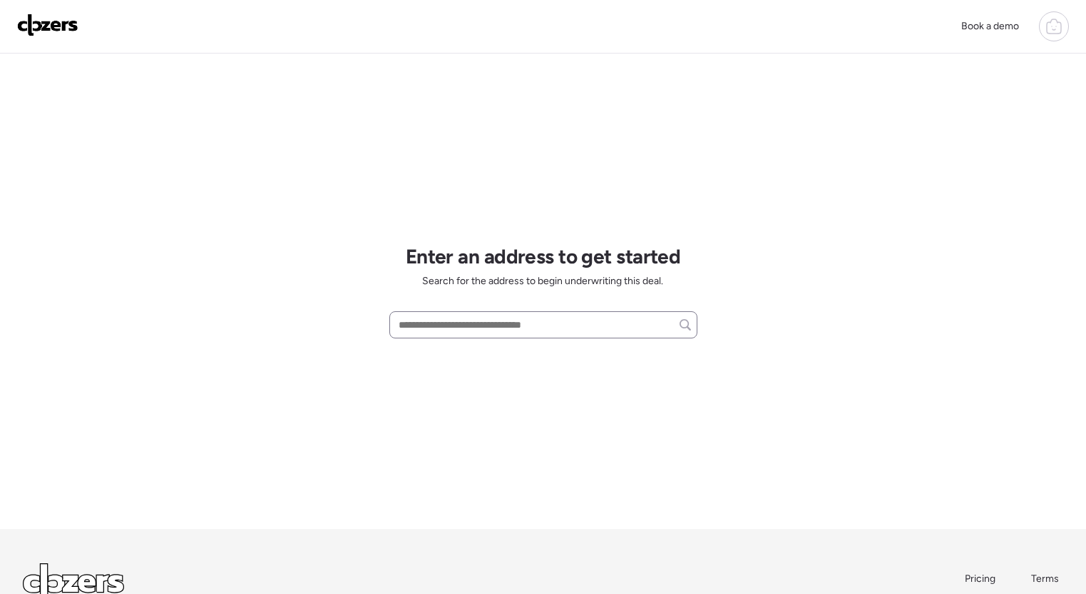
click at [486, 313] on div at bounding box center [544, 324] width 308 height 27
click at [483, 317] on input "text" at bounding box center [543, 325] width 295 height 20
click at [526, 355] on span "7121 Curtis Ave, Saint Louis, MO, 63133" at bounding box center [481, 351] width 173 height 14
type input "**********"
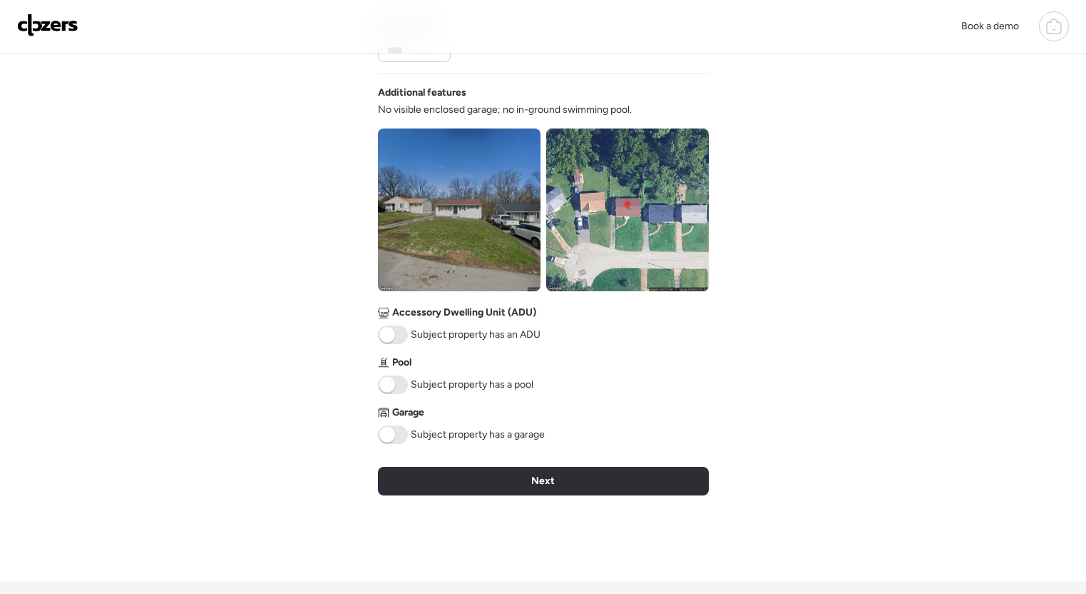
scroll to position [488, 0]
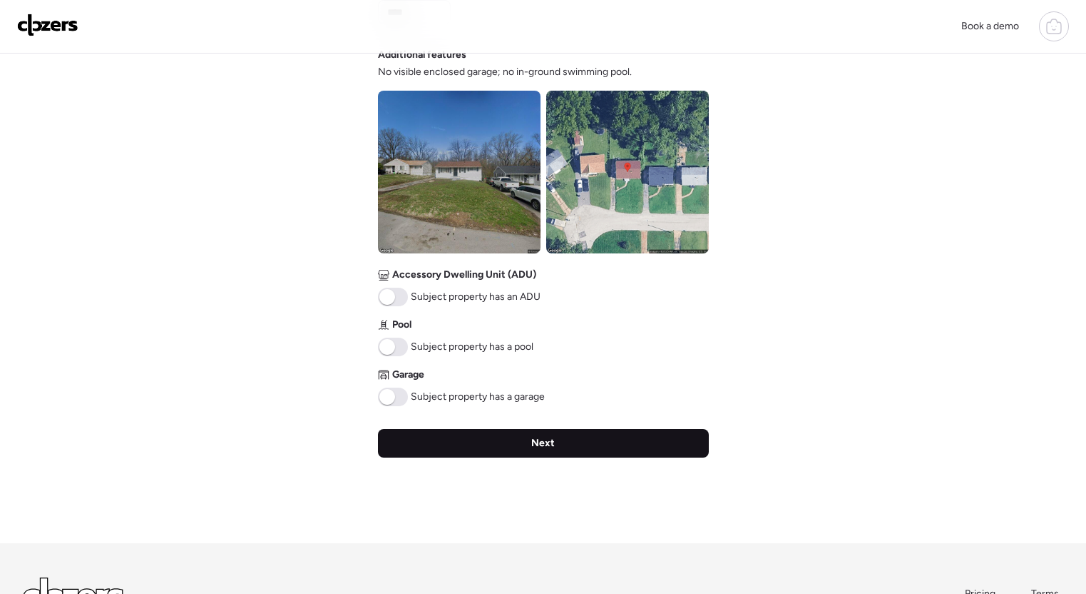
click at [569, 449] on div "Next" at bounding box center [543, 443] width 331 height 29
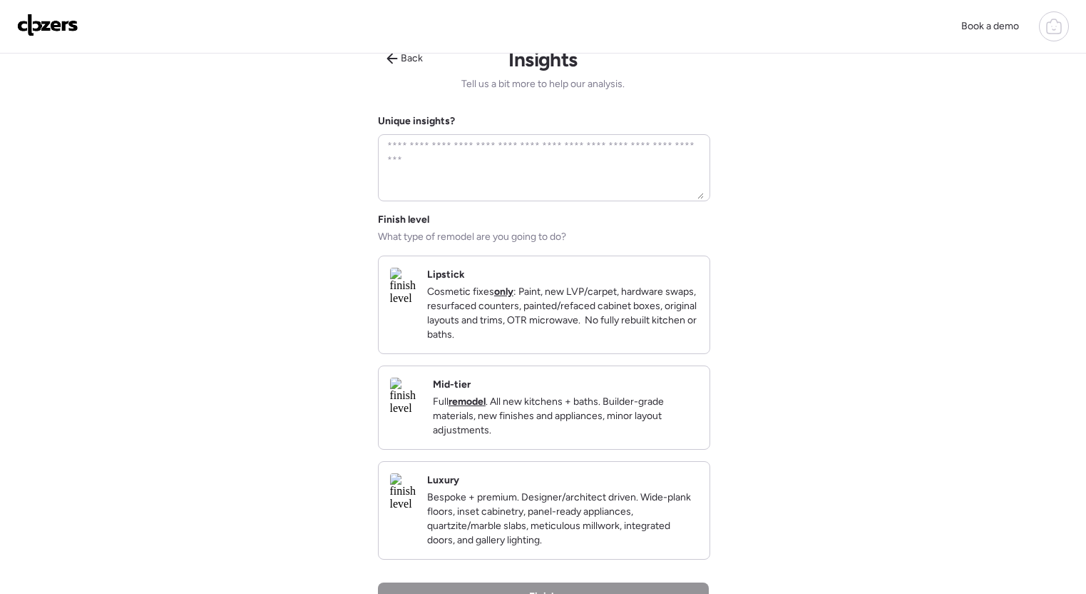
scroll to position [0, 0]
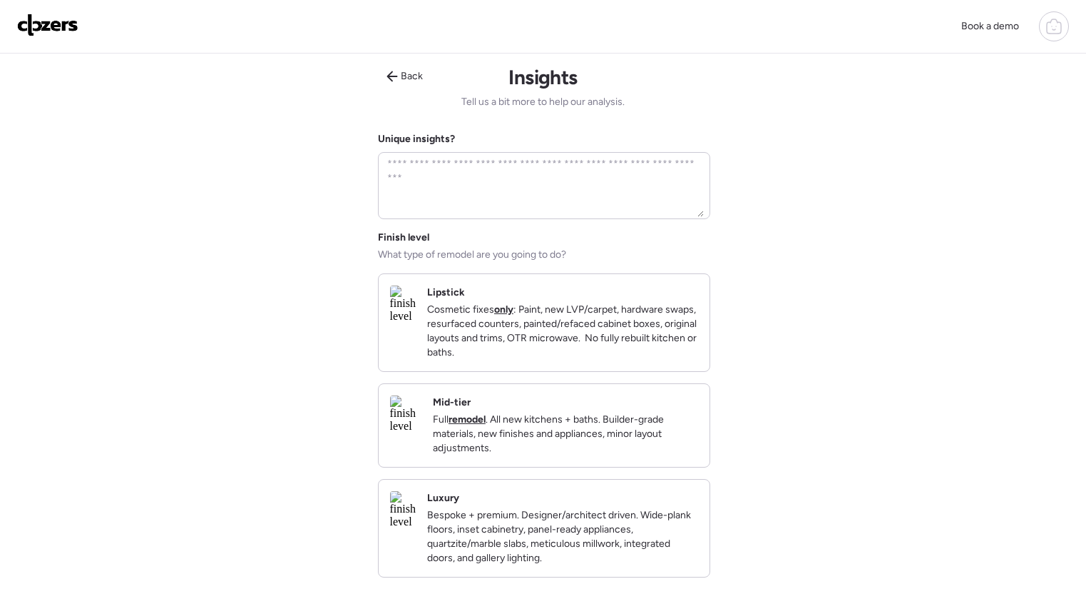
click at [626, 454] on p "Full remodel . All new kitchens + baths. Builder-grade materials, new finishes …" at bounding box center [565, 433] width 265 height 43
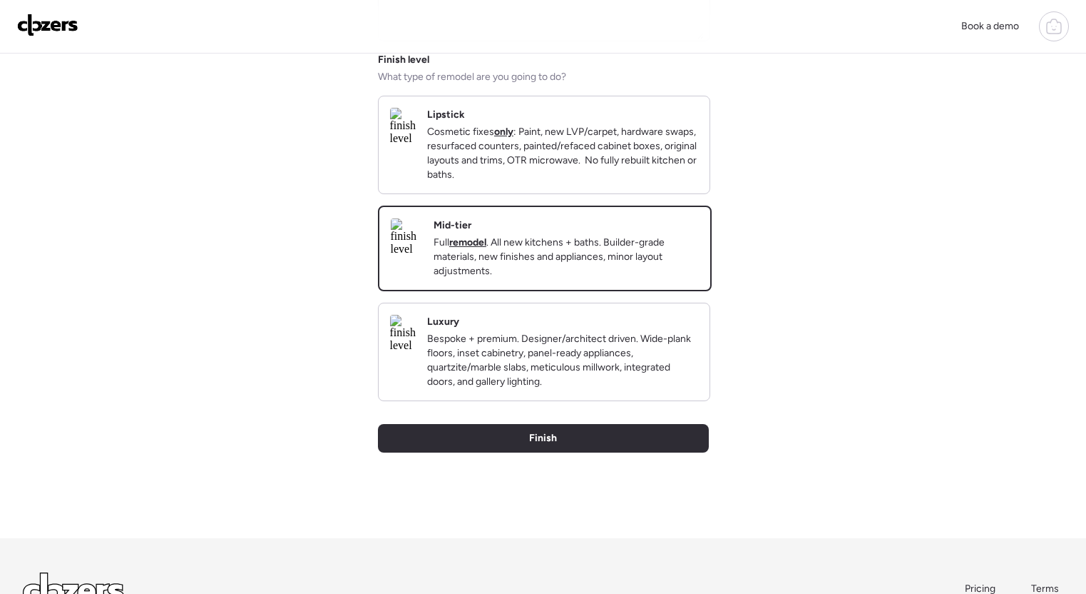
scroll to position [193, 0]
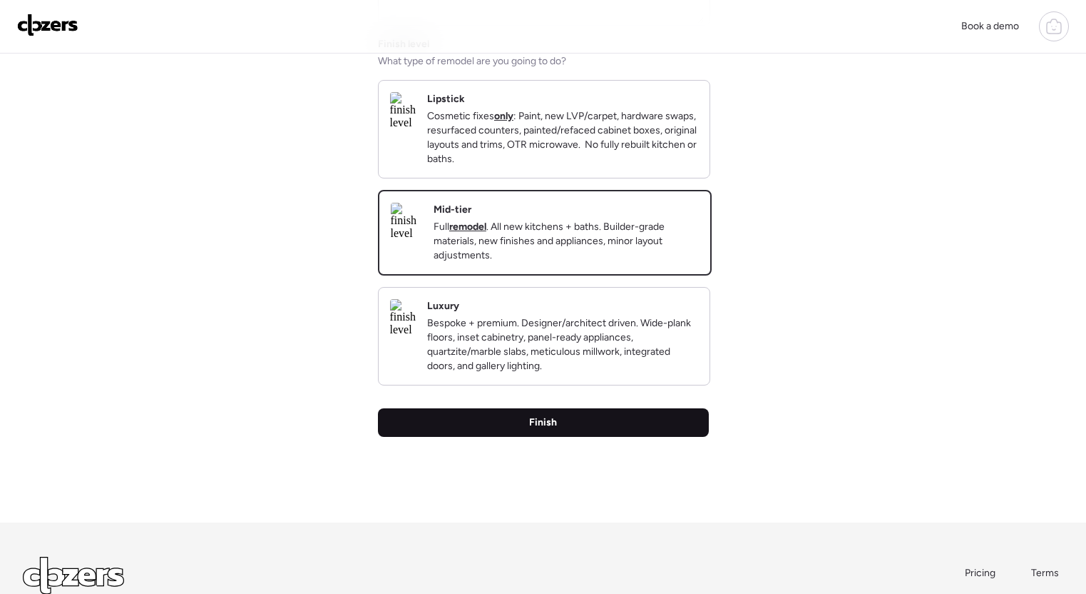
click at [574, 434] on div "Finish" at bounding box center [543, 422] width 331 height 29
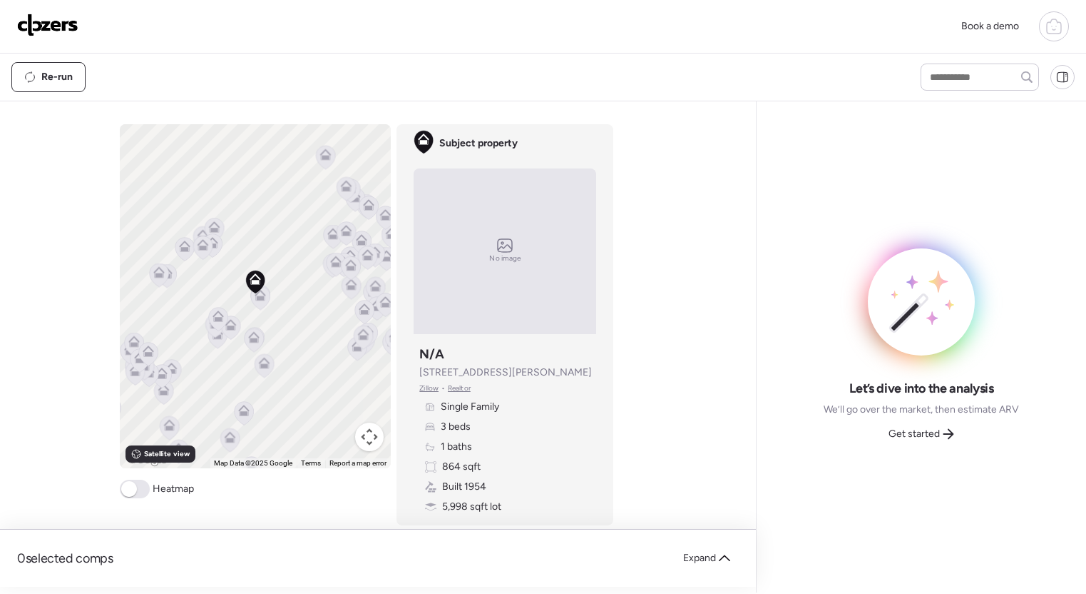
click at [259, 298] on icon at bounding box center [259, 298] width 9 height 4
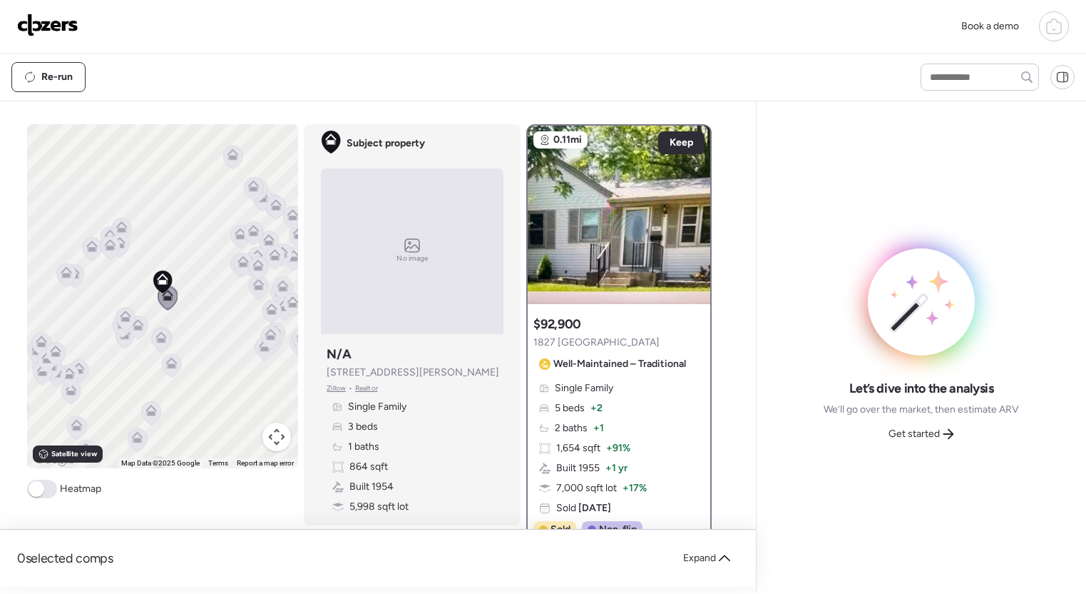
click at [172, 305] on icon at bounding box center [167, 298] width 19 height 24
click at [128, 317] on icon at bounding box center [125, 315] width 11 height 11
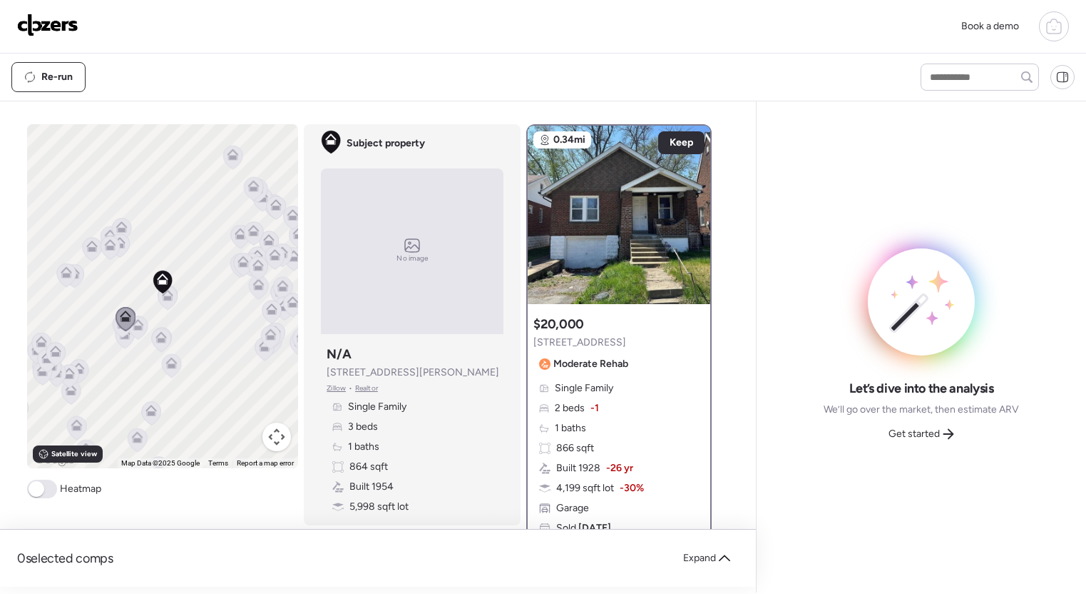
click at [141, 327] on icon at bounding box center [138, 324] width 11 height 11
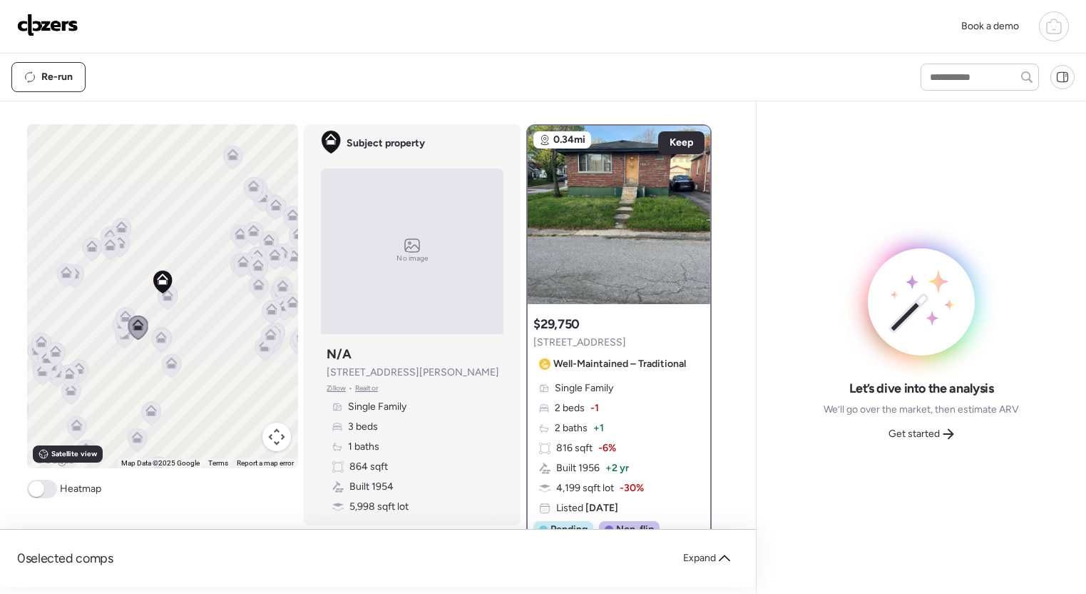
click at [161, 336] on icon at bounding box center [161, 337] width 11 height 11
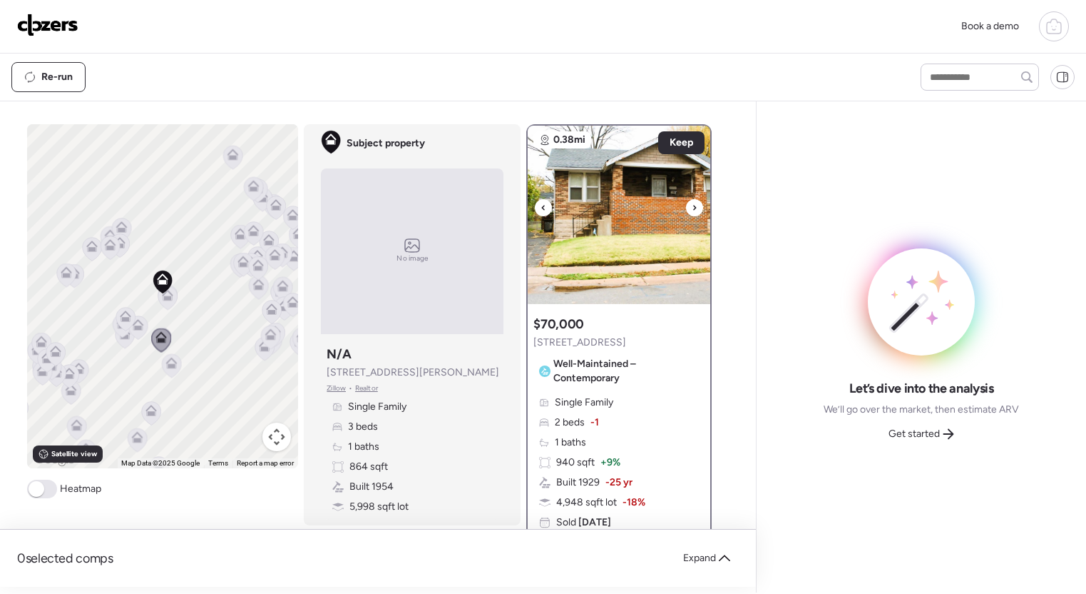
click at [695, 207] on icon at bounding box center [695, 207] width 3 height 5
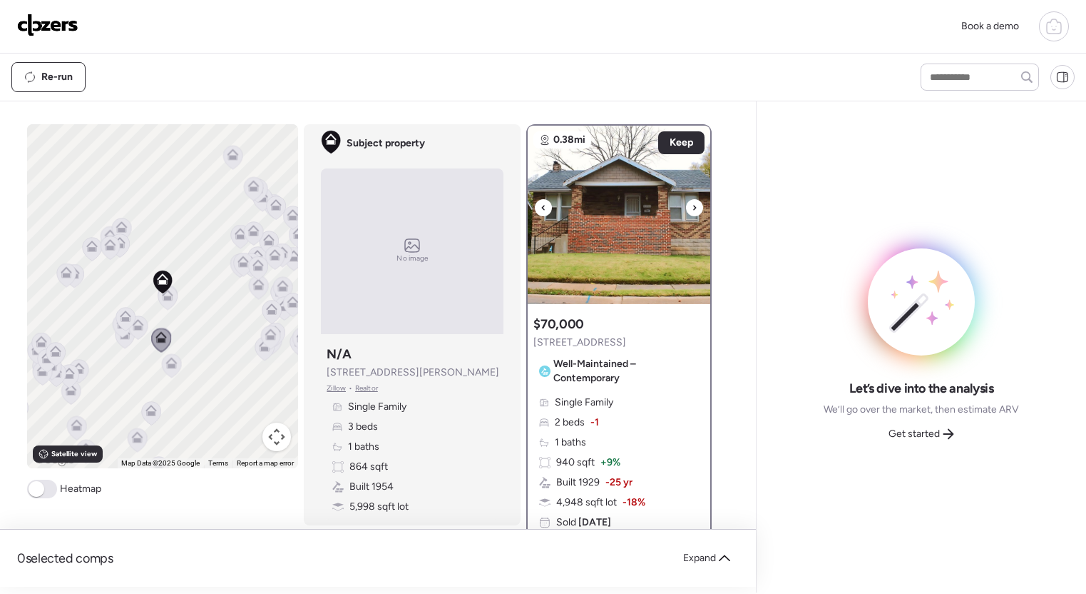
click at [695, 207] on icon at bounding box center [695, 207] width 3 height 5
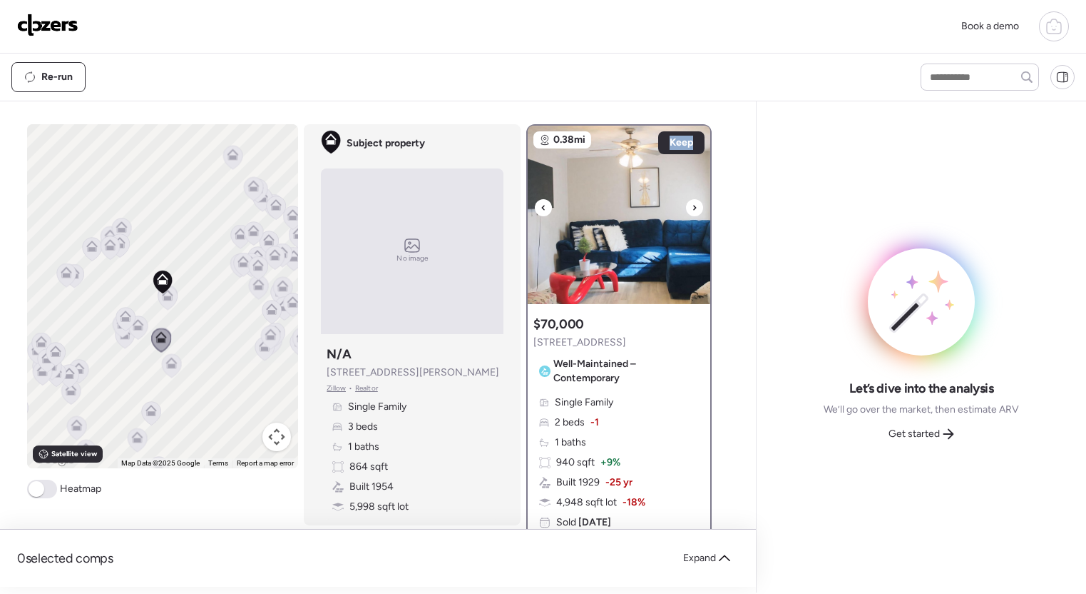
click at [695, 207] on icon at bounding box center [695, 207] width 3 height 5
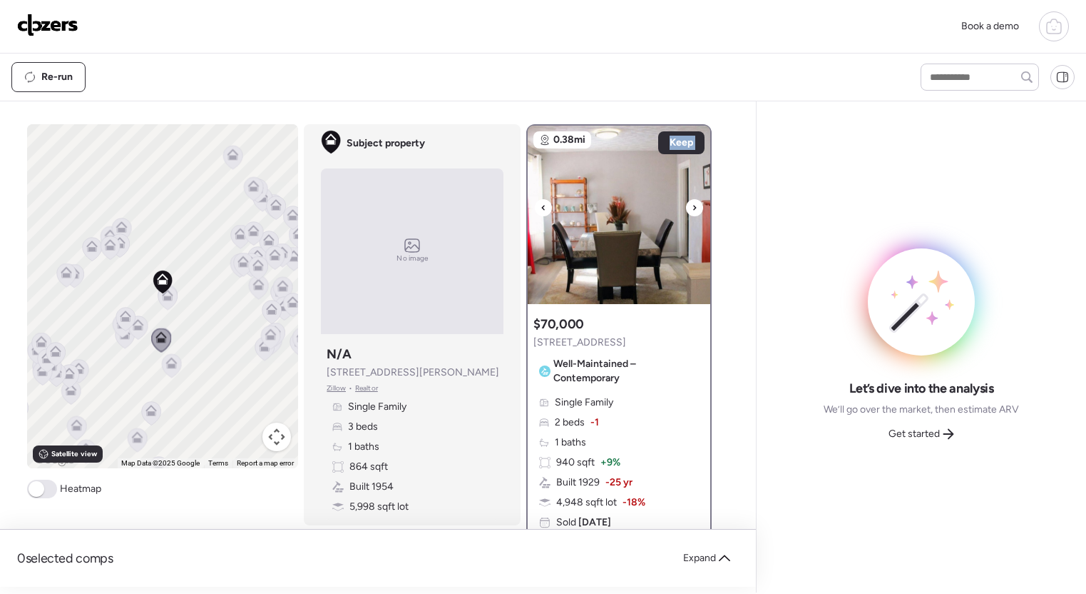
click at [695, 207] on icon at bounding box center [695, 207] width 3 height 5
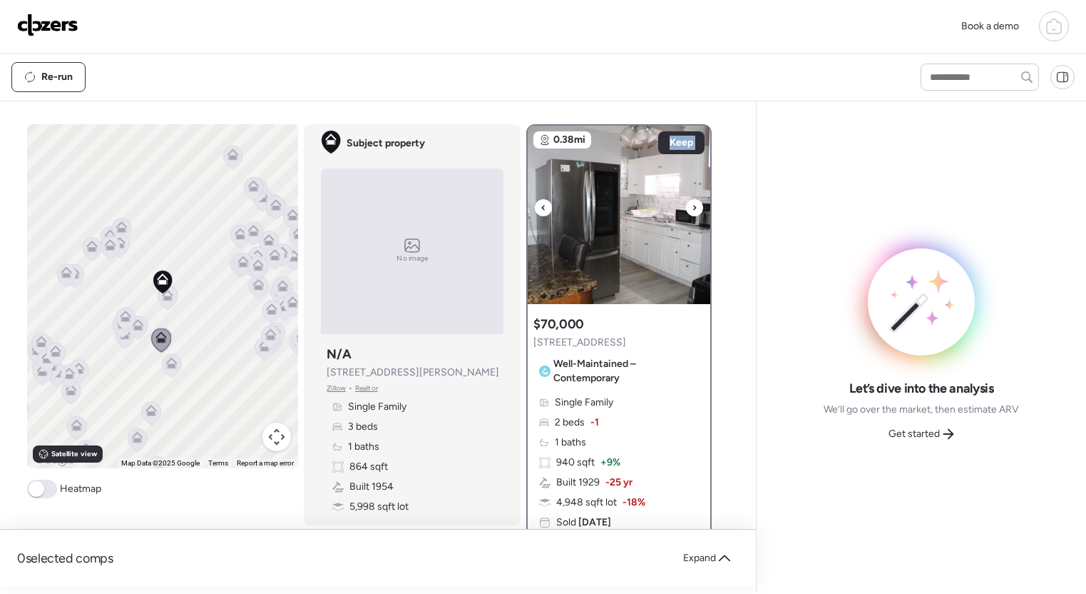
click at [695, 207] on icon at bounding box center [695, 207] width 3 height 5
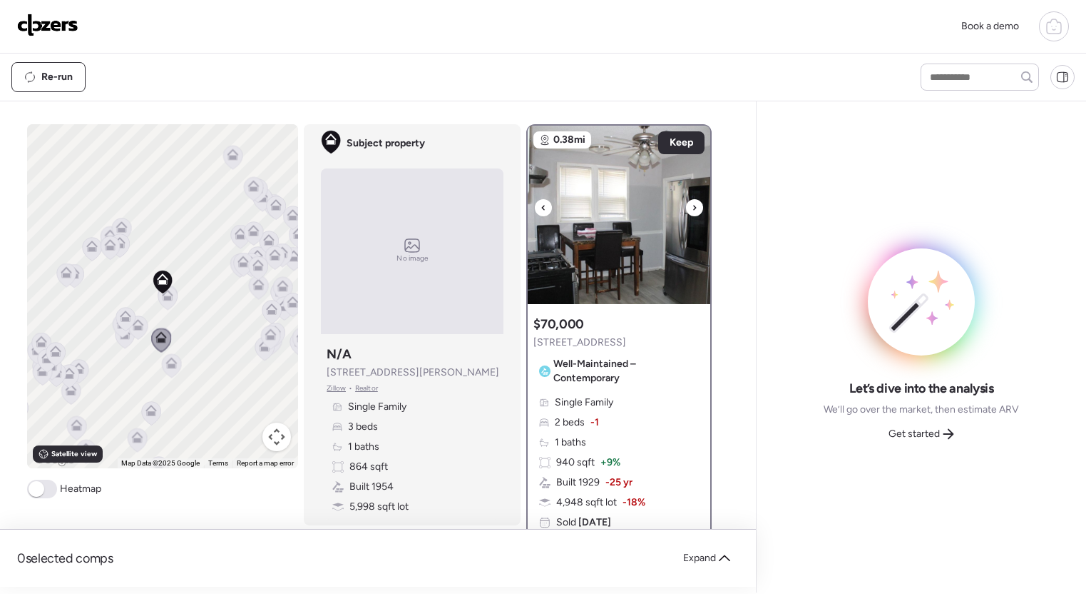
click at [695, 207] on icon at bounding box center [695, 207] width 3 height 5
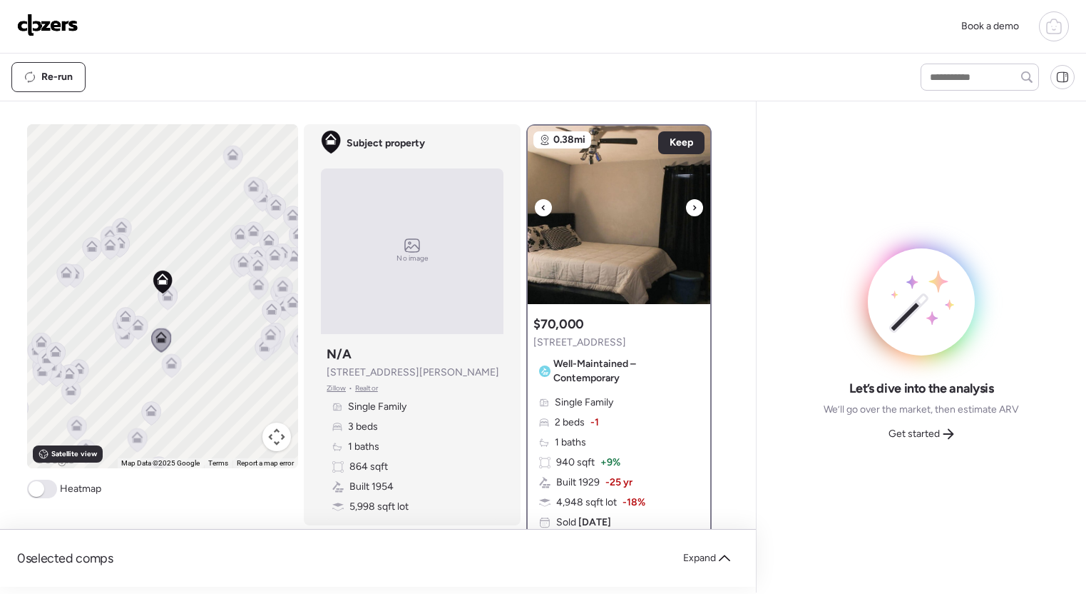
click at [695, 207] on icon at bounding box center [695, 207] width 3 height 5
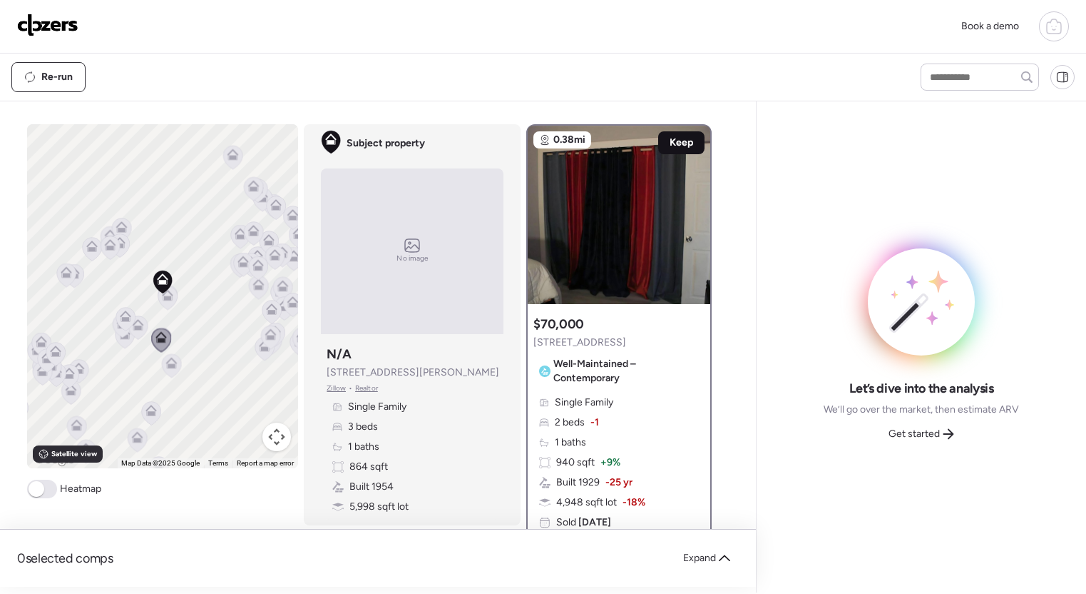
click at [682, 146] on span "Keep" at bounding box center [682, 143] width 24 height 14
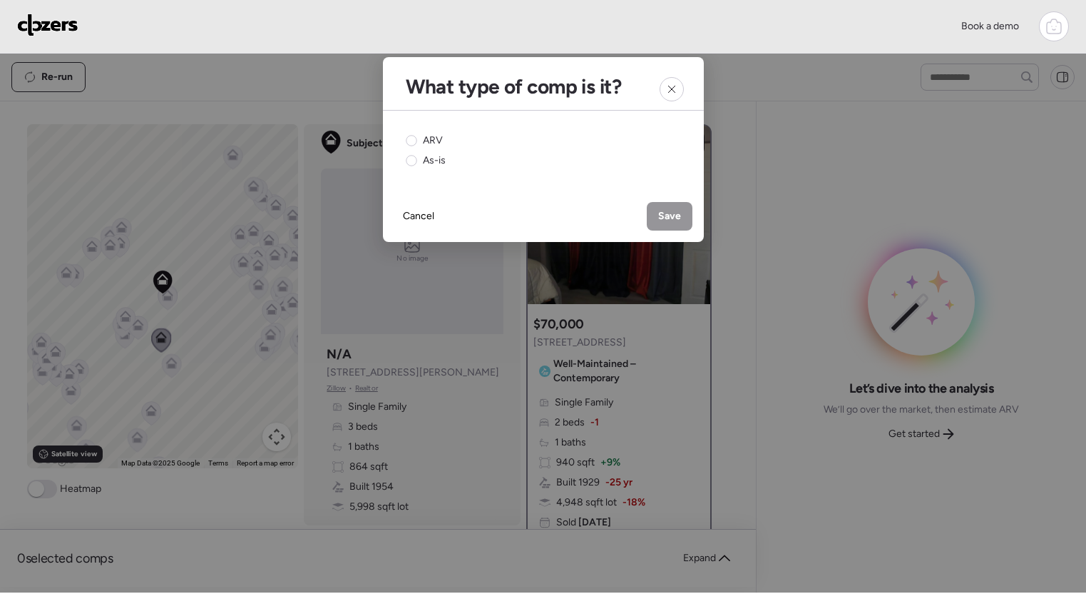
drag, startPoint x: 420, startPoint y: 156, endPoint x: 447, endPoint y: 162, distance: 27.0
click at [421, 156] on div "As-is" at bounding box center [426, 160] width 40 height 14
click at [659, 212] on span "Save" at bounding box center [669, 216] width 23 height 14
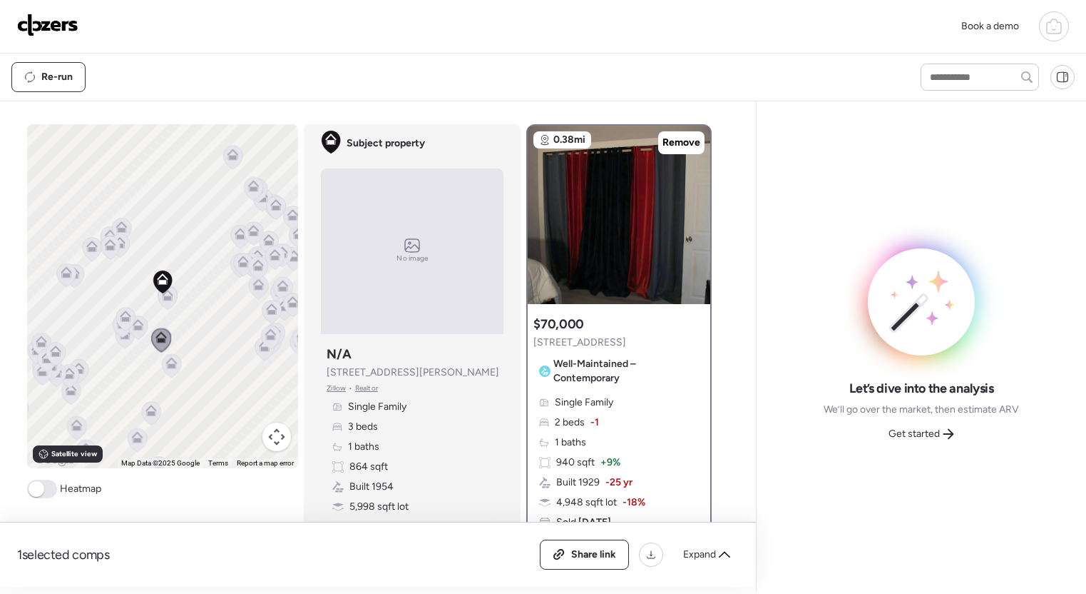
click at [171, 299] on icon at bounding box center [167, 295] width 11 height 11
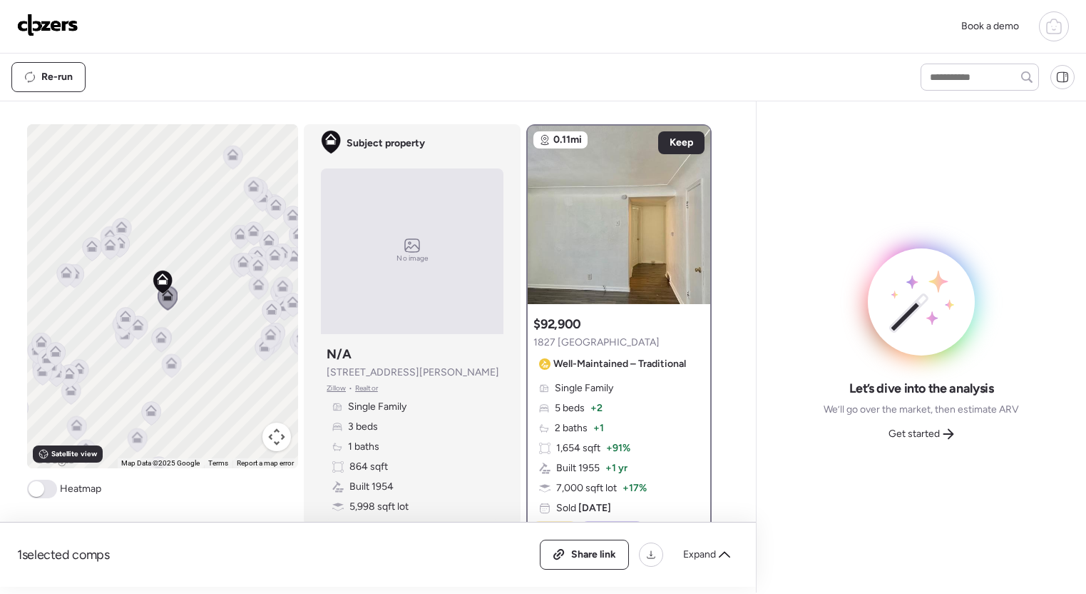
click at [113, 251] on icon at bounding box center [110, 248] width 19 height 24
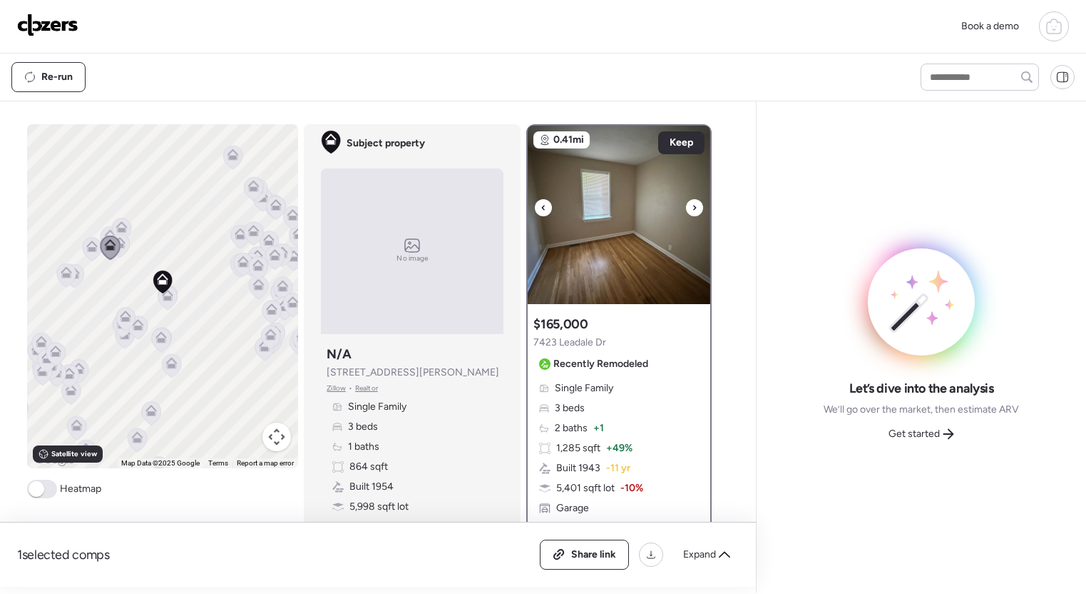
click at [694, 208] on icon at bounding box center [695, 207] width 6 height 17
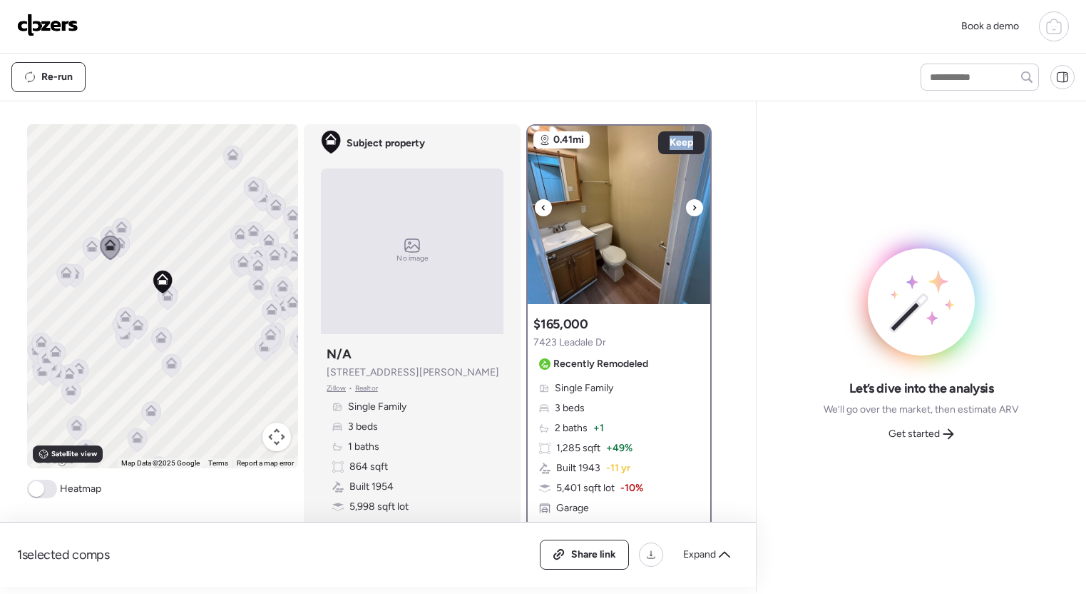
click at [694, 208] on icon at bounding box center [695, 207] width 6 height 17
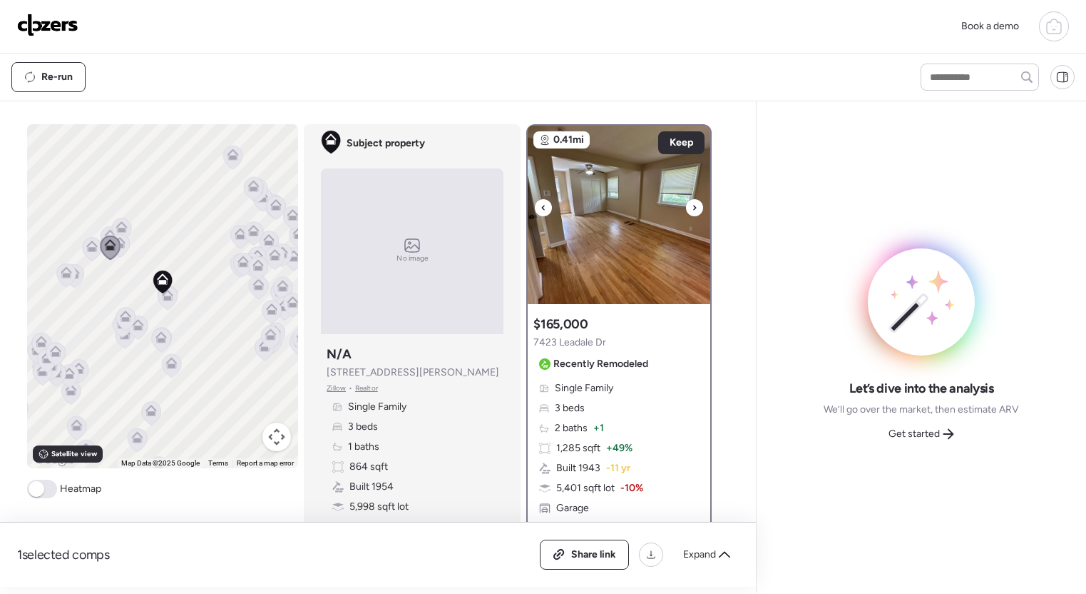
click at [694, 208] on icon at bounding box center [695, 207] width 6 height 17
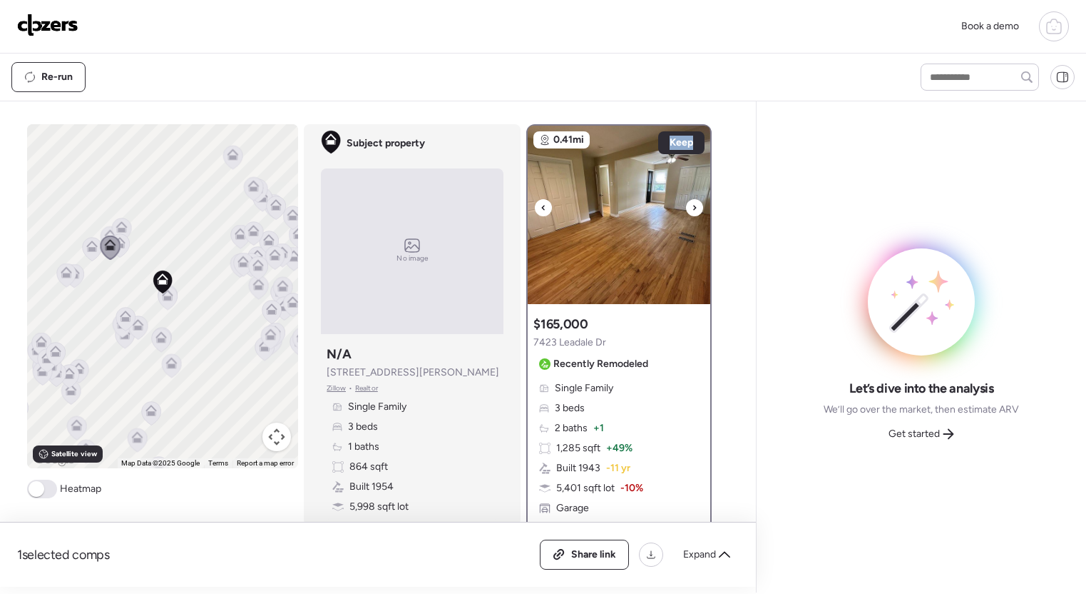
click at [694, 208] on icon at bounding box center [695, 207] width 6 height 17
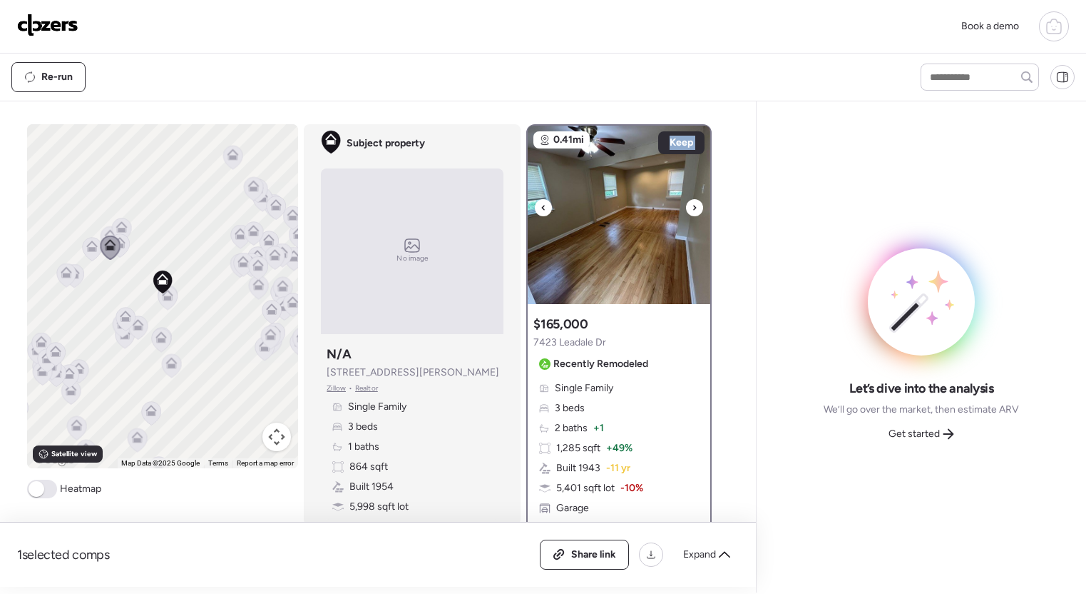
click at [694, 208] on icon at bounding box center [695, 207] width 6 height 17
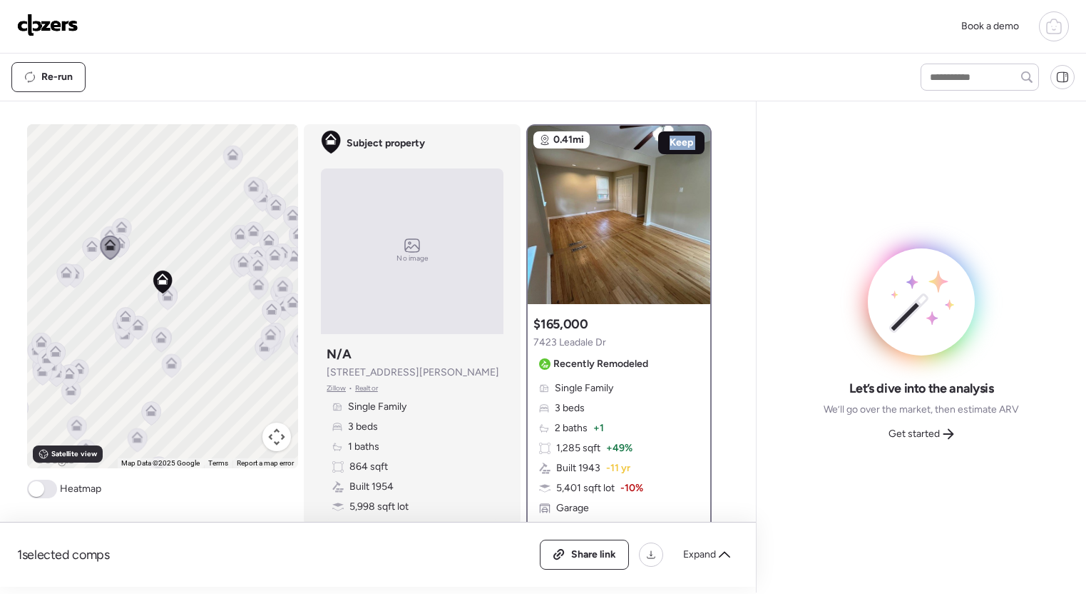
click at [683, 142] on span "Keep" at bounding box center [682, 143] width 24 height 14
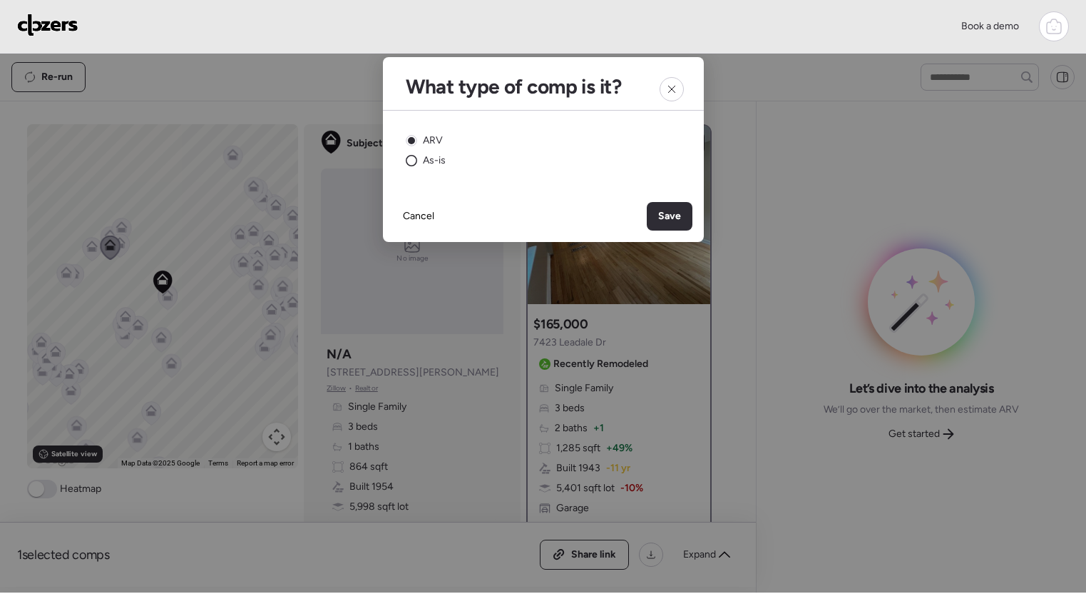
click at [425, 158] on span "As-is" at bounding box center [434, 160] width 23 height 14
click at [672, 213] on span "Save" at bounding box center [669, 216] width 23 height 14
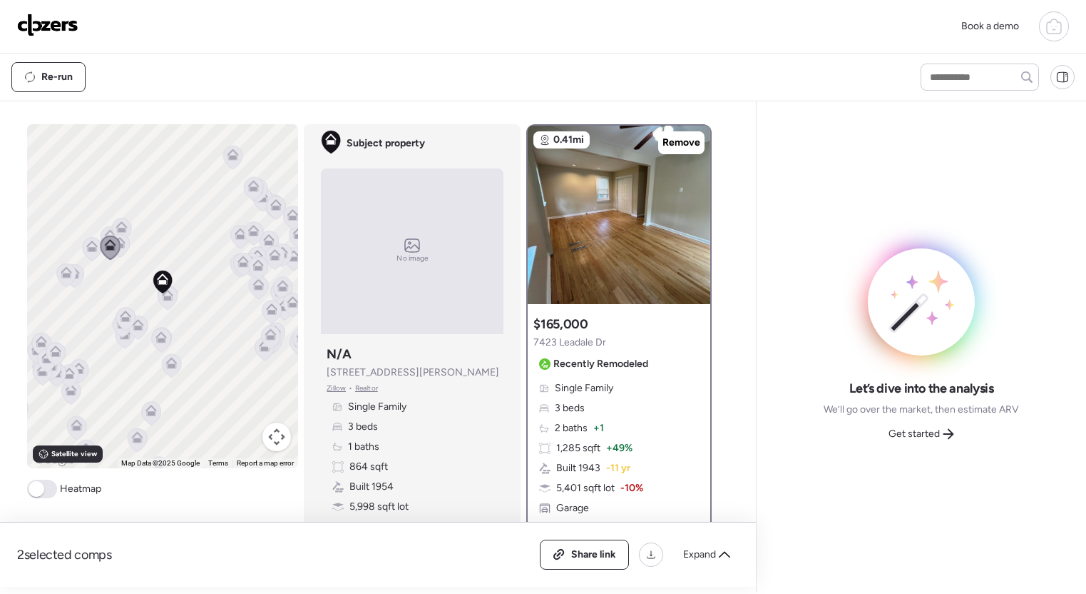
click at [123, 313] on icon at bounding box center [125, 315] width 11 height 11
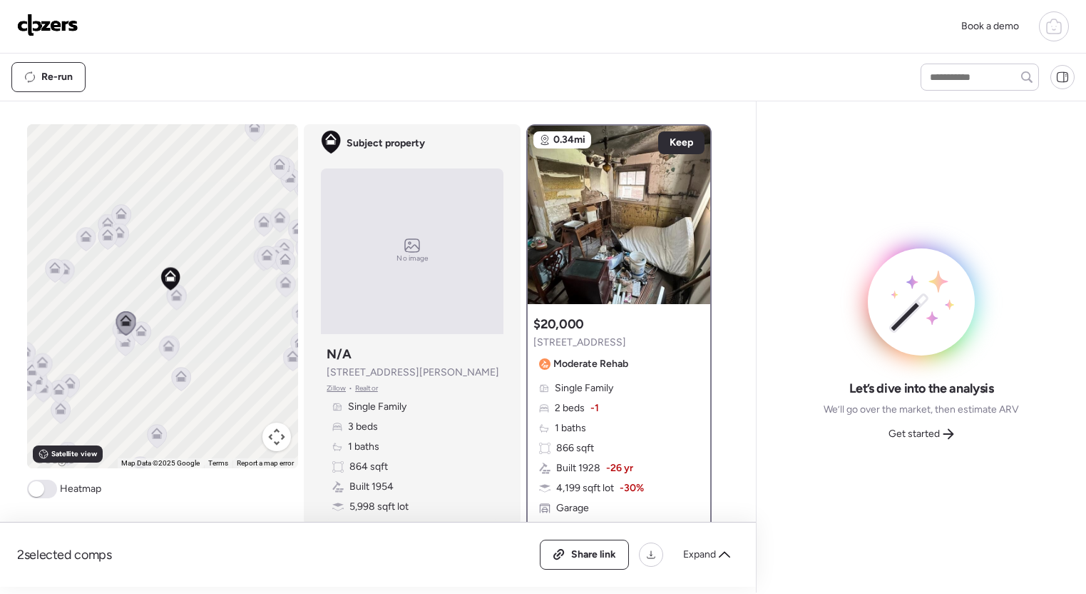
click at [141, 327] on icon at bounding box center [141, 328] width 11 height 6
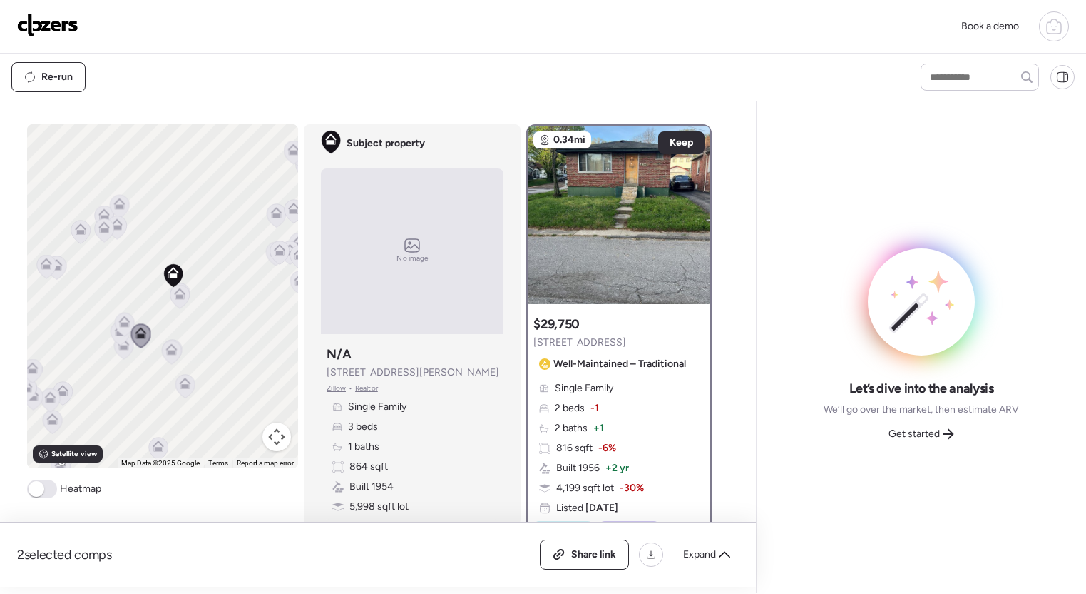
click at [128, 343] on icon at bounding box center [121, 333] width 20 height 24
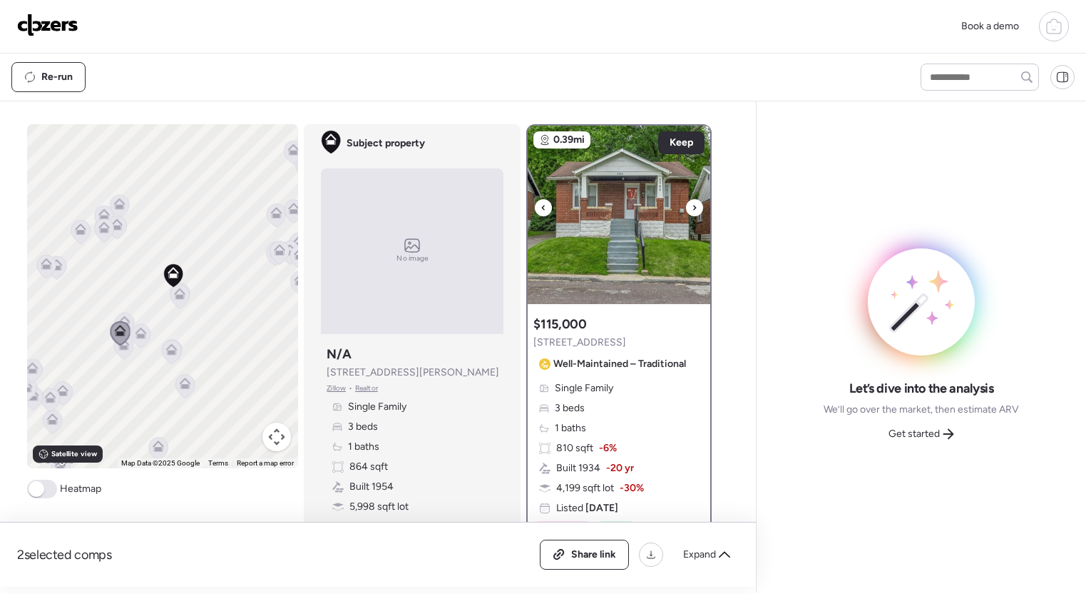
click at [694, 206] on icon at bounding box center [695, 207] width 3 height 5
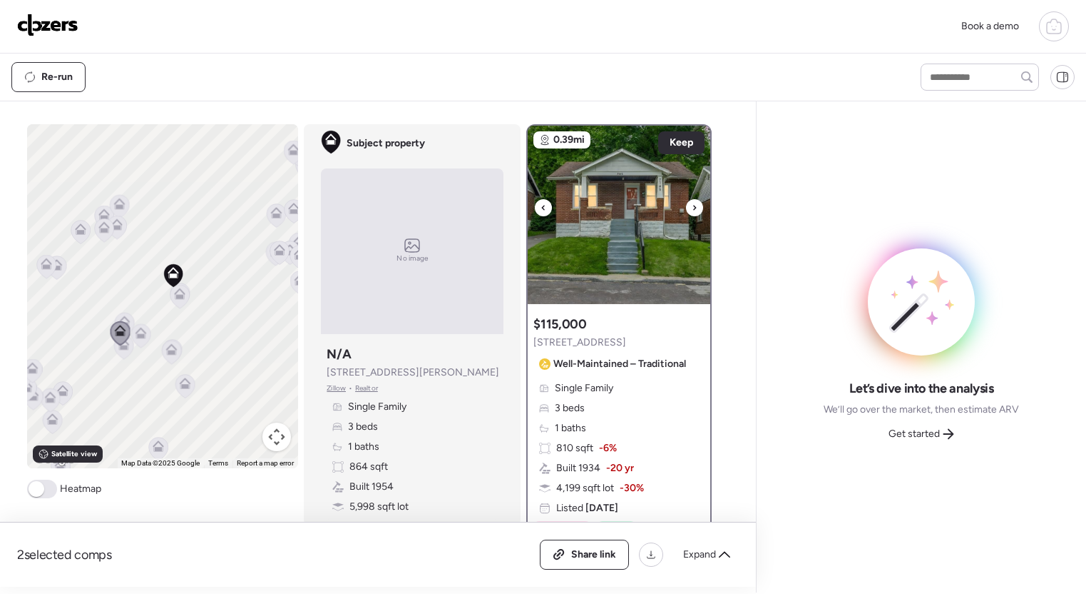
click at [694, 206] on icon at bounding box center [695, 207] width 3 height 5
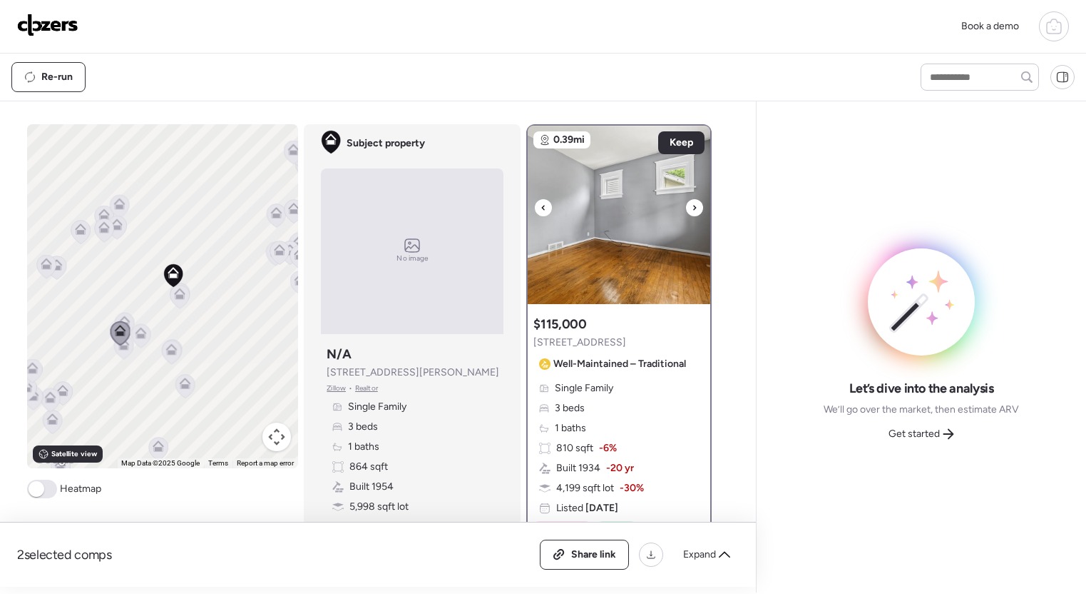
click at [694, 206] on icon at bounding box center [695, 207] width 3 height 5
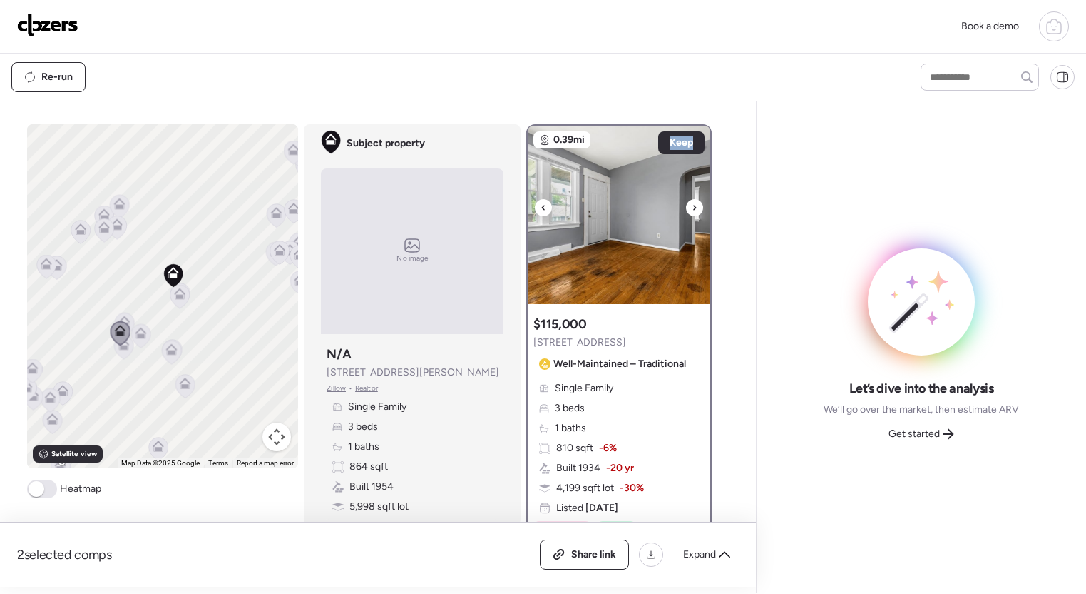
click at [694, 206] on icon at bounding box center [695, 207] width 3 height 5
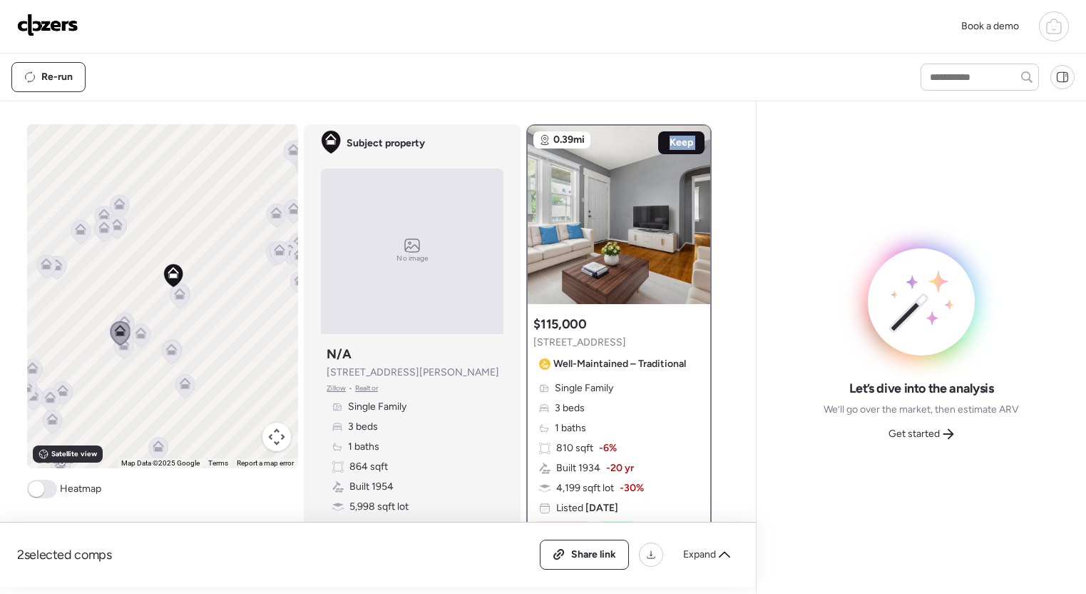
click at [696, 141] on div "Keep" at bounding box center [681, 142] width 46 height 23
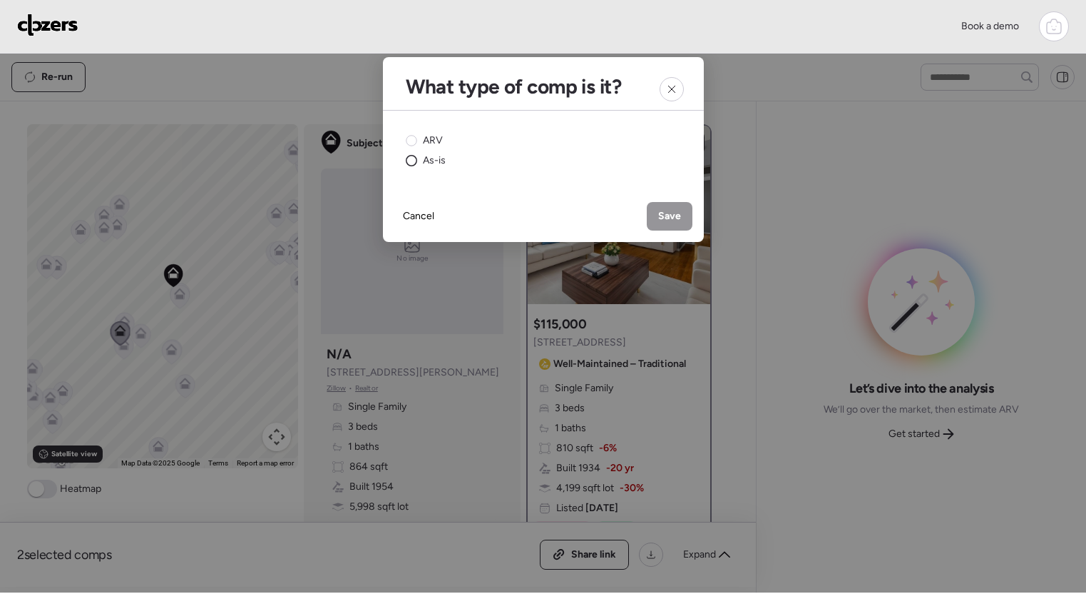
click at [438, 158] on span "As-is" at bounding box center [434, 160] width 23 height 14
click at [678, 220] on span "Save" at bounding box center [669, 216] width 23 height 14
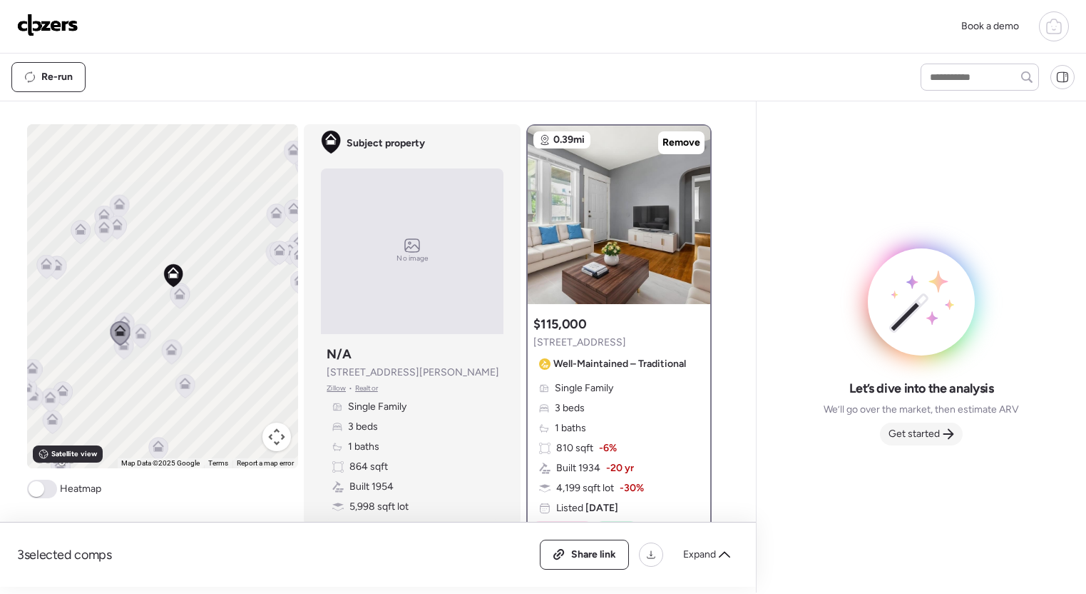
click at [916, 434] on span "Get started" at bounding box center [914, 434] width 51 height 14
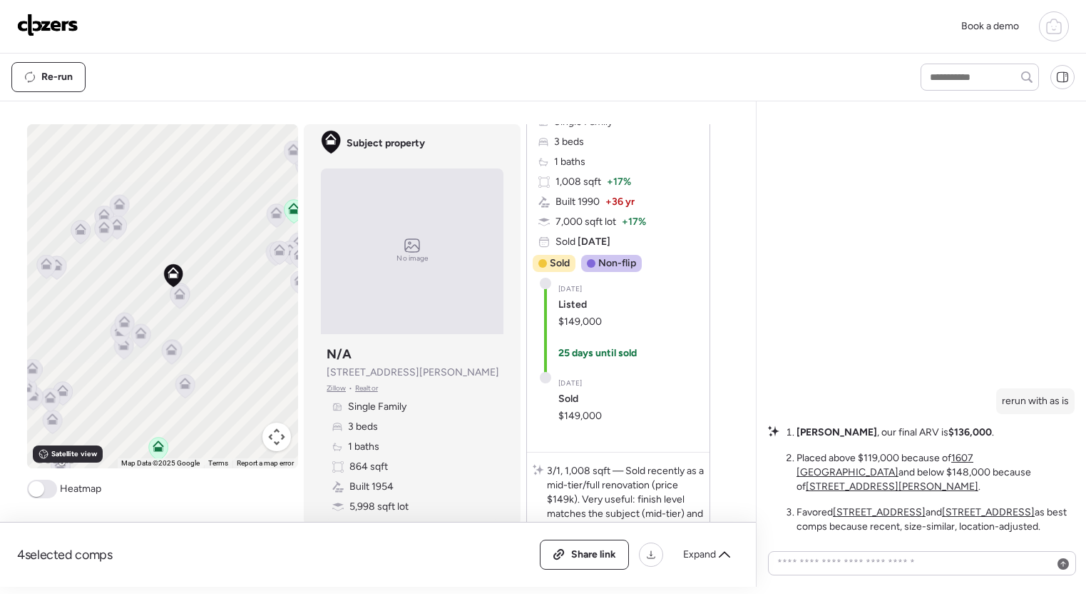
scroll to position [399, 0]
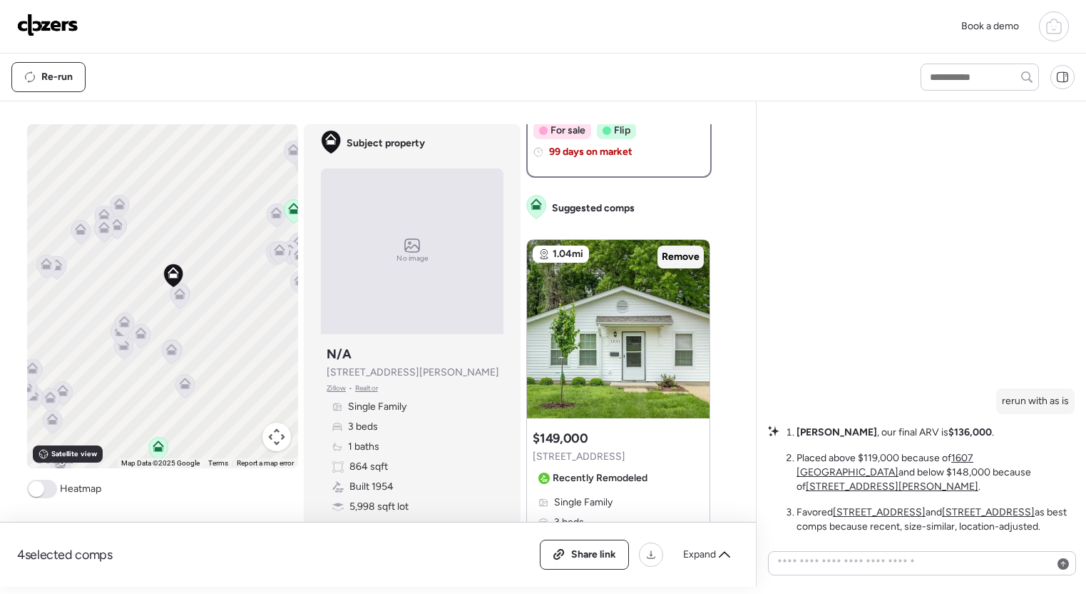
click at [672, 258] on span "Remove" at bounding box center [681, 257] width 38 height 14
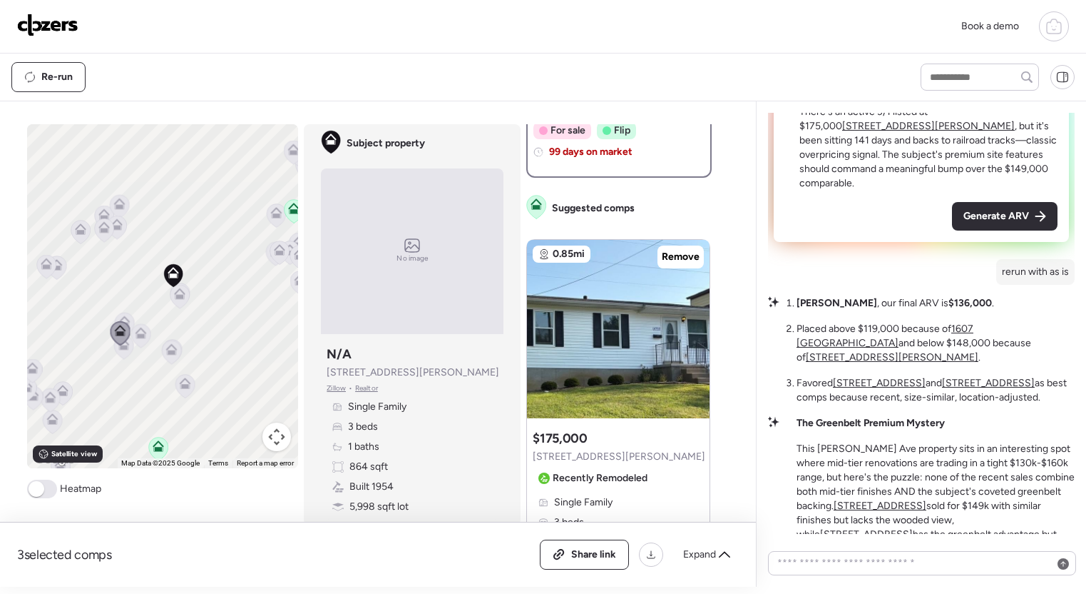
scroll to position [-127, 0]
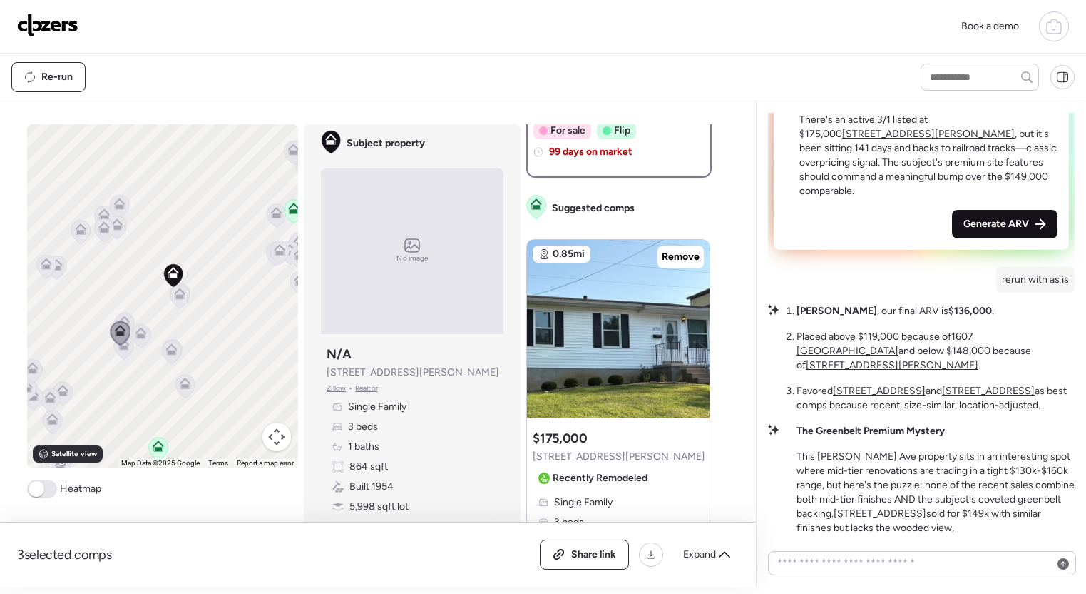
click at [987, 231] on span "Generate ARV" at bounding box center [997, 224] width 66 height 14
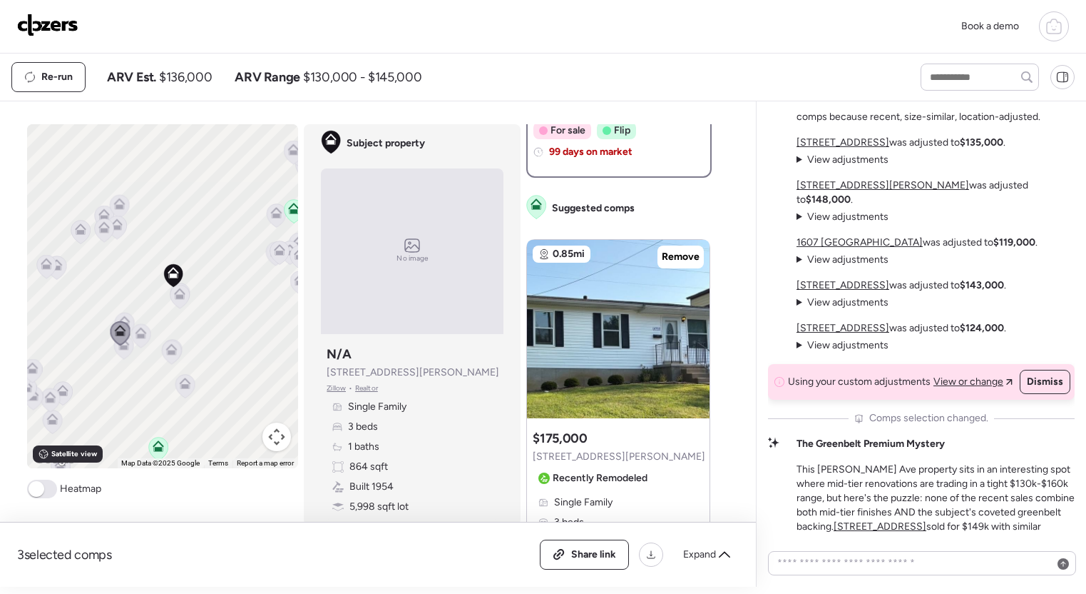
scroll to position [0, 0]
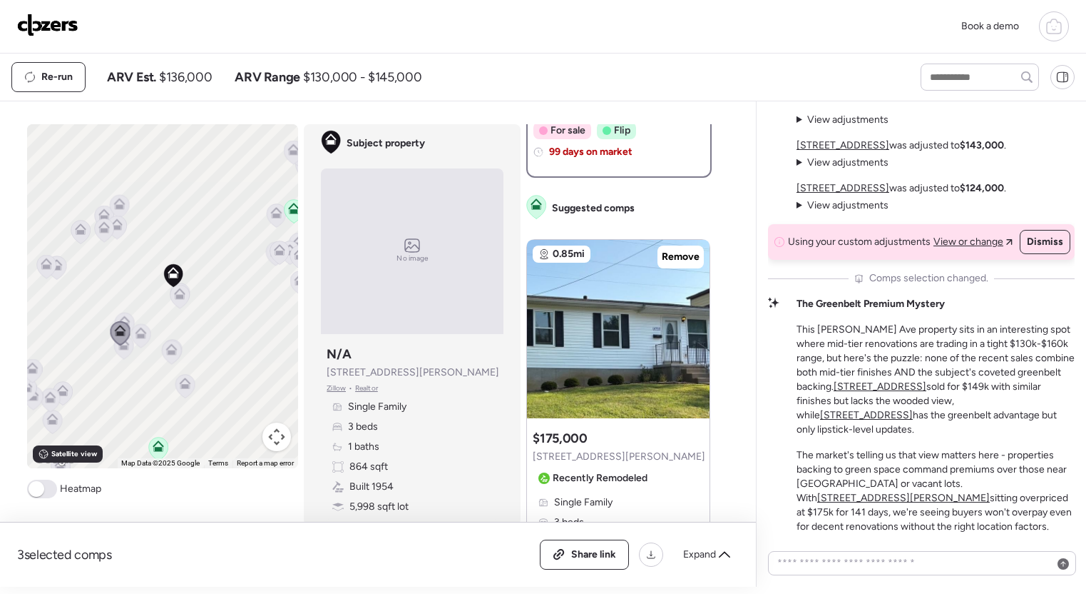
drag, startPoint x: 801, startPoint y: 338, endPoint x: 1080, endPoint y: 427, distance: 292.8
click at [1080, 427] on div "Quiet Cul-de-Sac with Premium Site Features This 3/1 sits in a prime spot—end o…" at bounding box center [921, 343] width 330 height 485
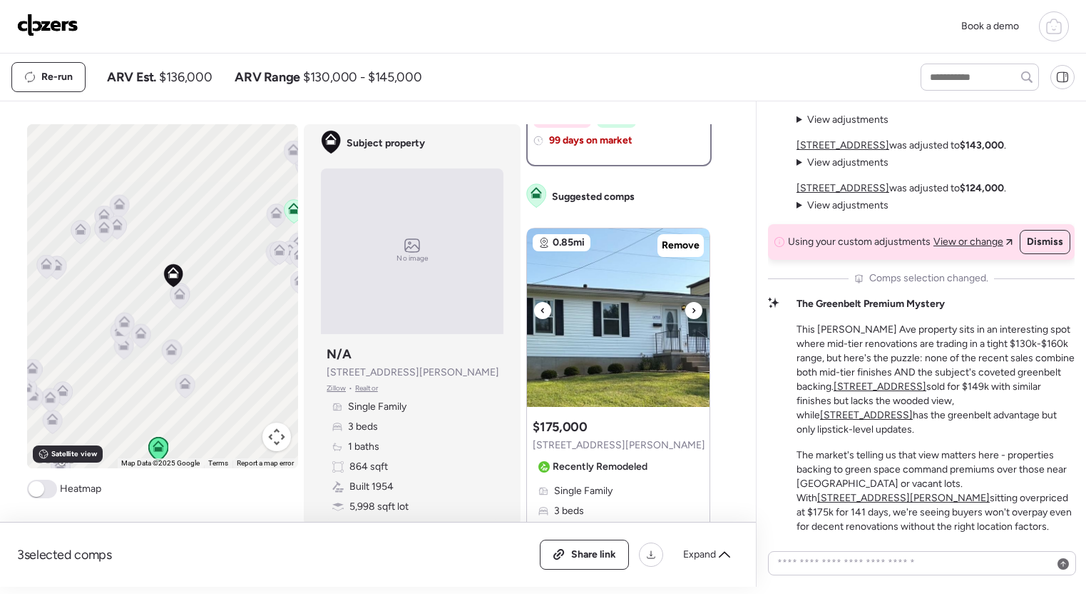
scroll to position [414, 0]
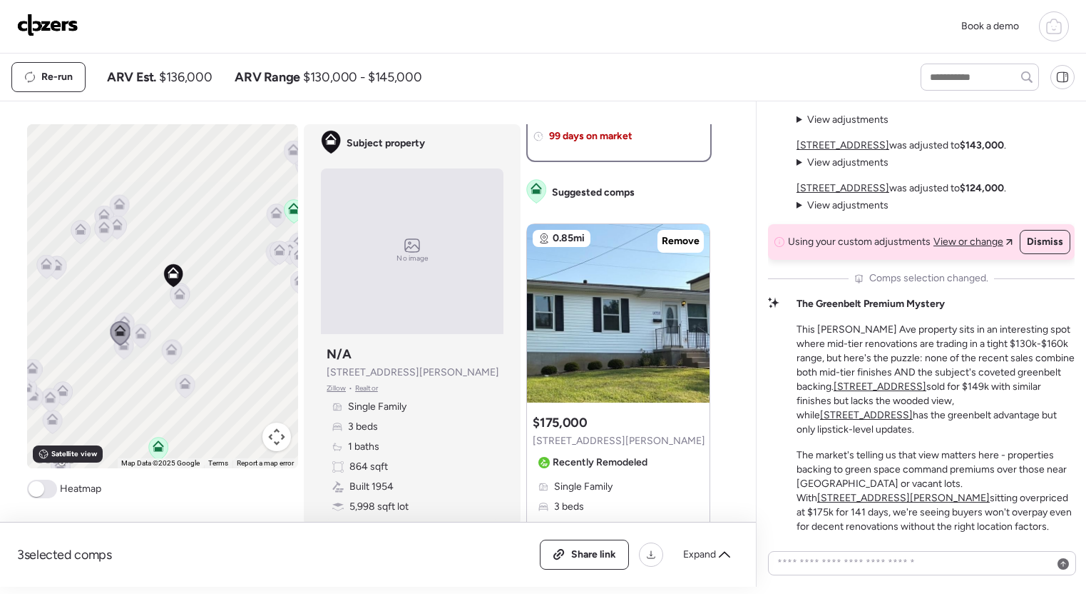
click at [985, 314] on div "The Greenbelt Premium Mystery This Curtis Ave property sits in an interesting s…" at bounding box center [936, 415] width 278 height 237
click at [712, 551] on span "Expand" at bounding box center [699, 554] width 33 height 14
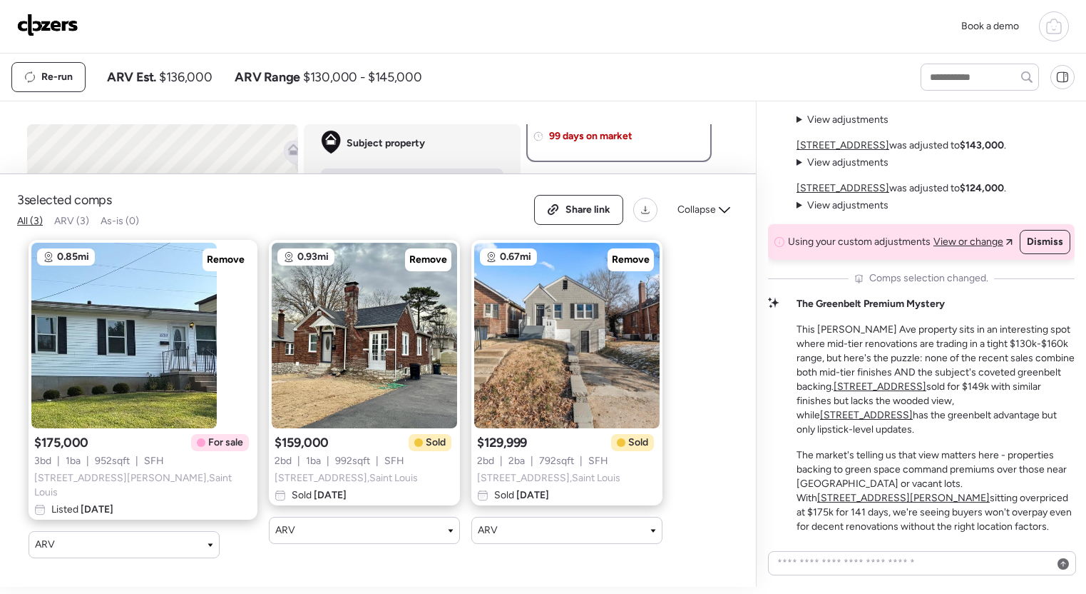
click at [834, 392] on u "1331 Belrue Ave" at bounding box center [880, 386] width 93 height 12
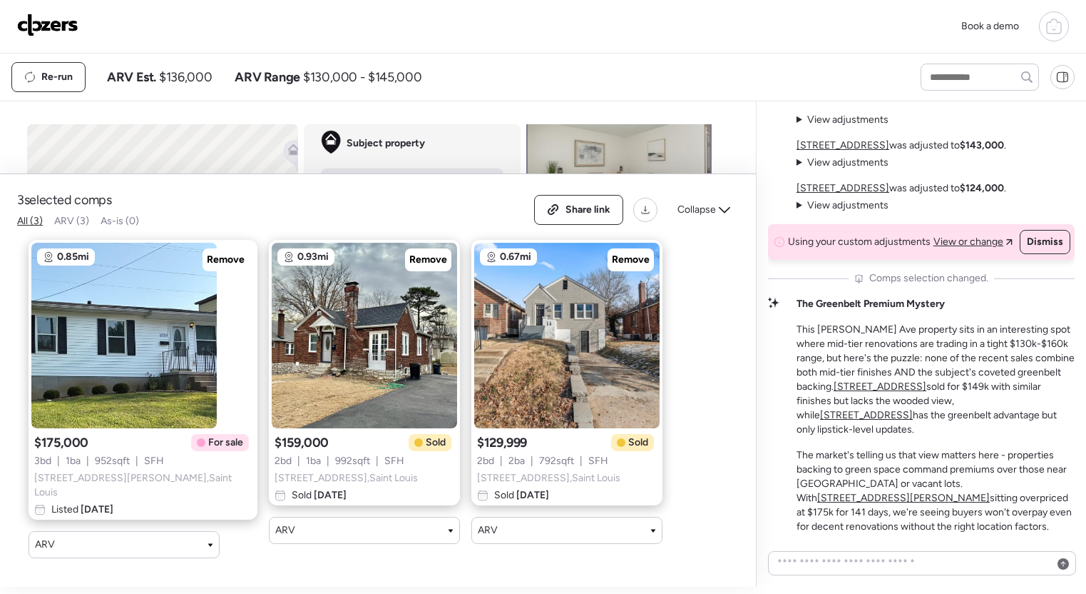
scroll to position [0, 0]
click at [711, 217] on span "Collapse" at bounding box center [697, 210] width 39 height 14
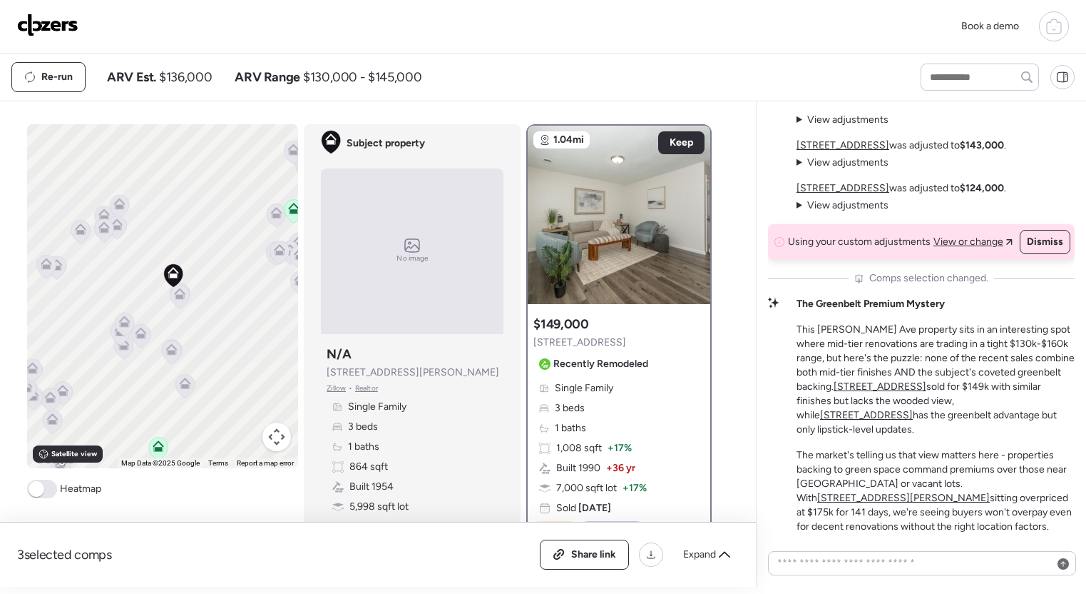
click at [990, 249] on span "View or change" at bounding box center [969, 242] width 70 height 14
click at [684, 140] on span "Keep" at bounding box center [682, 143] width 24 height 14
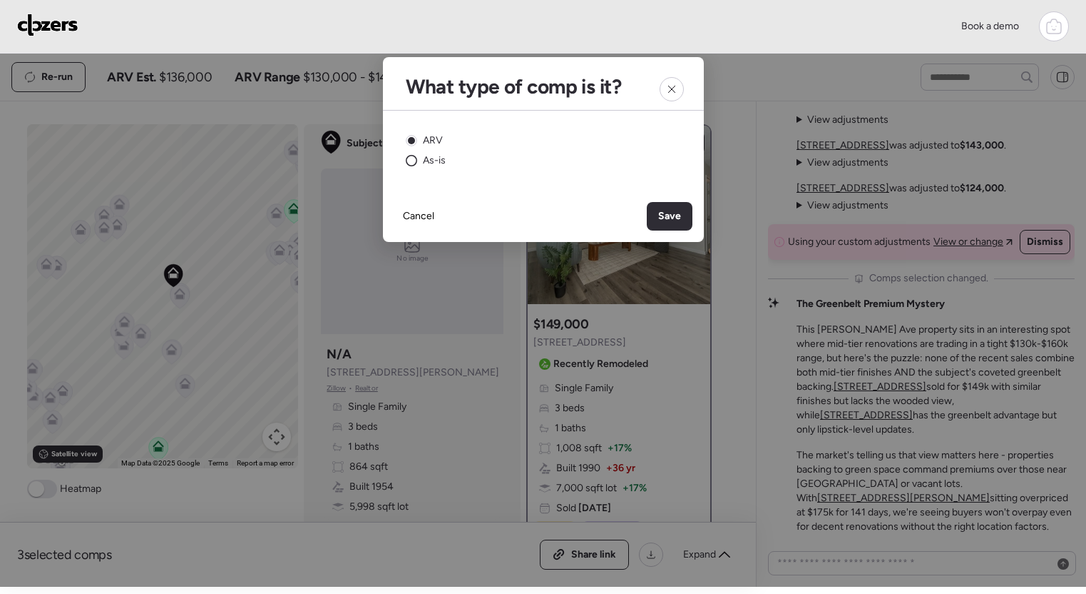
click at [428, 153] on span "As-is" at bounding box center [434, 160] width 23 height 14
click at [662, 212] on span "Save" at bounding box center [669, 216] width 23 height 14
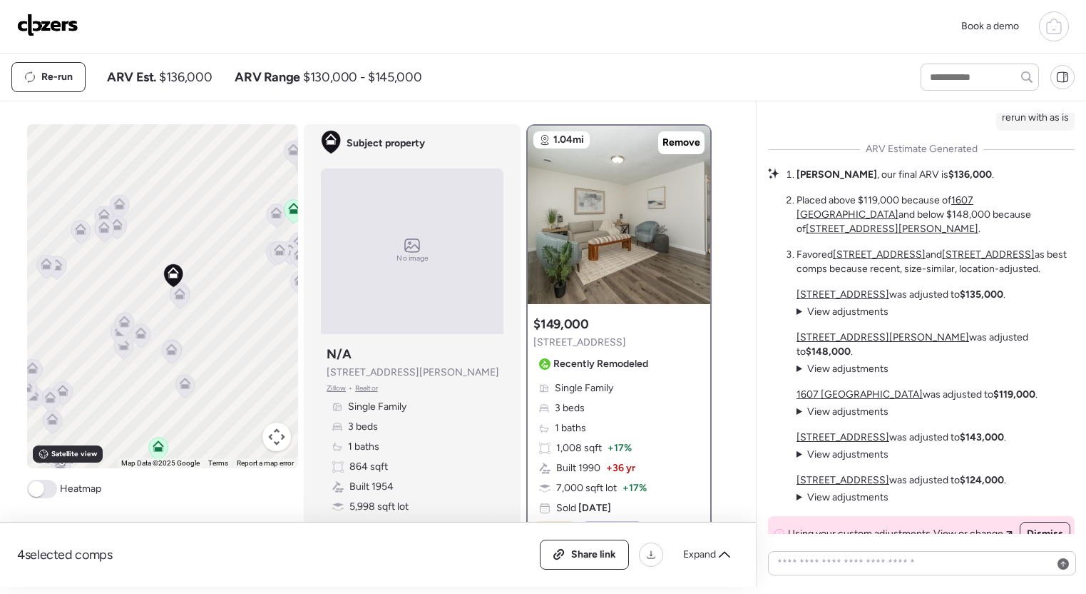
scroll to position [-316, 0]
drag, startPoint x: 882, startPoint y: 215, endPoint x: 968, endPoint y: 223, distance: 86.7
click at [968, 223] on ol "Adam , our final ARV is $136,000 . Placed above $119,000 because of 1607 Bradfo…" at bounding box center [936, 220] width 278 height 108
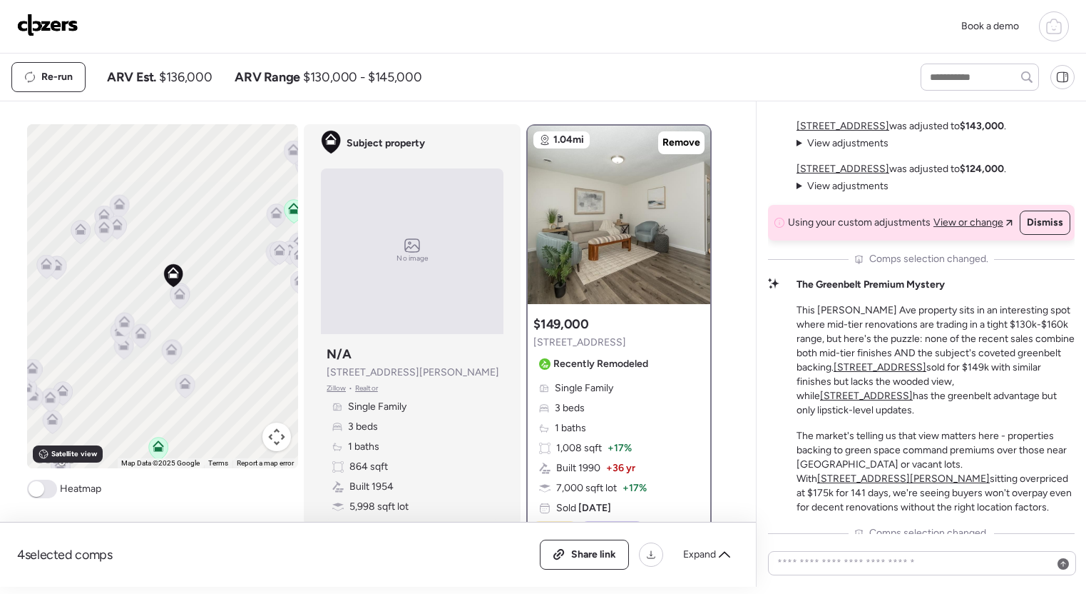
scroll to position [0, 0]
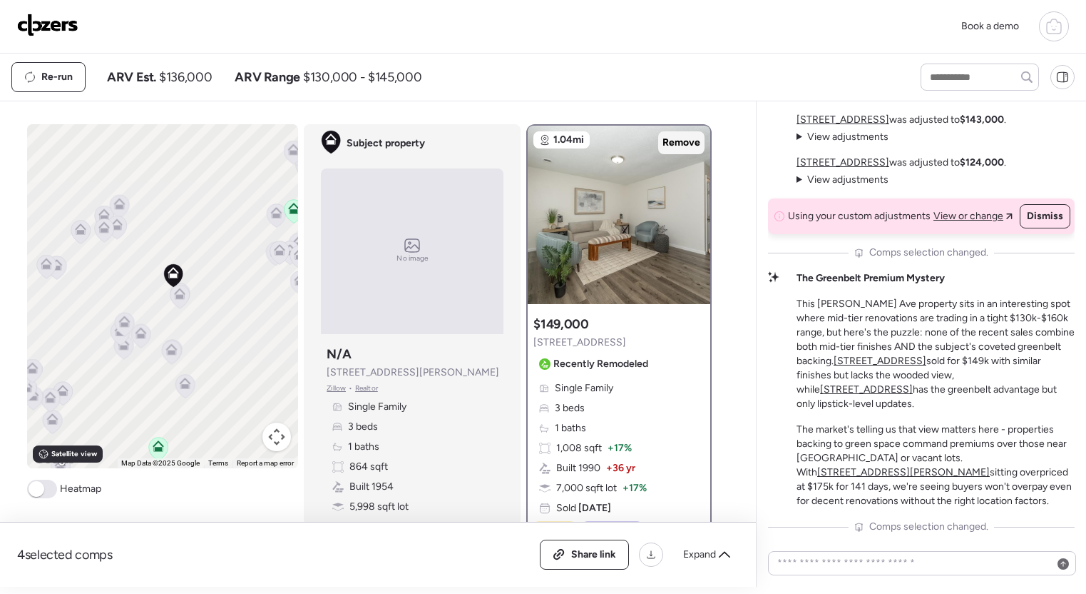
click at [687, 137] on span "Remove" at bounding box center [682, 143] width 38 height 14
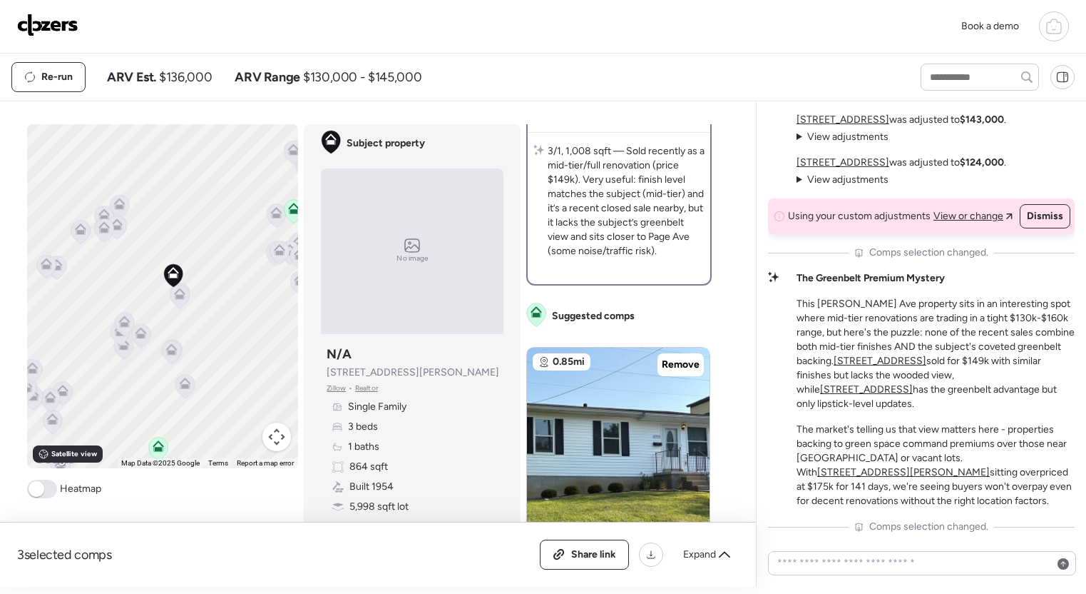
scroll to position [463, 0]
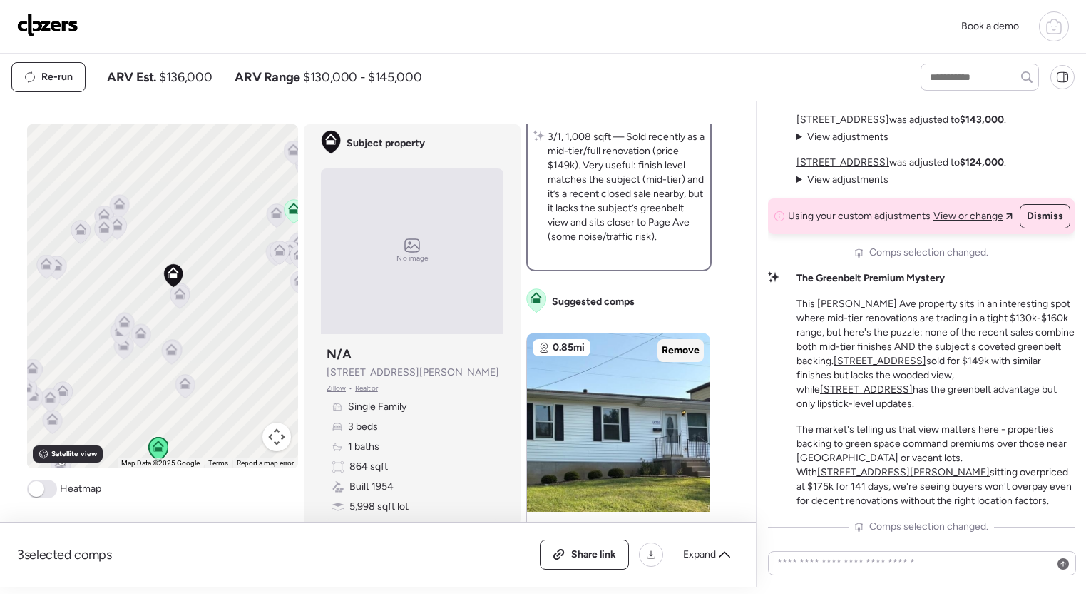
click at [673, 347] on span "Remove" at bounding box center [681, 350] width 38 height 14
